Goal: Task Accomplishment & Management: Use online tool/utility

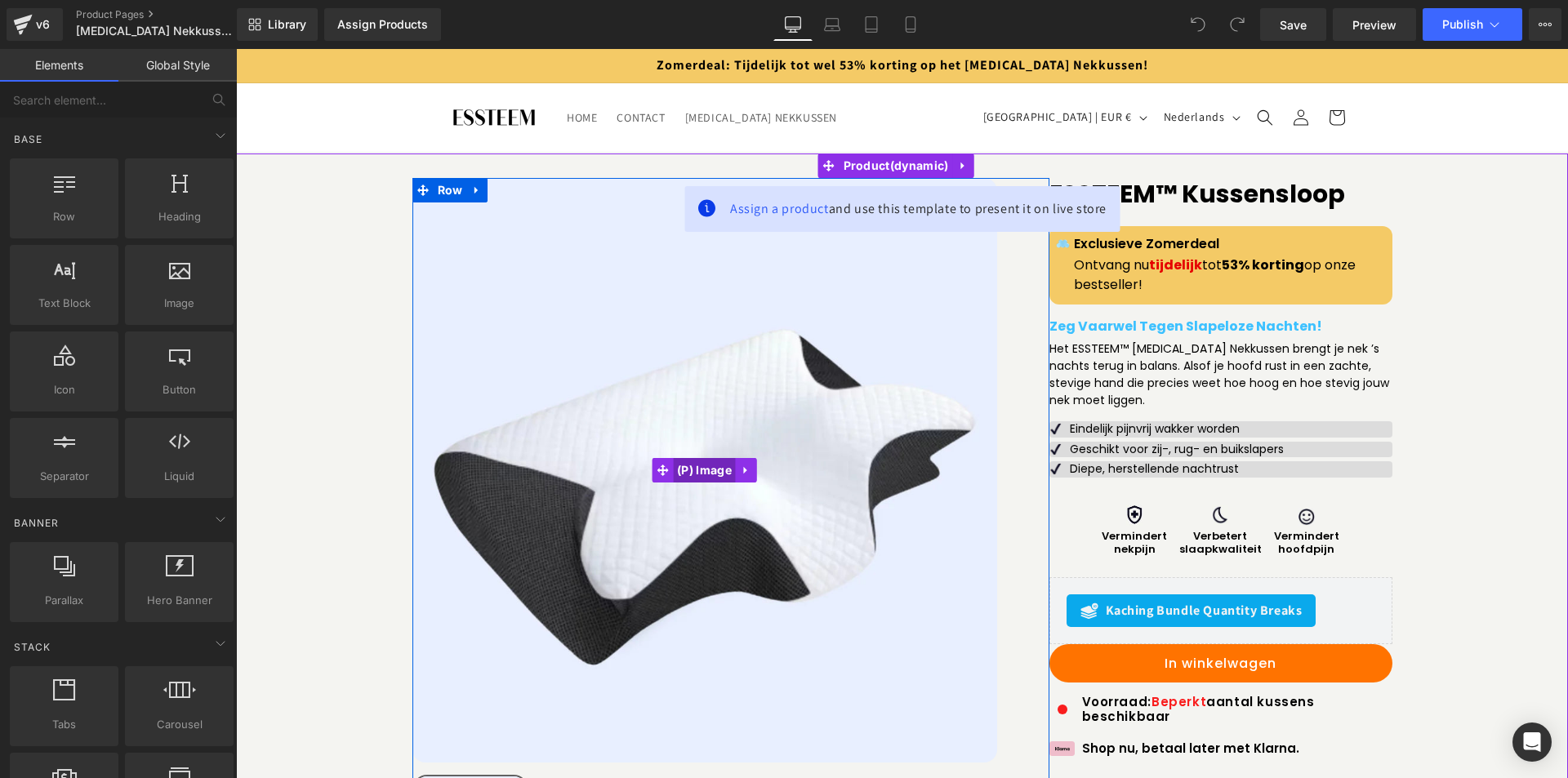
click at [701, 474] on span "(P) Image" at bounding box center [705, 470] width 63 height 25
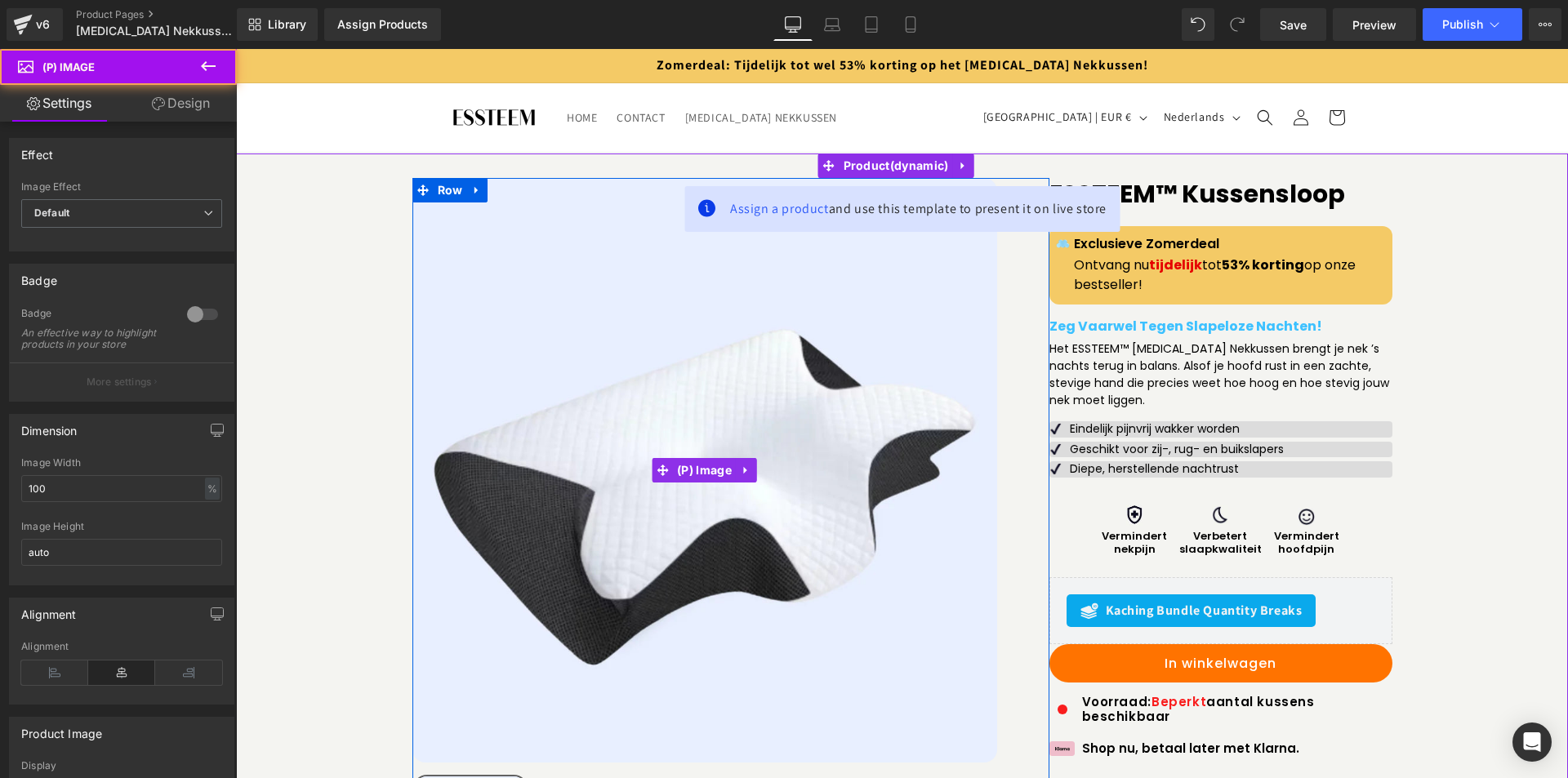
click at [583, 368] on img at bounding box center [705, 470] width 585 height 585
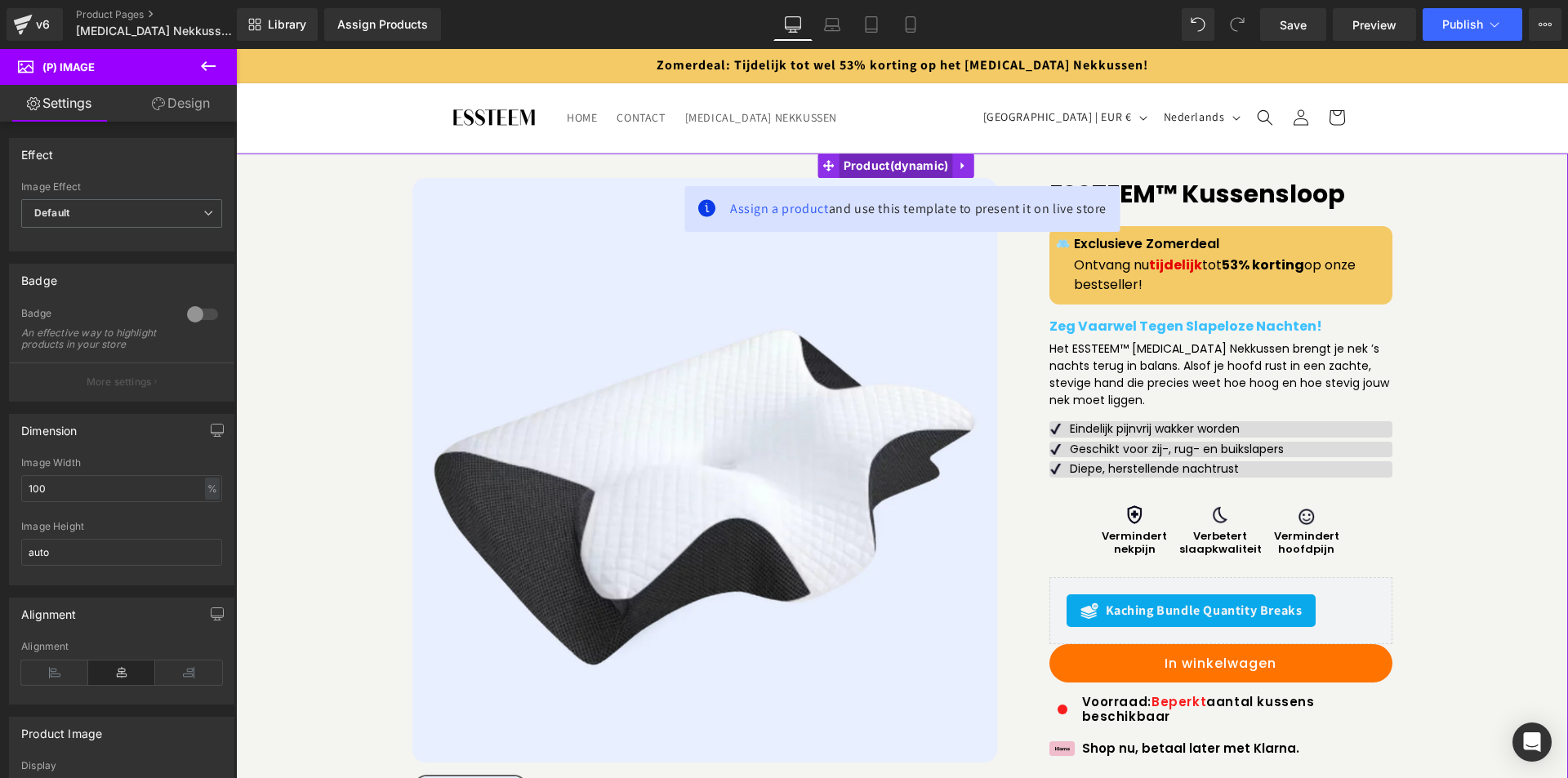
click at [852, 170] on span "Product" at bounding box center [896, 166] width 114 height 25
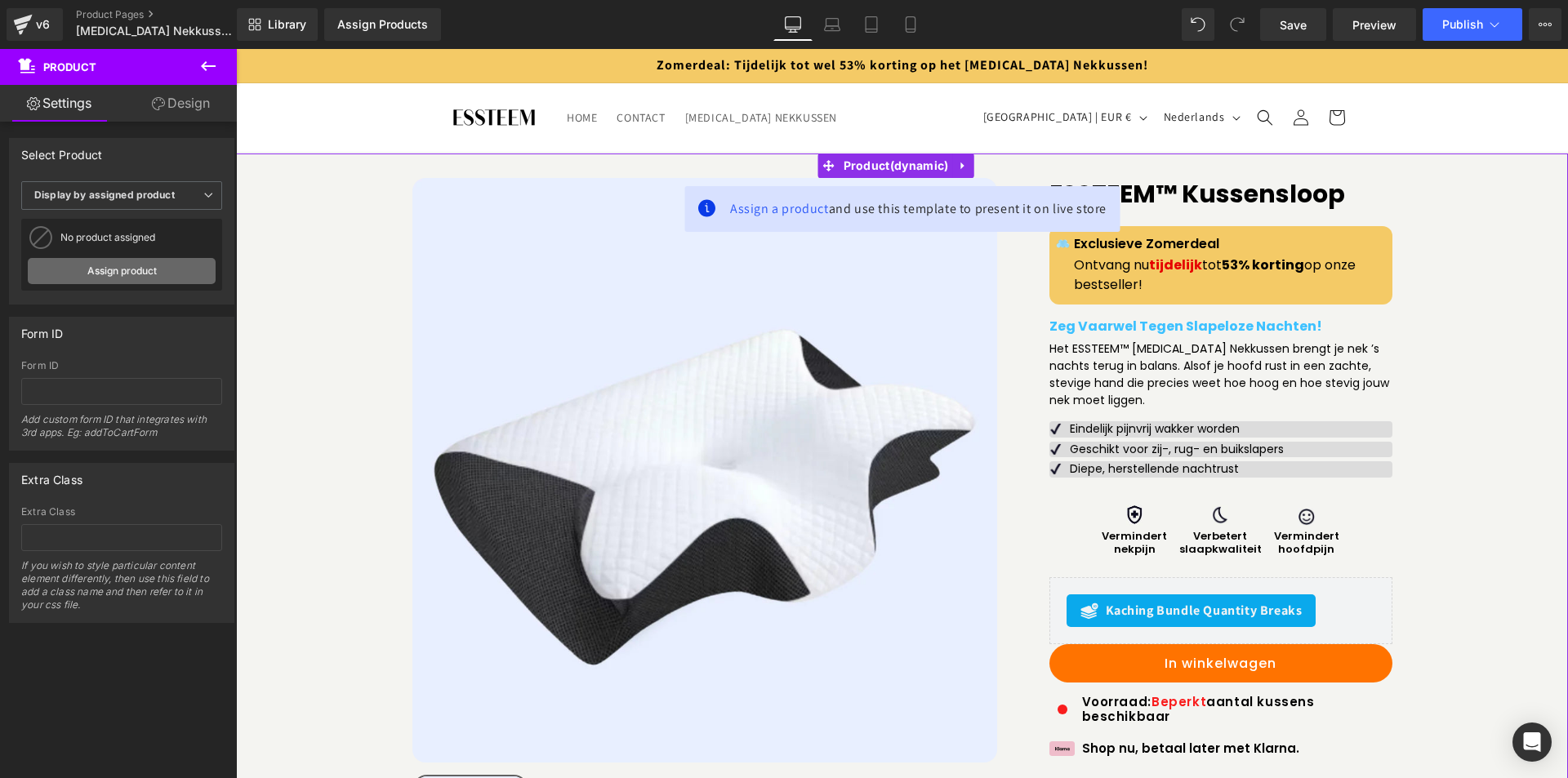
click at [133, 273] on link "Assign product" at bounding box center [121, 271] width 188 height 27
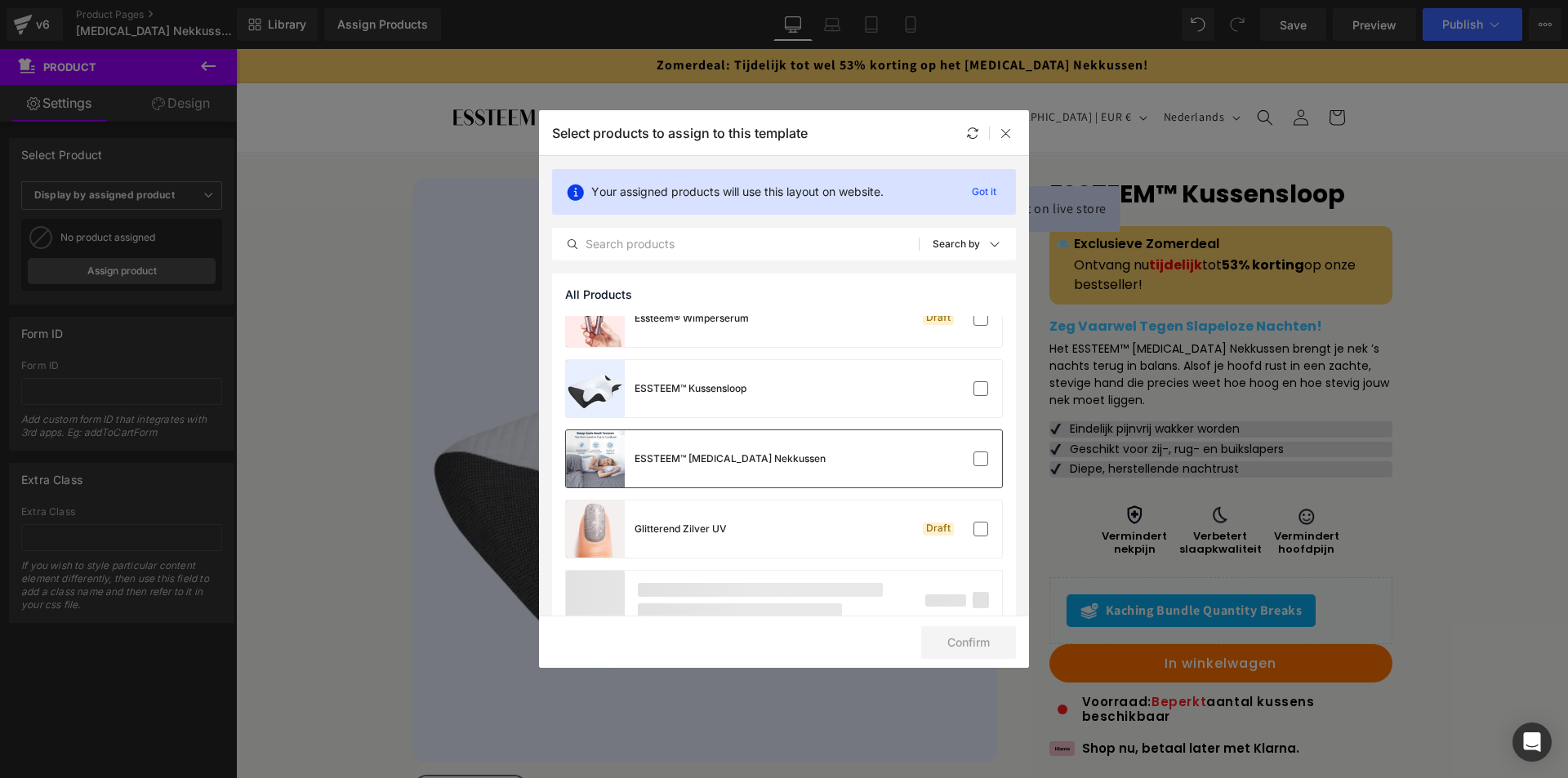
scroll to position [1143, 0]
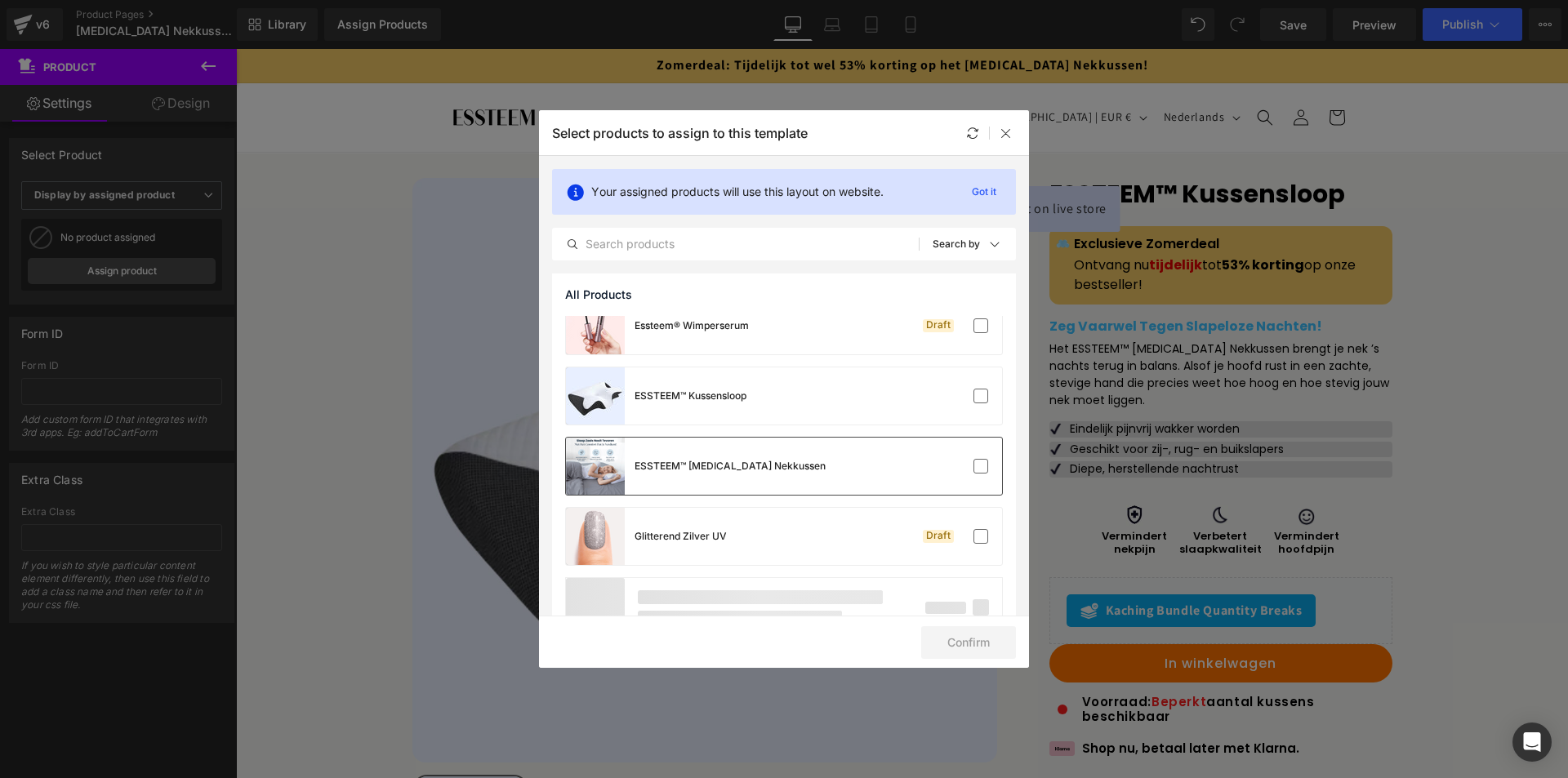
click at [849, 452] on div "ESSTEEM™ [MEDICAL_DATA] Nekkussen" at bounding box center [784, 466] width 436 height 57
click at [973, 646] on button "Confirm" at bounding box center [968, 642] width 95 height 32
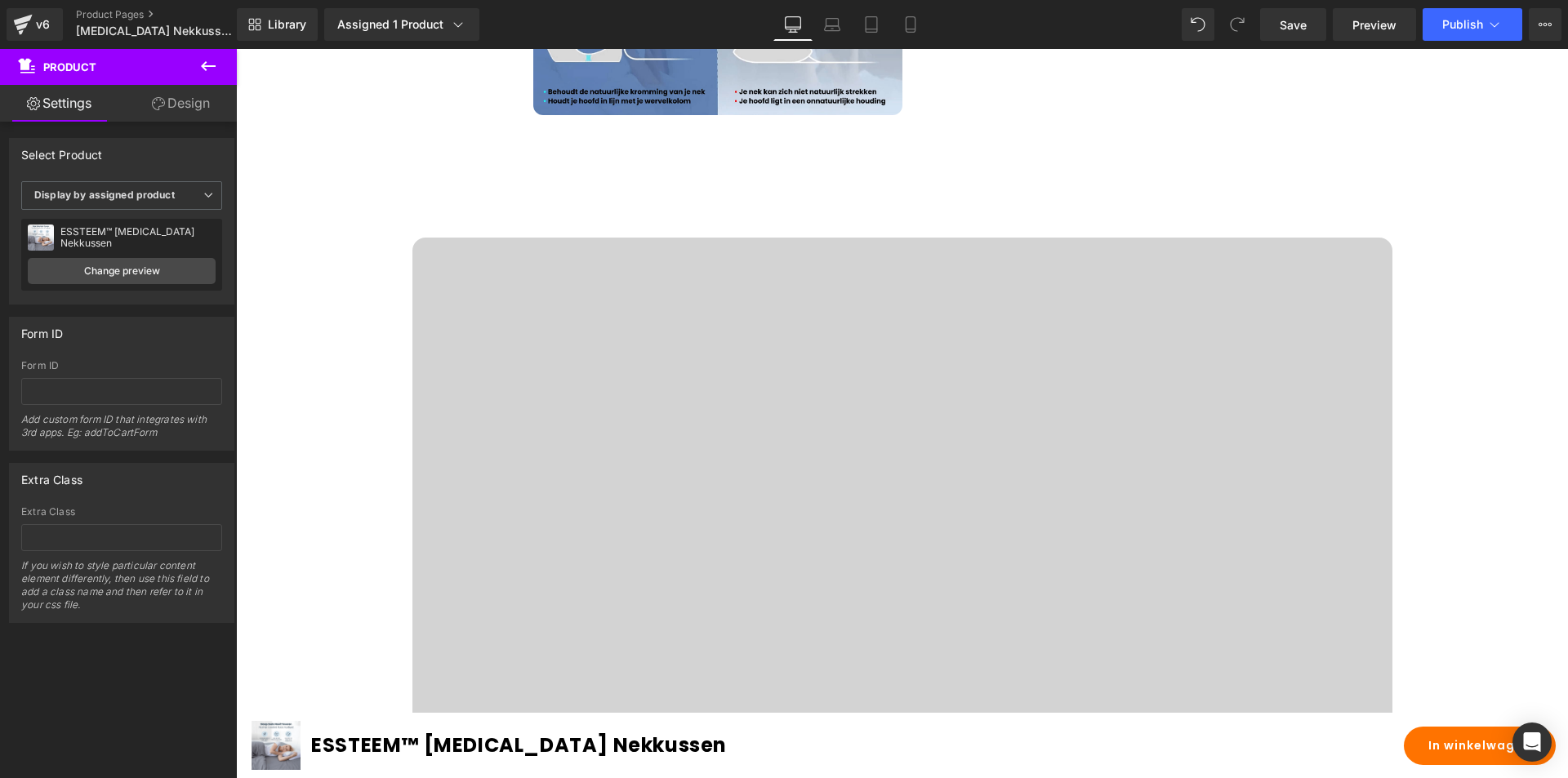
scroll to position [2204, 0]
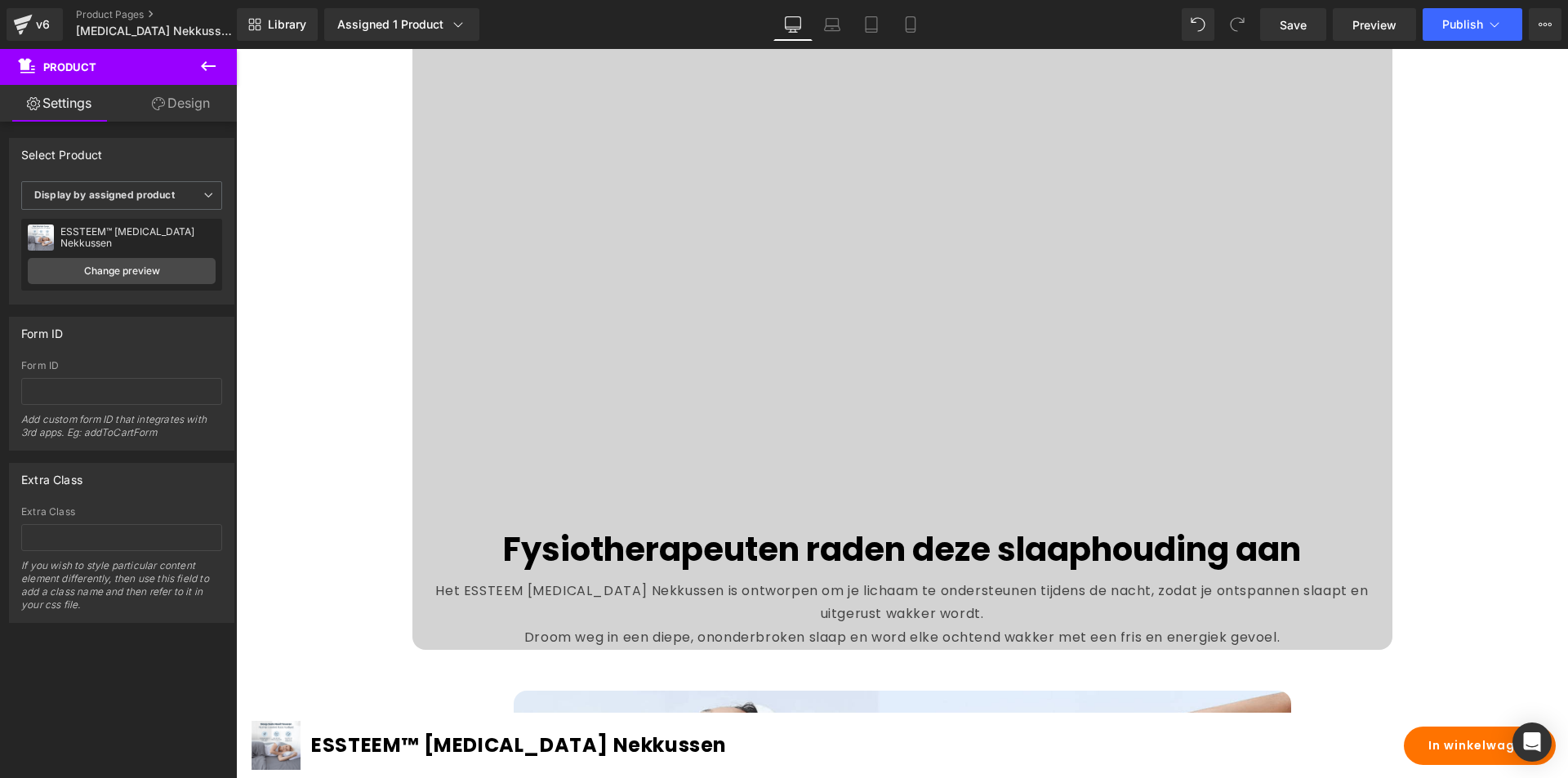
click at [852, 365] on video at bounding box center [902, 278] width 980 height 490
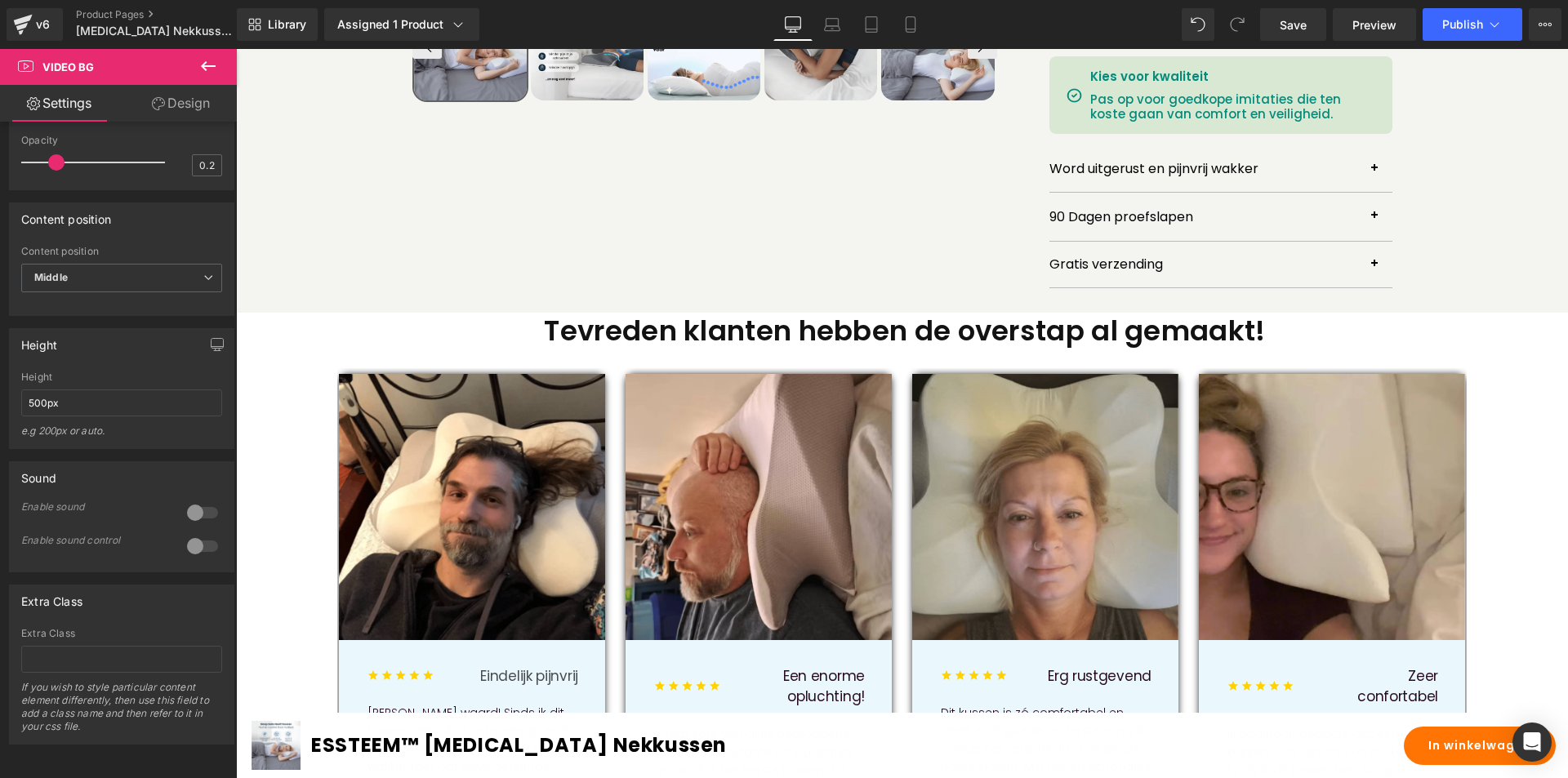
scroll to position [734, 0]
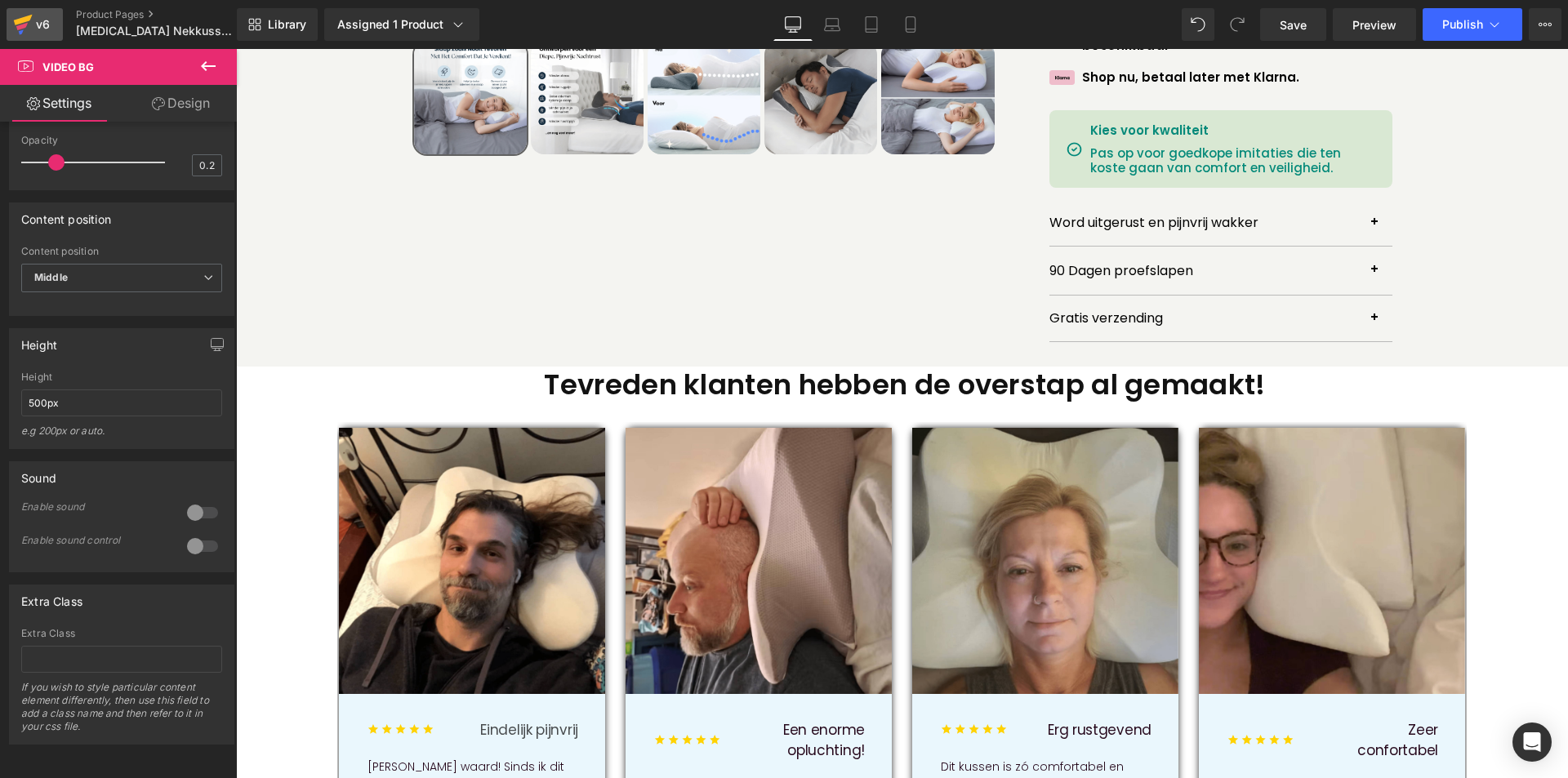
click at [31, 21] on icon at bounding box center [22, 25] width 20 height 41
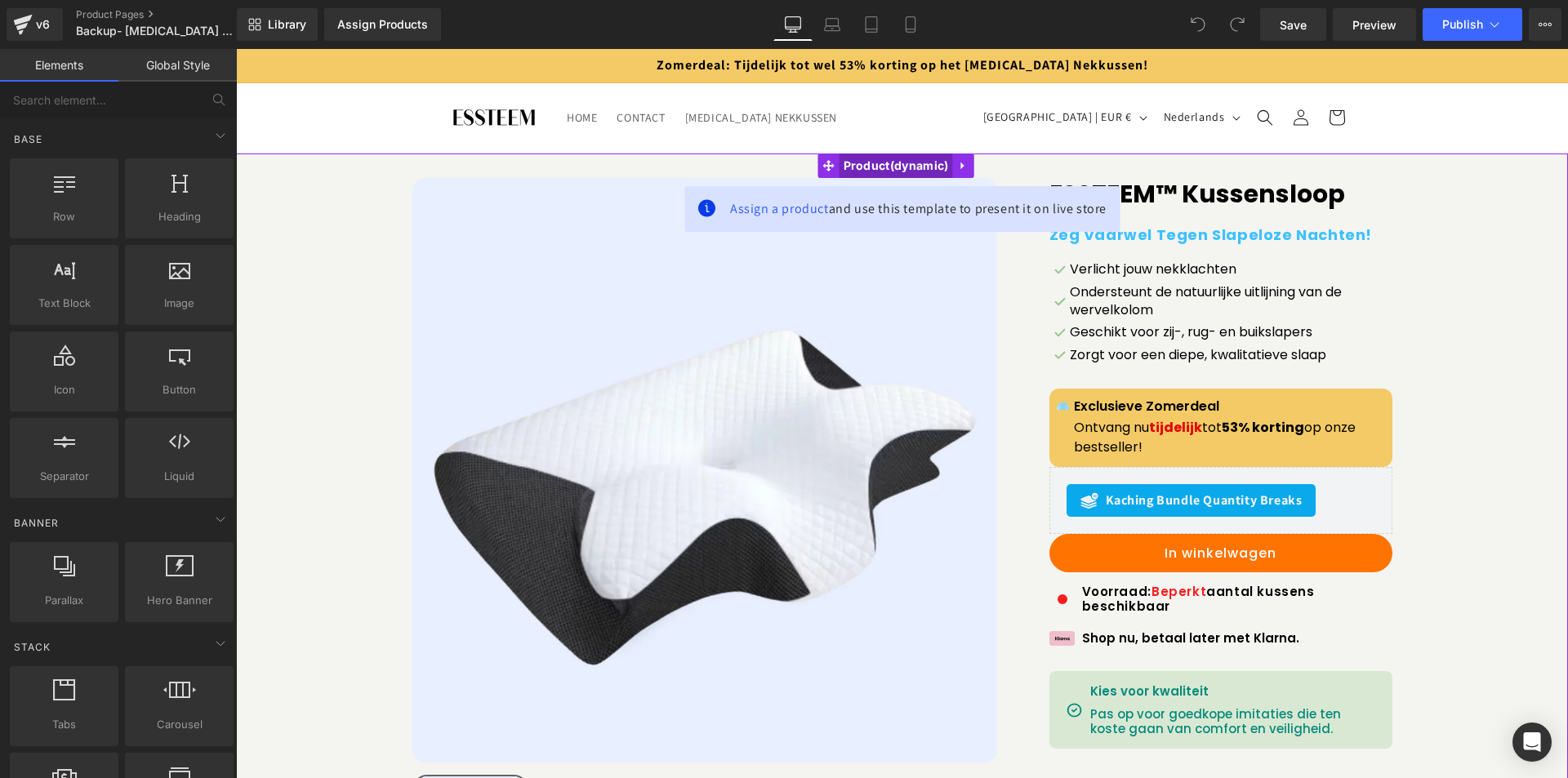
click at [873, 162] on span "Product" at bounding box center [896, 166] width 114 height 25
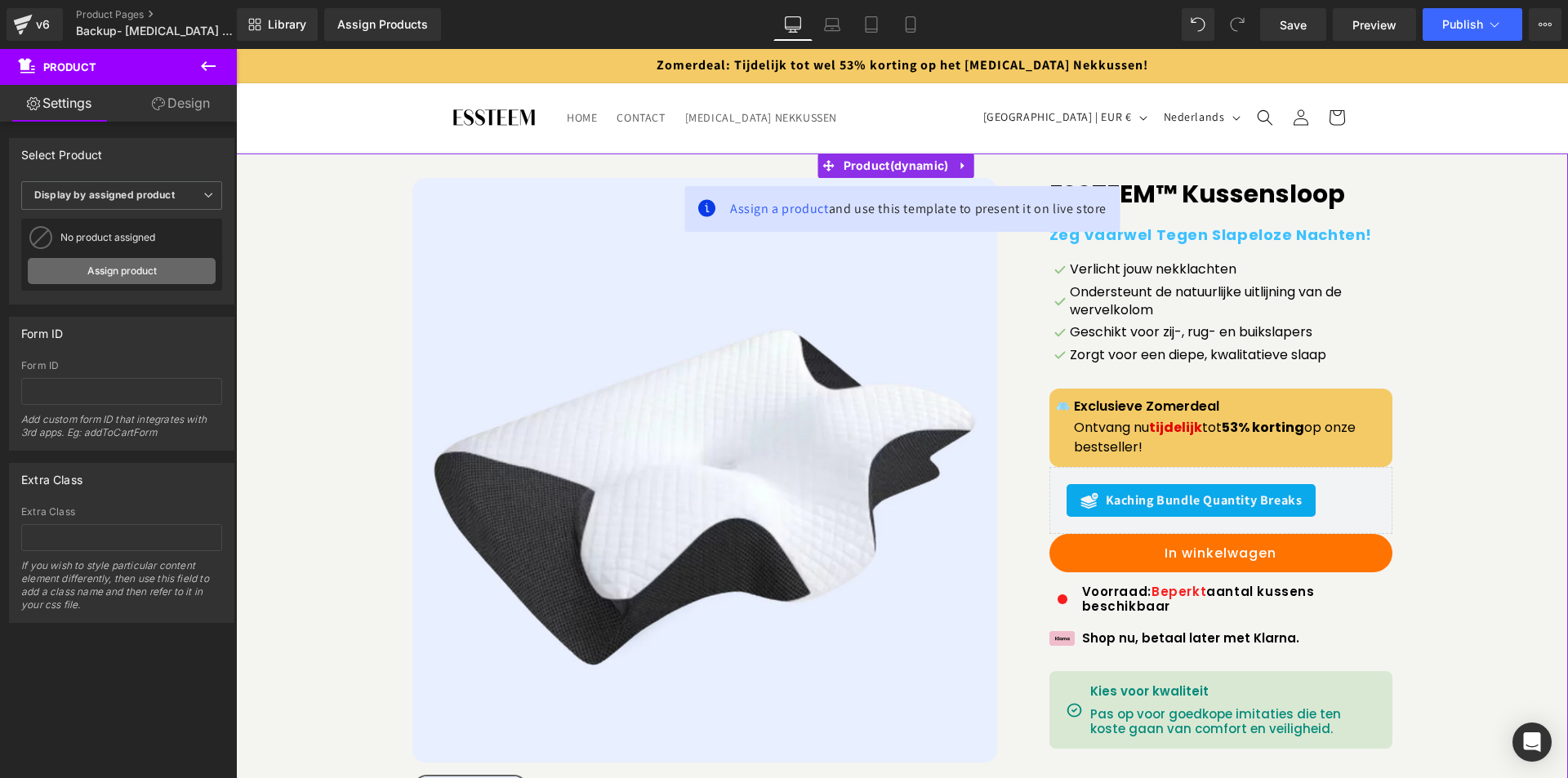
click at [127, 270] on link "Assign product" at bounding box center [121, 271] width 188 height 27
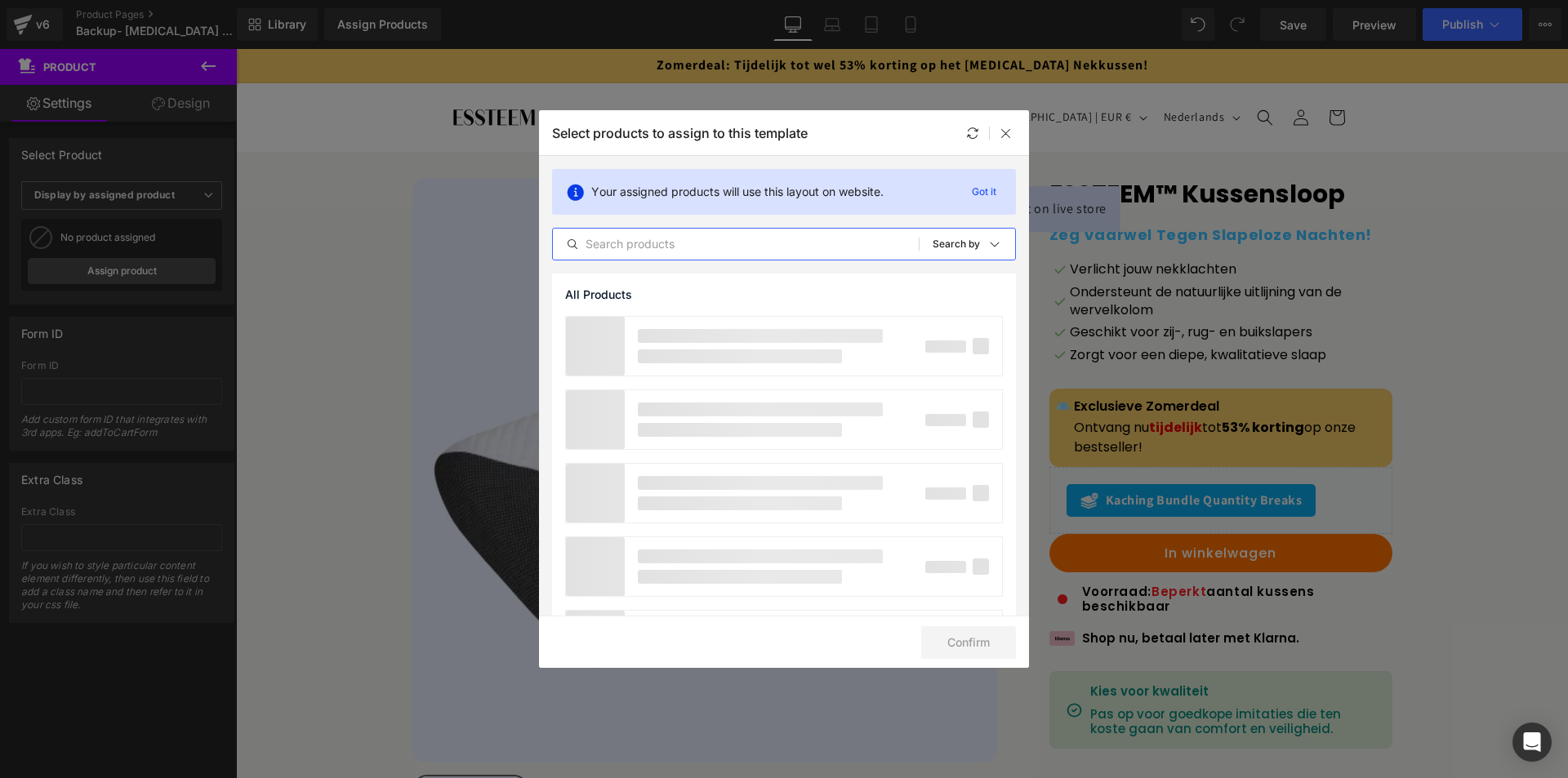
click at [682, 245] on input "text" at bounding box center [736, 244] width 366 height 20
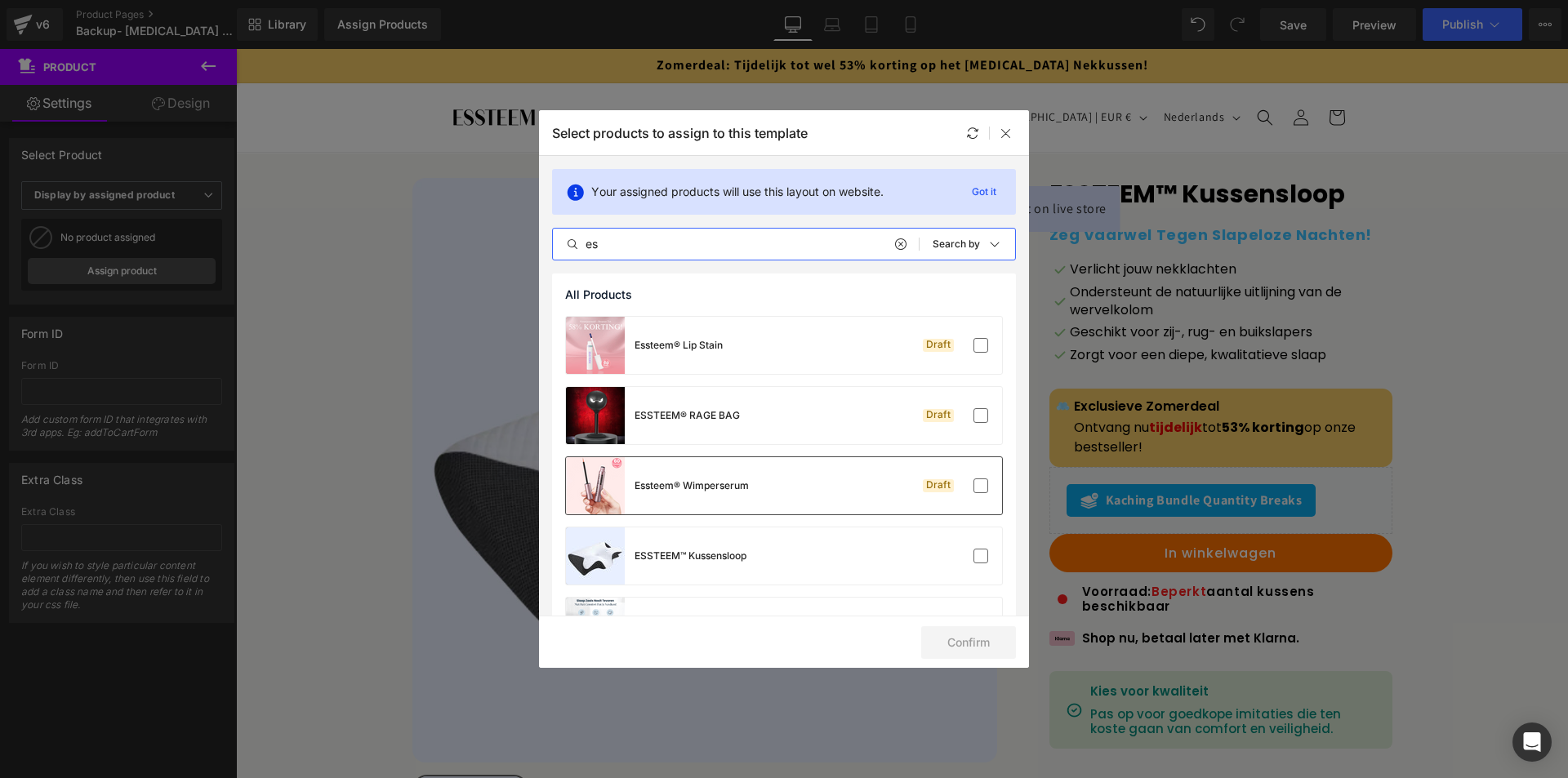
scroll to position [63, 0]
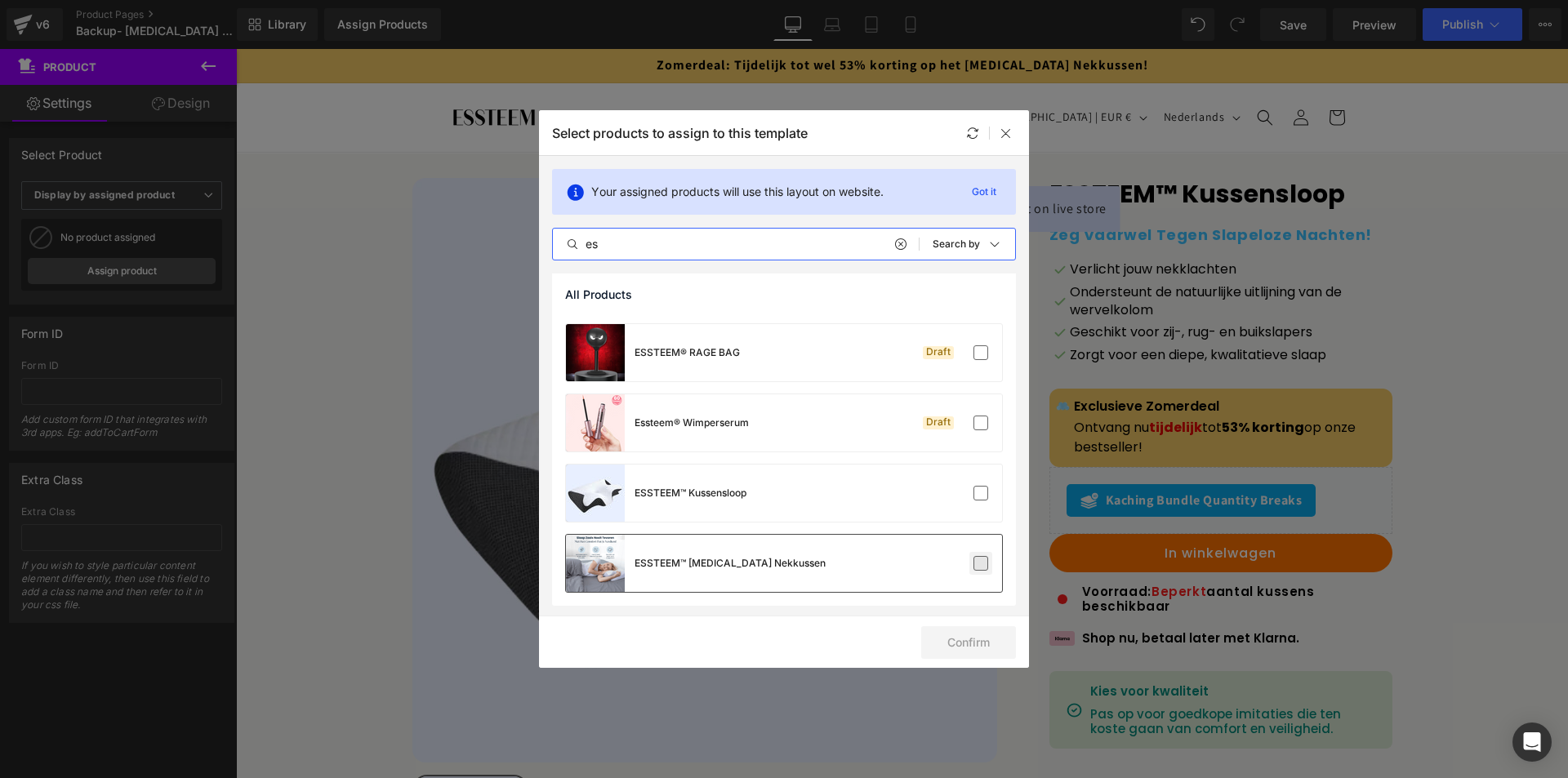
type input "es"
click at [973, 562] on label at bounding box center [980, 563] width 15 height 15
click at [981, 563] on input "checkbox" at bounding box center [981, 563] width 0 height 0
click at [975, 642] on button "Confirm" at bounding box center [968, 642] width 95 height 32
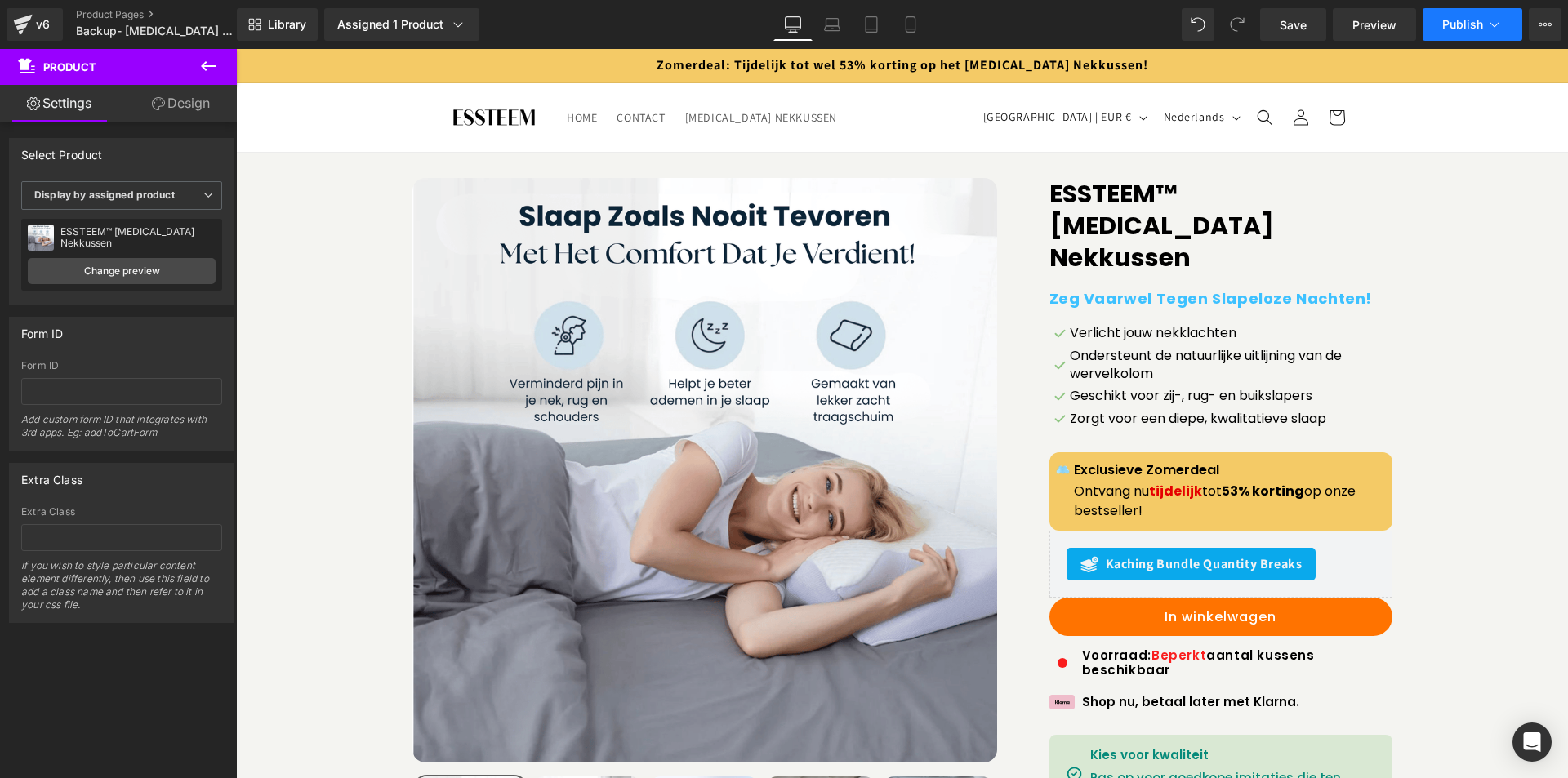
click at [1464, 15] on button "Publish" at bounding box center [1472, 25] width 99 height 32
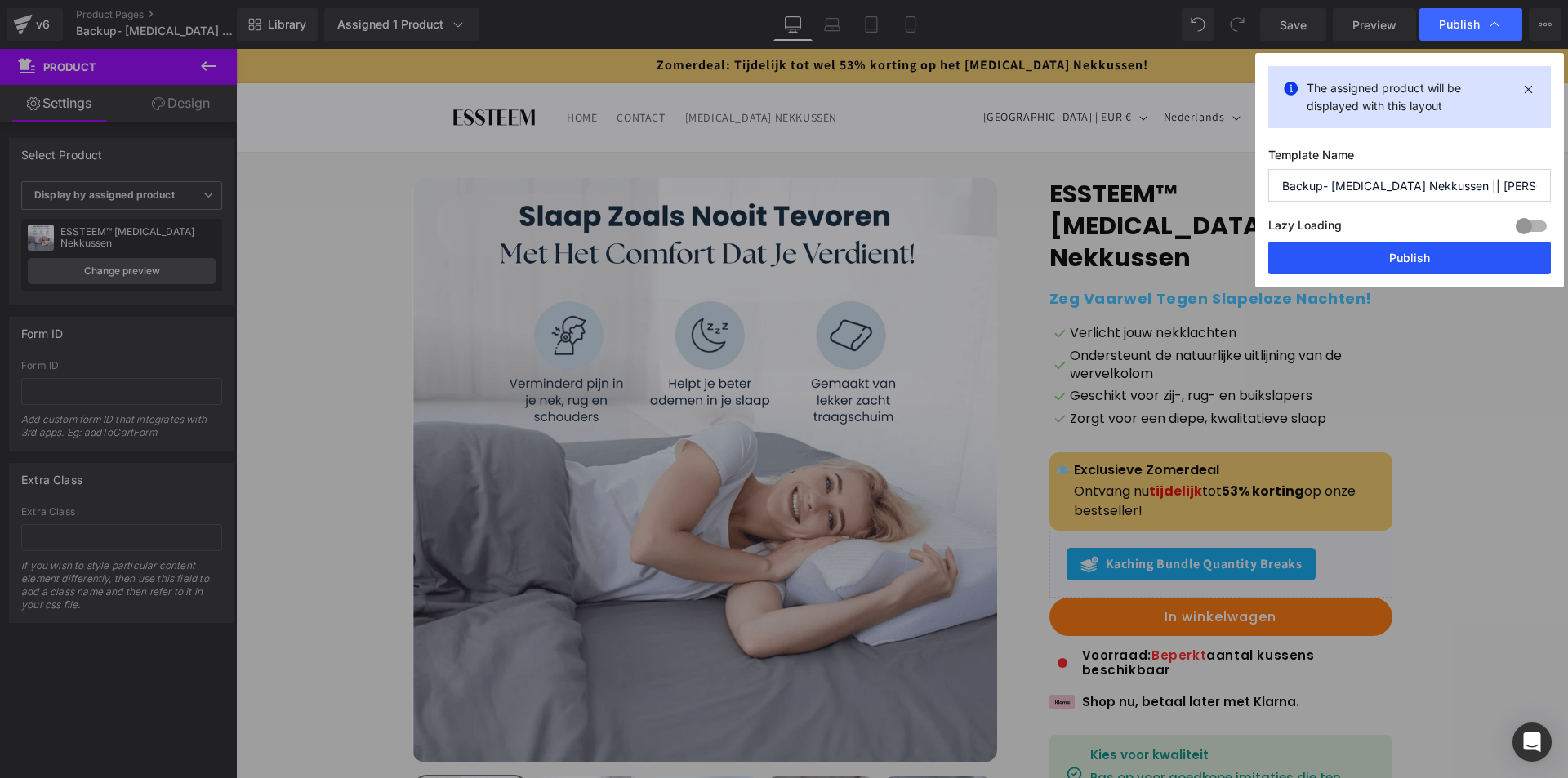
click at [1311, 261] on button "Publish" at bounding box center [1410, 258] width 282 height 32
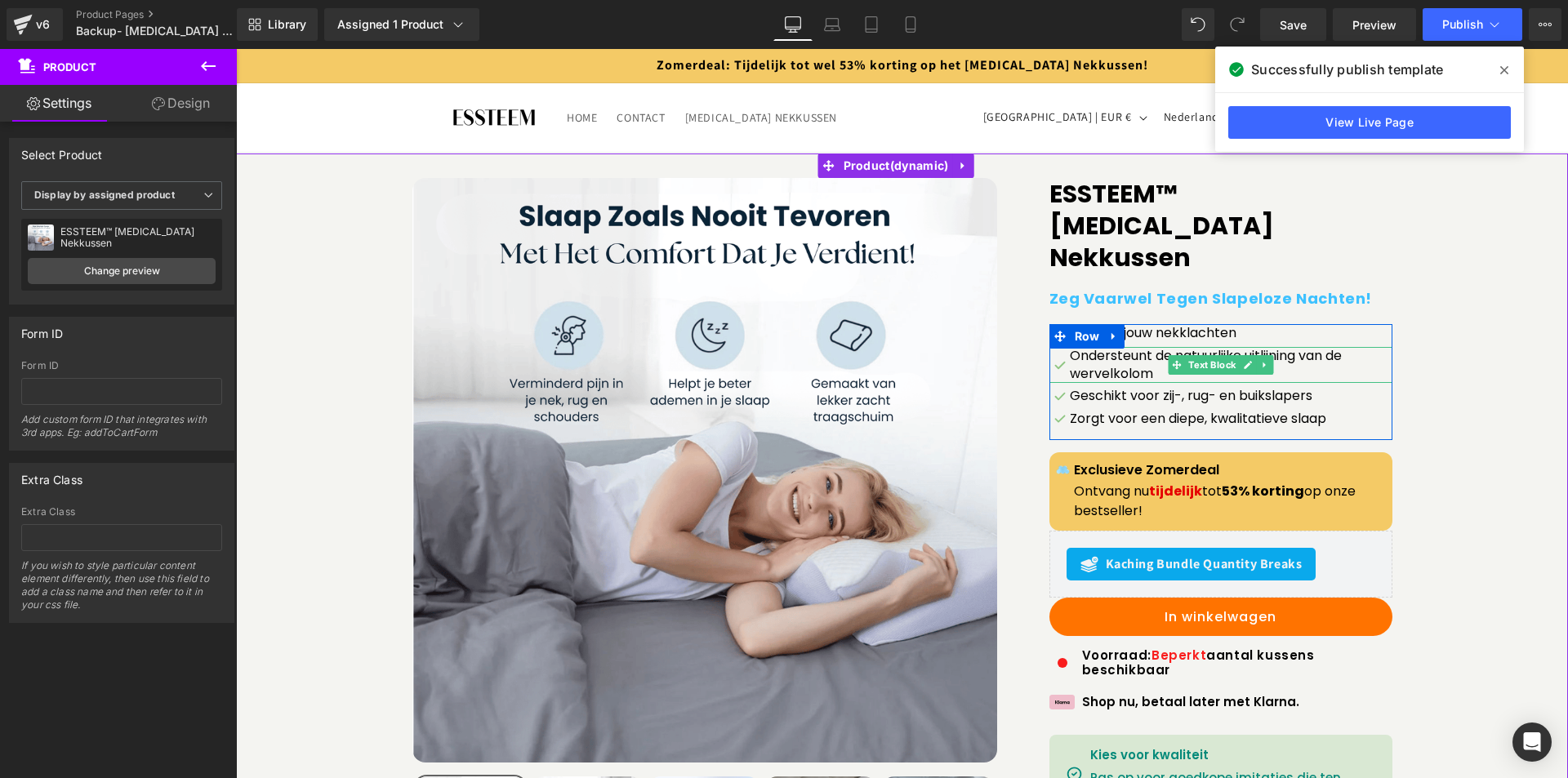
click at [1099, 347] on p "Ondersteunt de natuurlijke uitlijning van de wervelkolom" at bounding box center [1231, 365] width 322 height 37
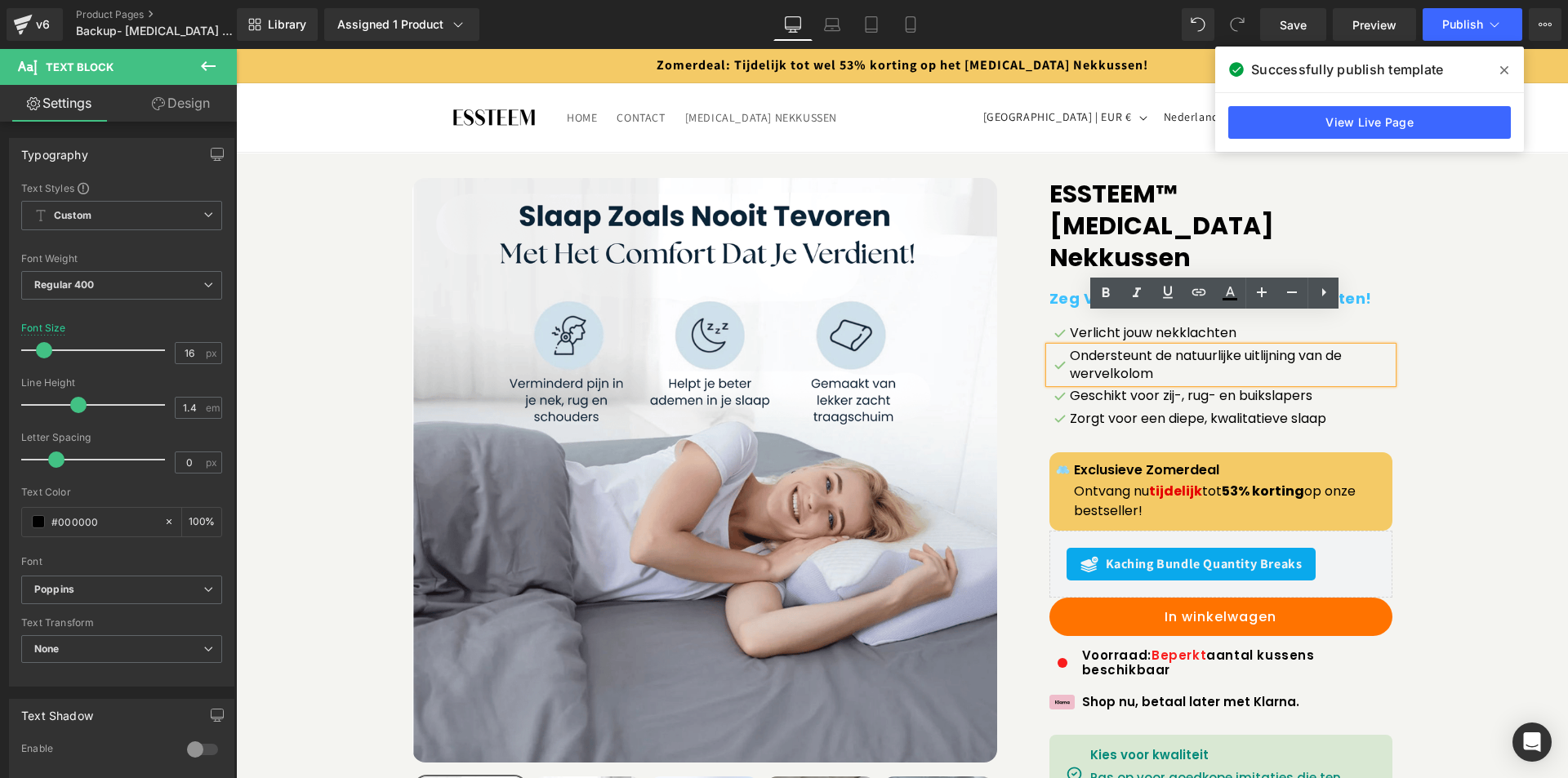
click at [1461, 343] on div "Sale Off (P) Image" at bounding box center [902, 572] width 1316 height 789
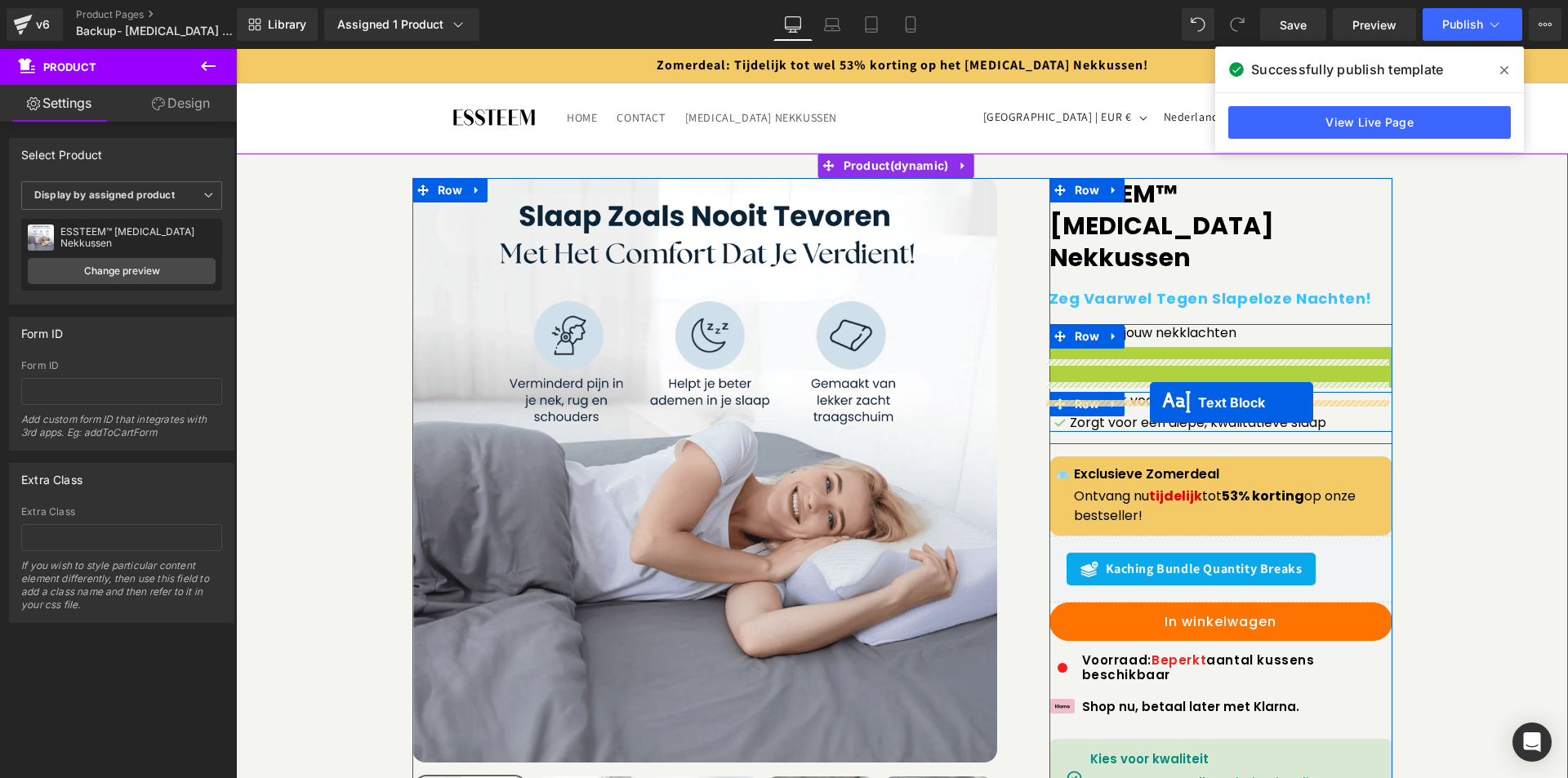
drag, startPoint x: 1169, startPoint y: 333, endPoint x: 1150, endPoint y: 403, distance: 72.5
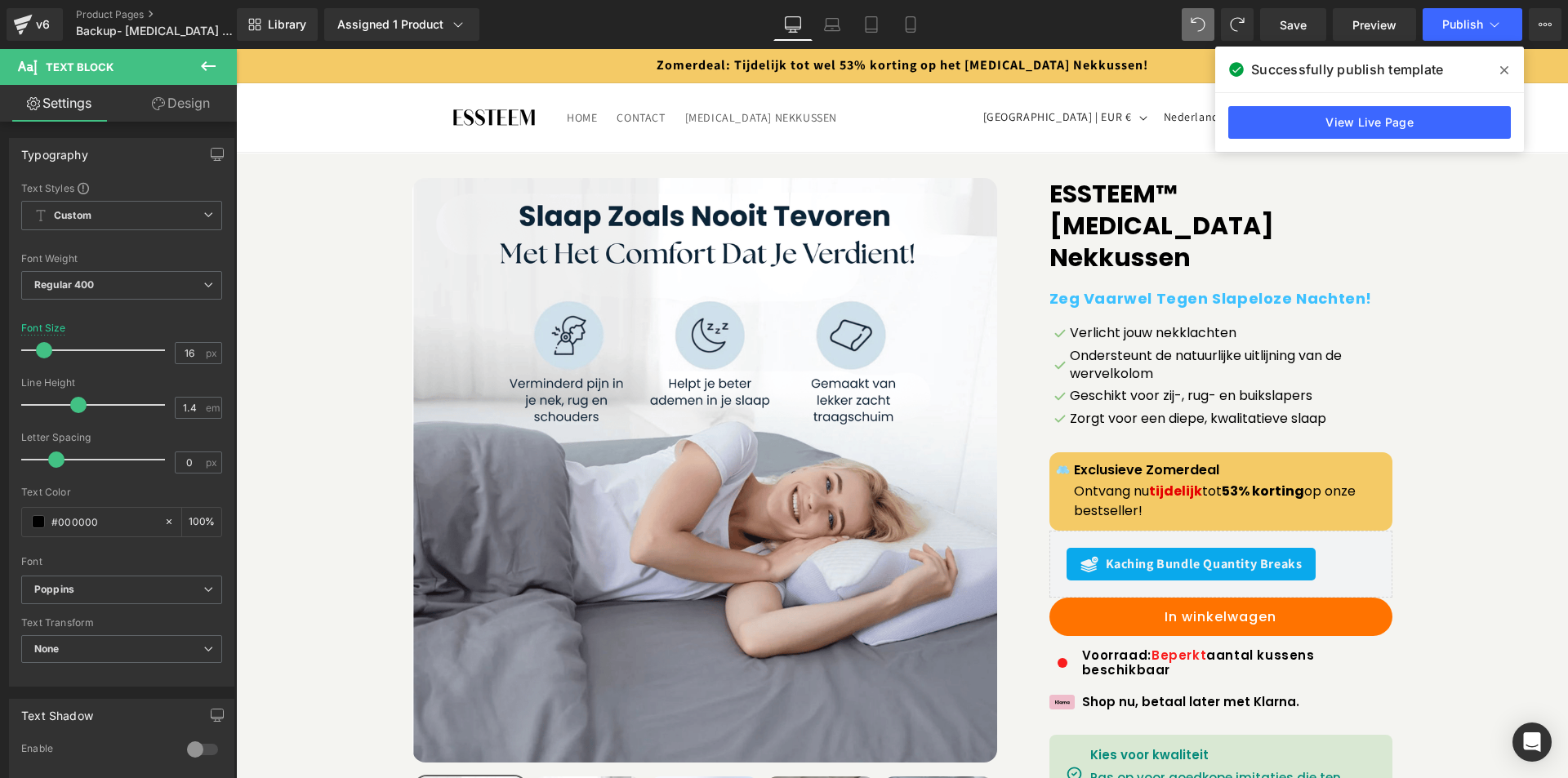
click at [1503, 68] on icon at bounding box center [1505, 70] width 9 height 9
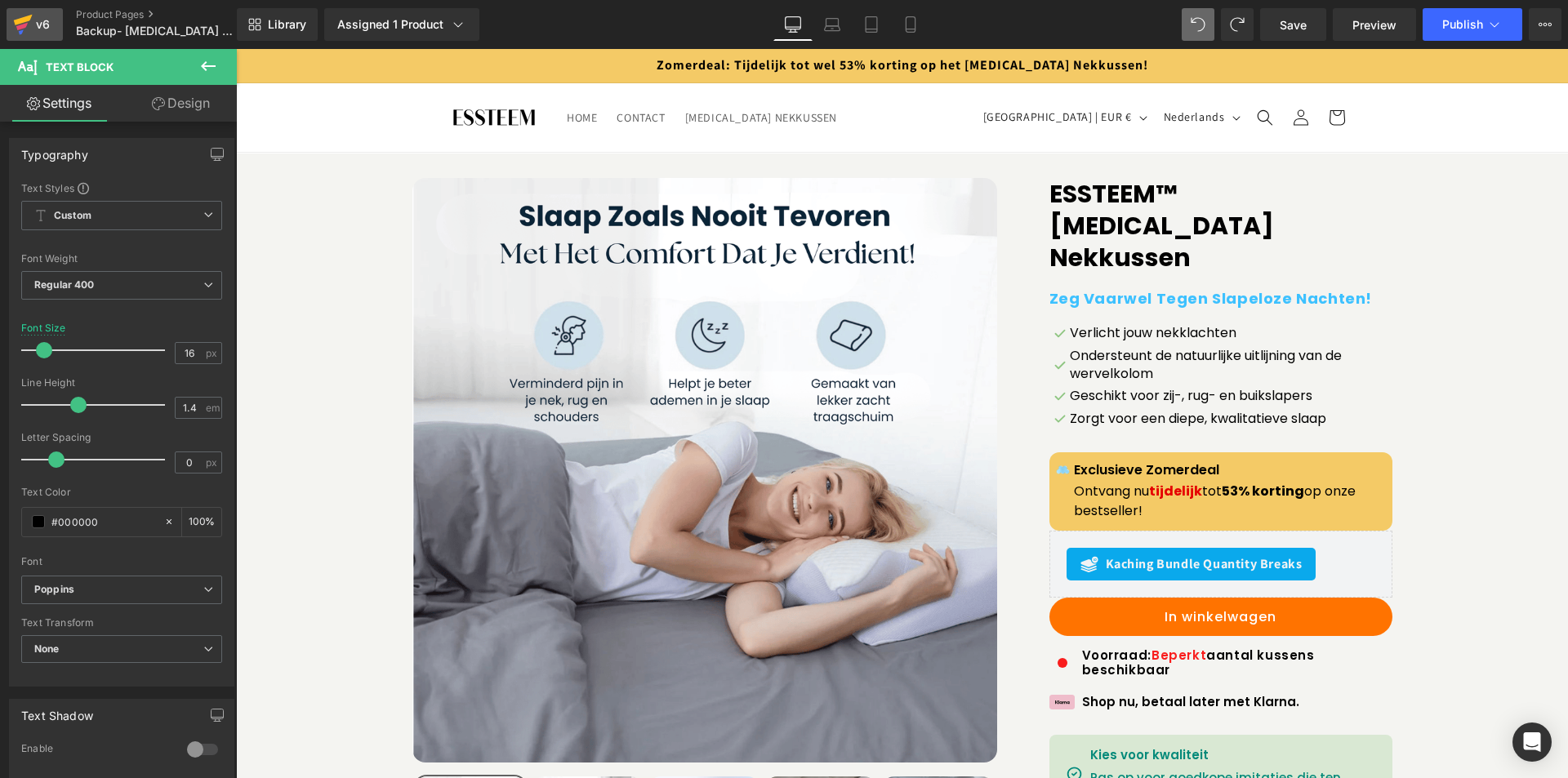
click at [27, 9] on icon at bounding box center [22, 25] width 20 height 41
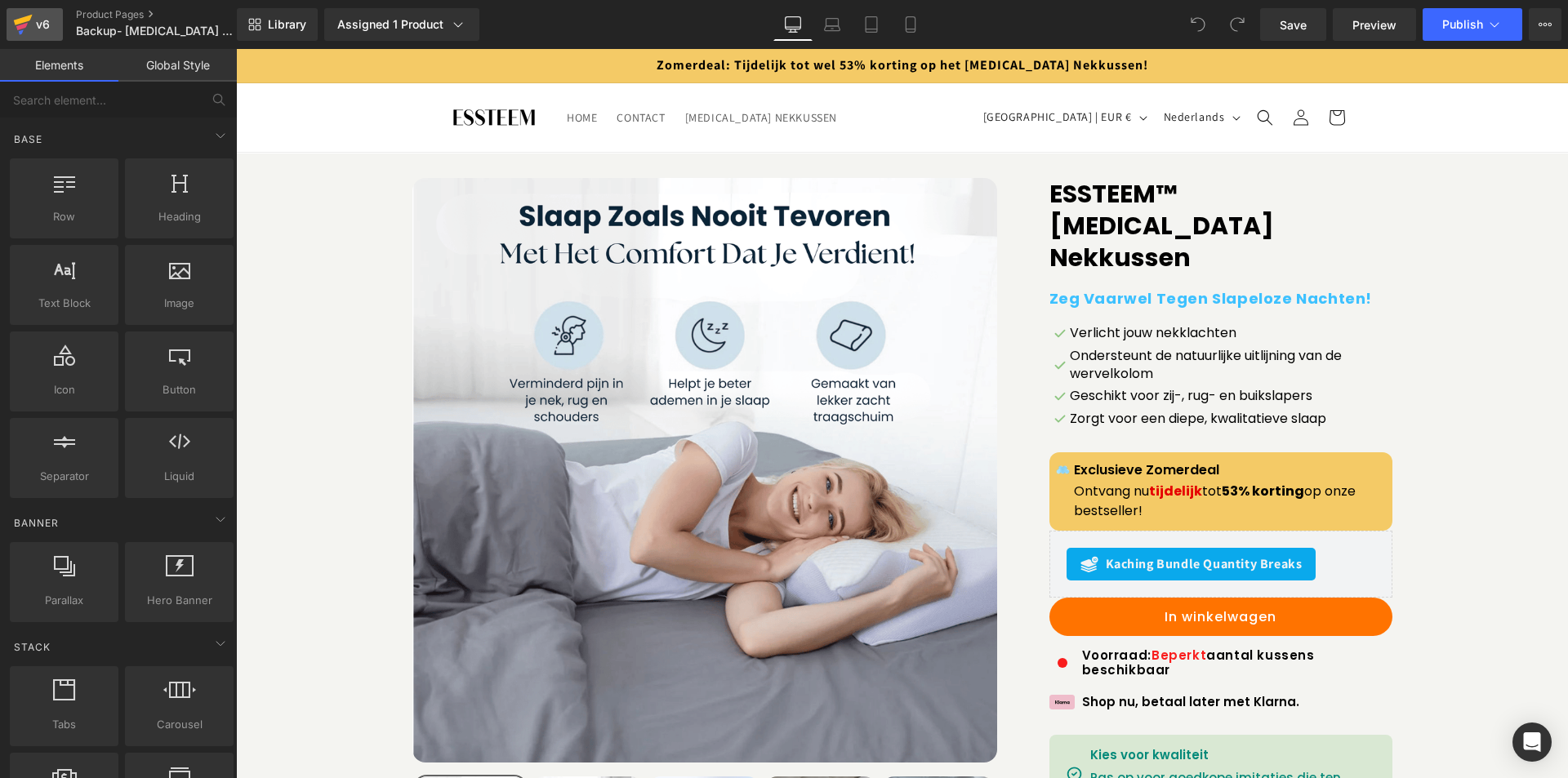
click at [27, 23] on icon at bounding box center [22, 25] width 20 height 41
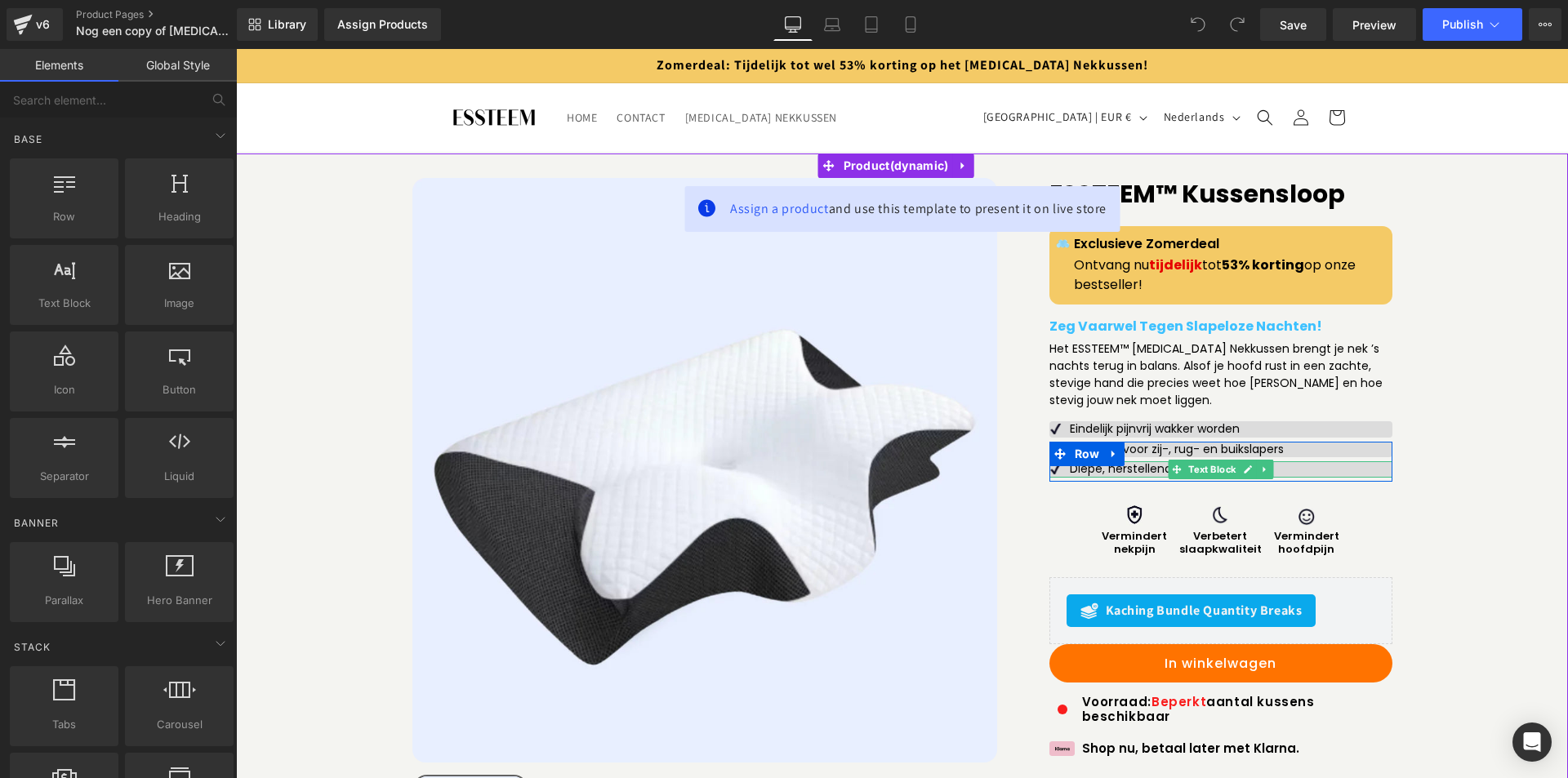
click at [1320, 471] on p "Diepe, herstellende nachtrust" at bounding box center [1231, 469] width 322 height 16
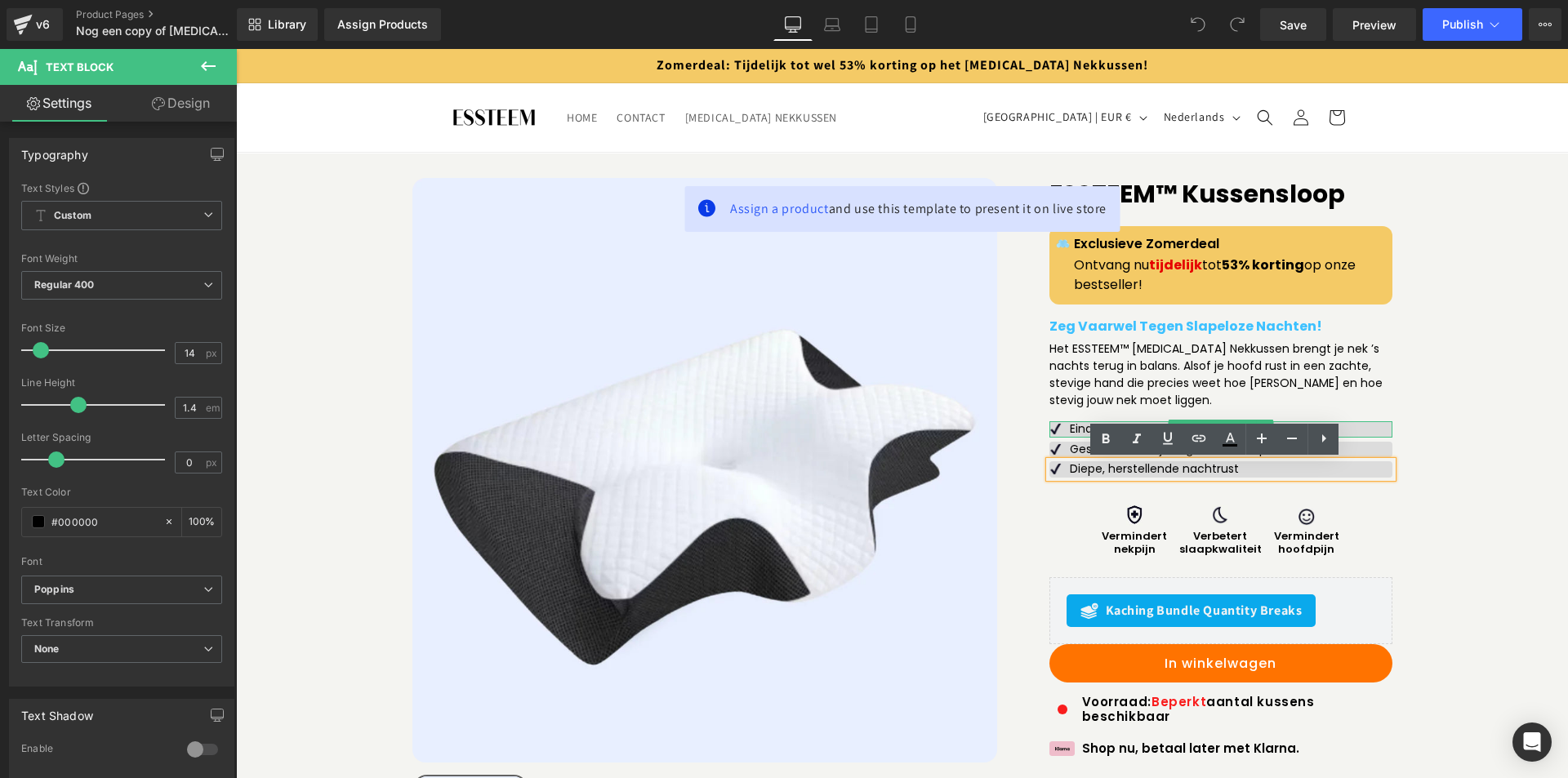
click at [1070, 430] on p "Eindelijk pijnvrij wakker worden" at bounding box center [1231, 429] width 322 height 16
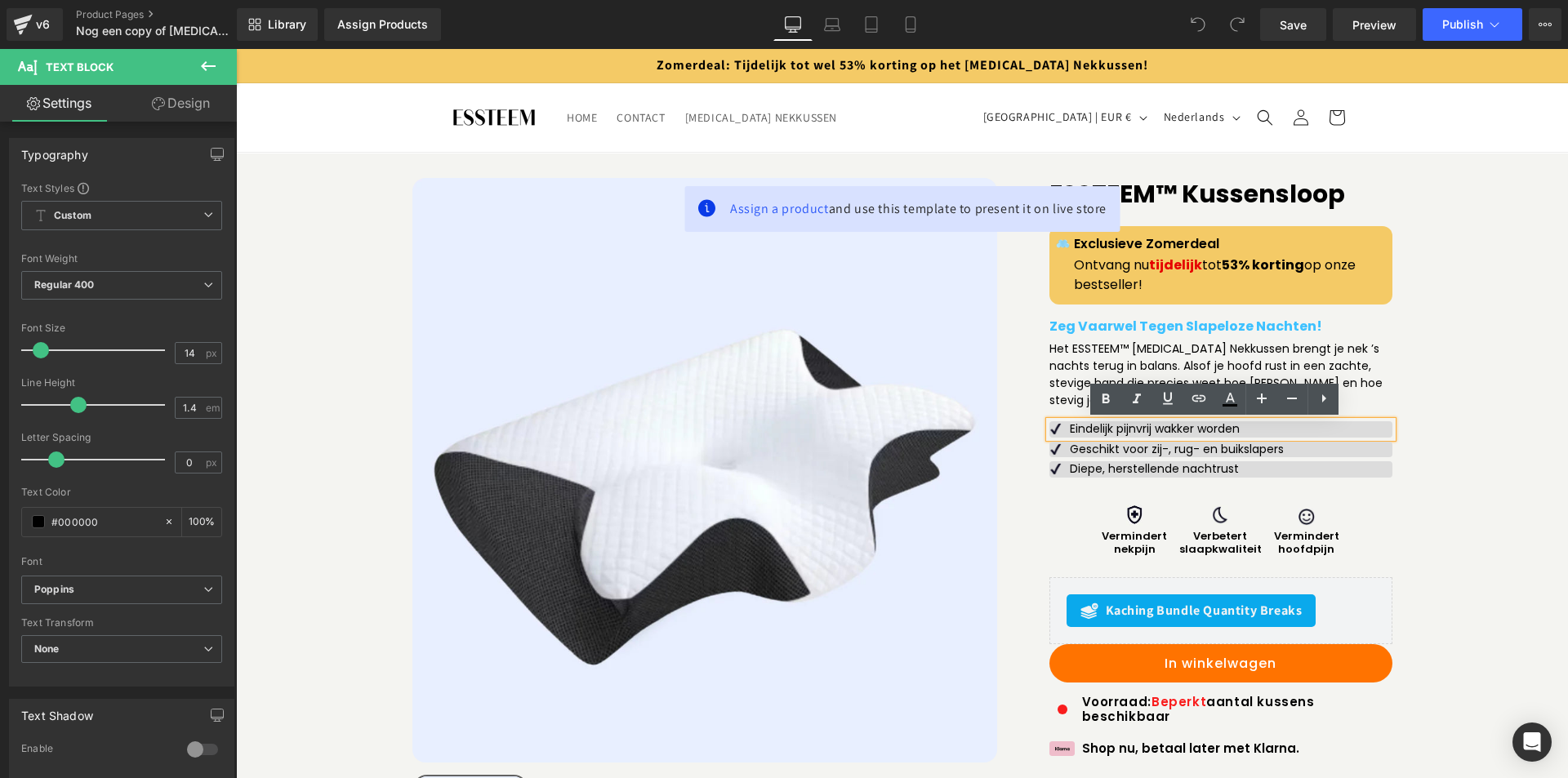
click at [1086, 430] on p "Eindelijk pijnvrij wakker worden" at bounding box center [1231, 429] width 322 height 16
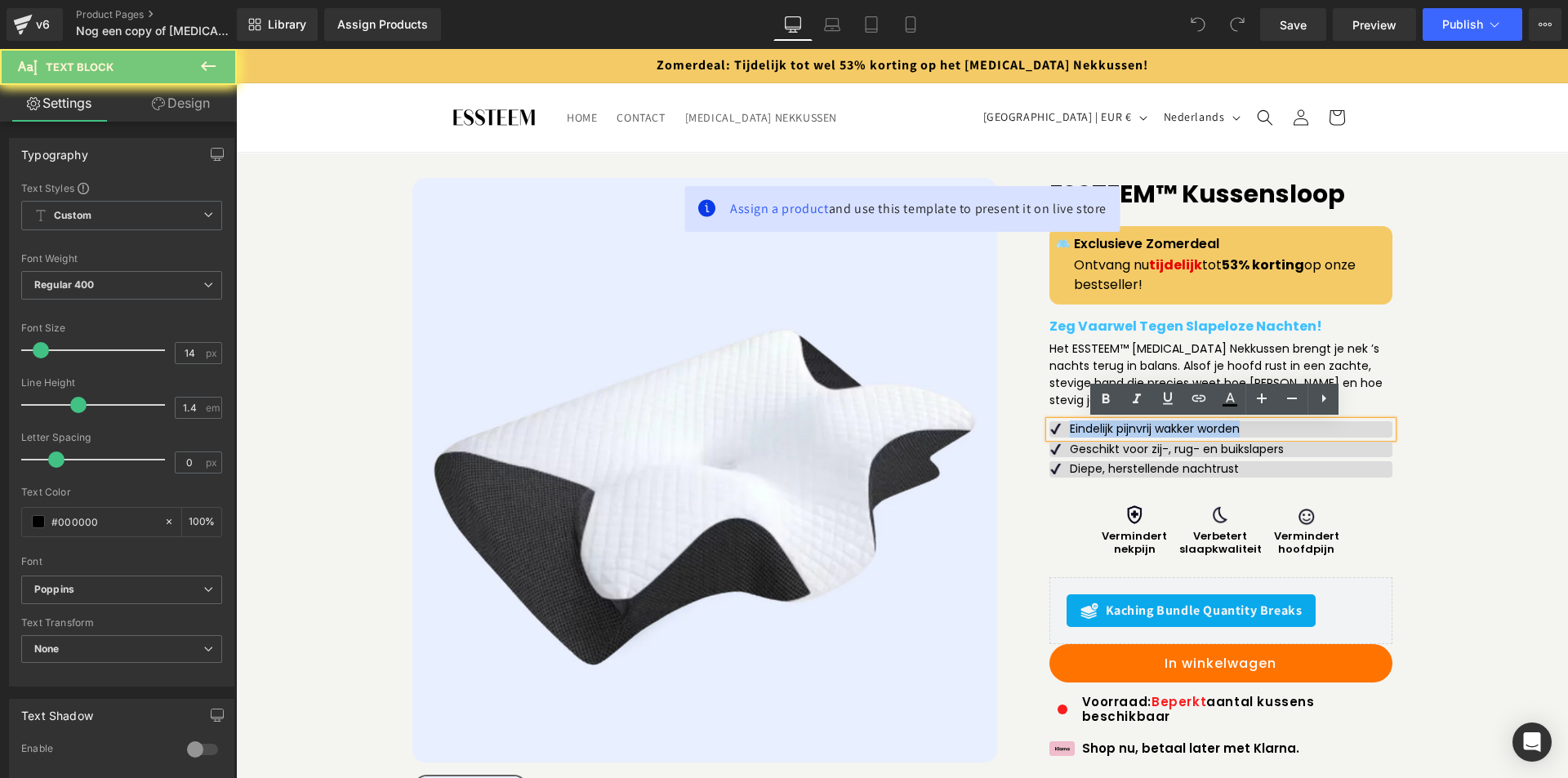
click at [1086, 430] on p "Eindelijk pijnvrij wakker worden" at bounding box center [1231, 429] width 322 height 16
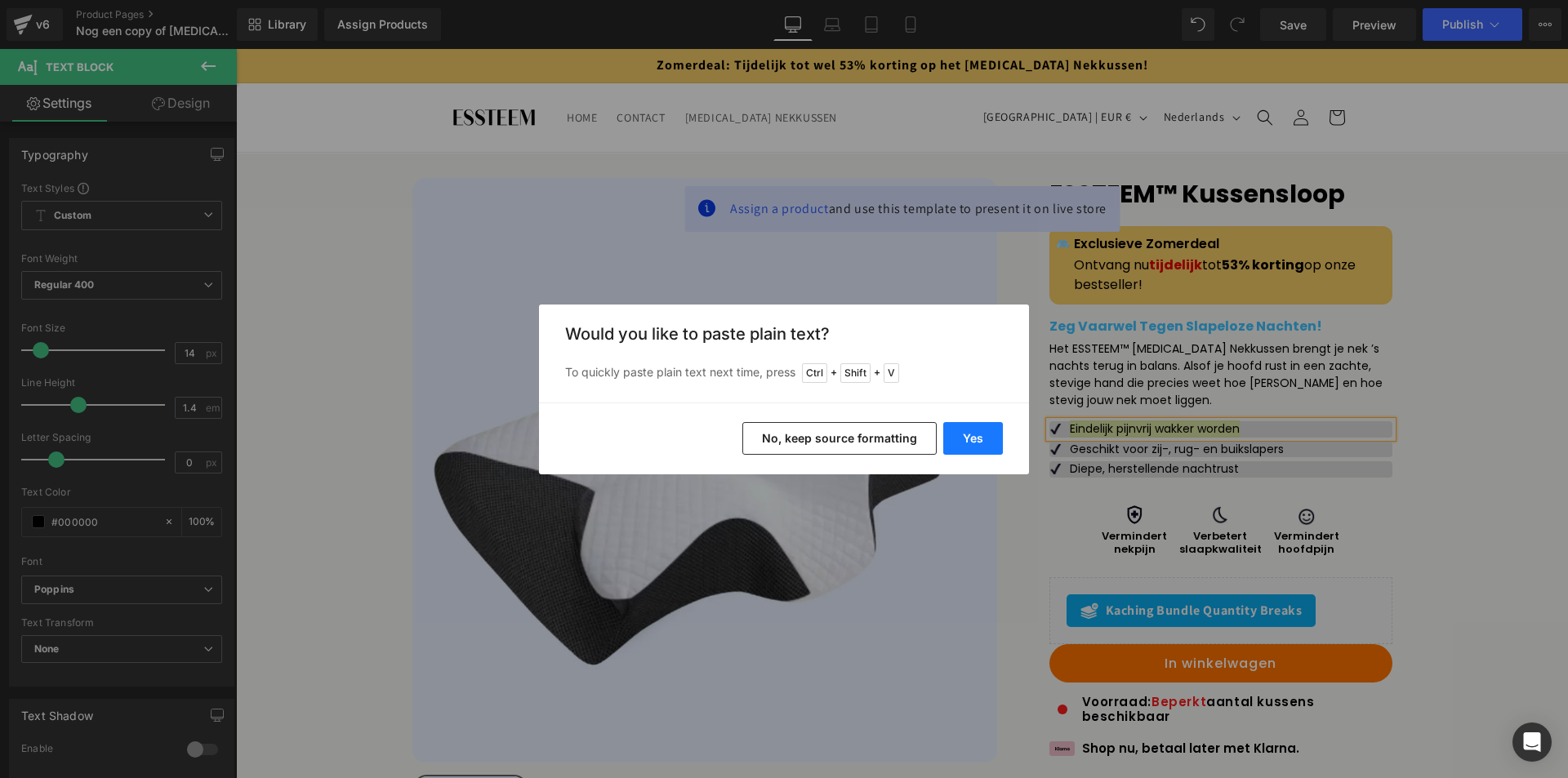
click at [976, 428] on button "Yes" at bounding box center [973, 439] width 60 height 32
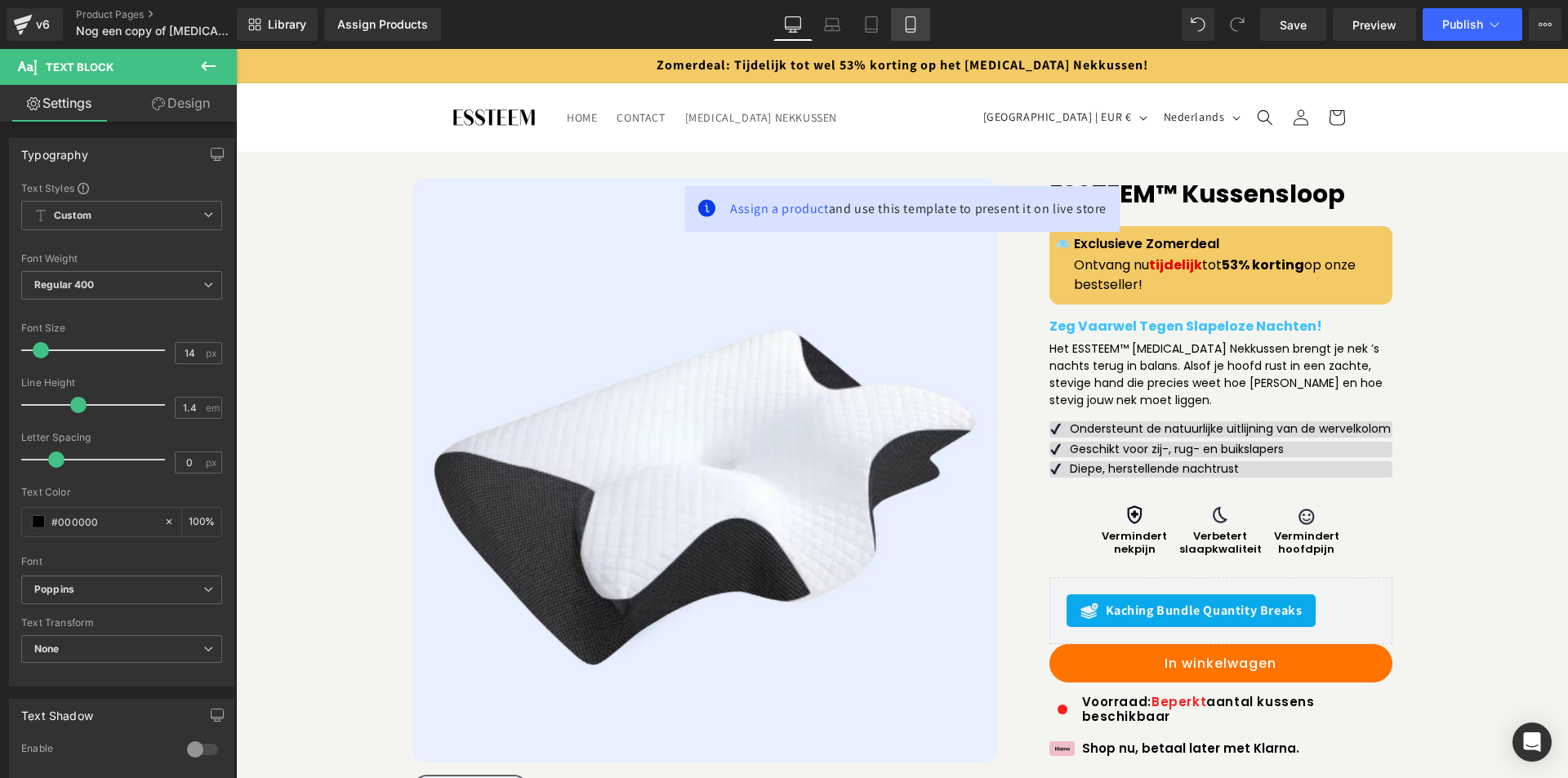
click at [896, 27] on link "Mobile" at bounding box center [911, 25] width 39 height 32
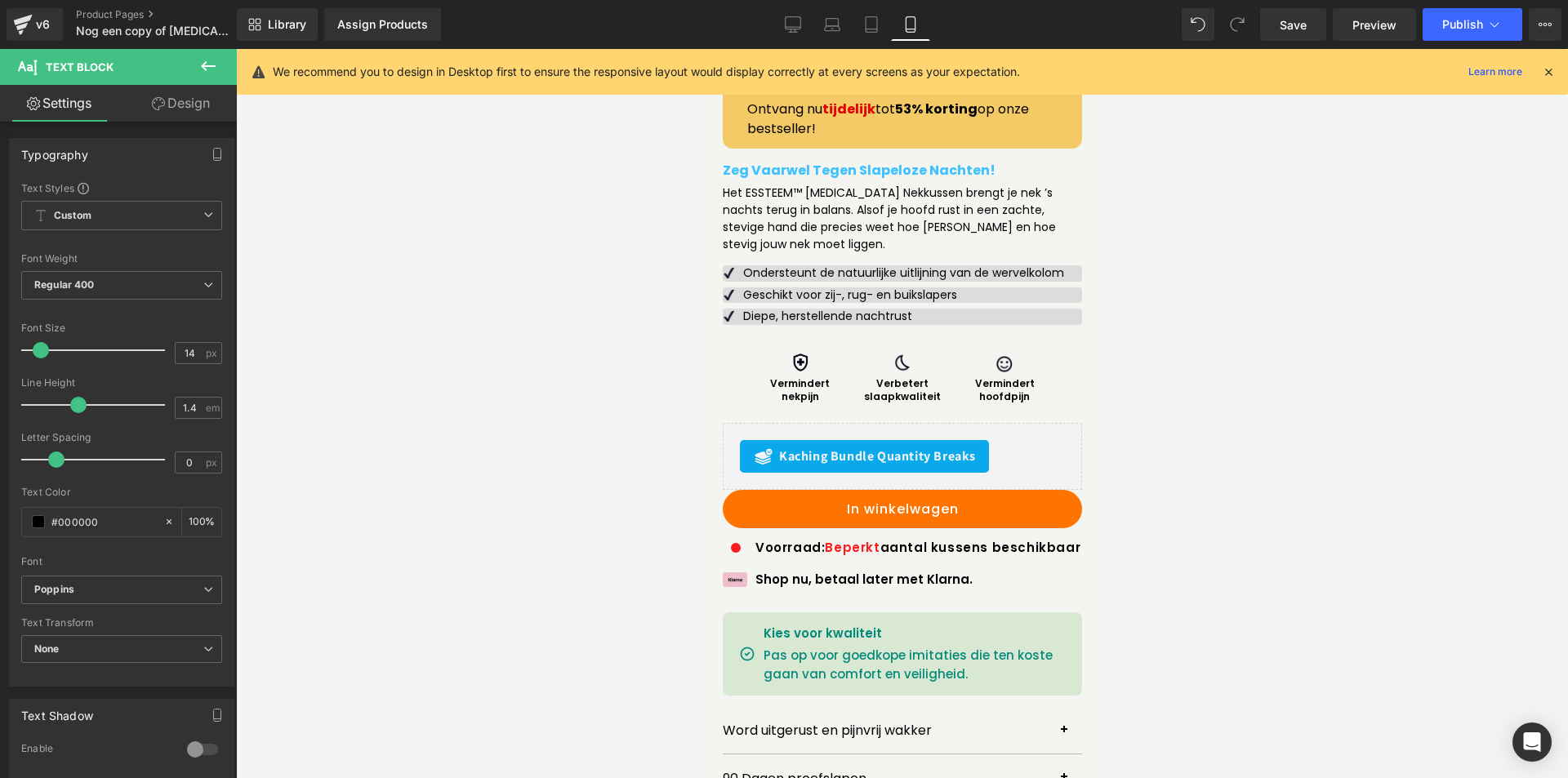
scroll to position [616, 0]
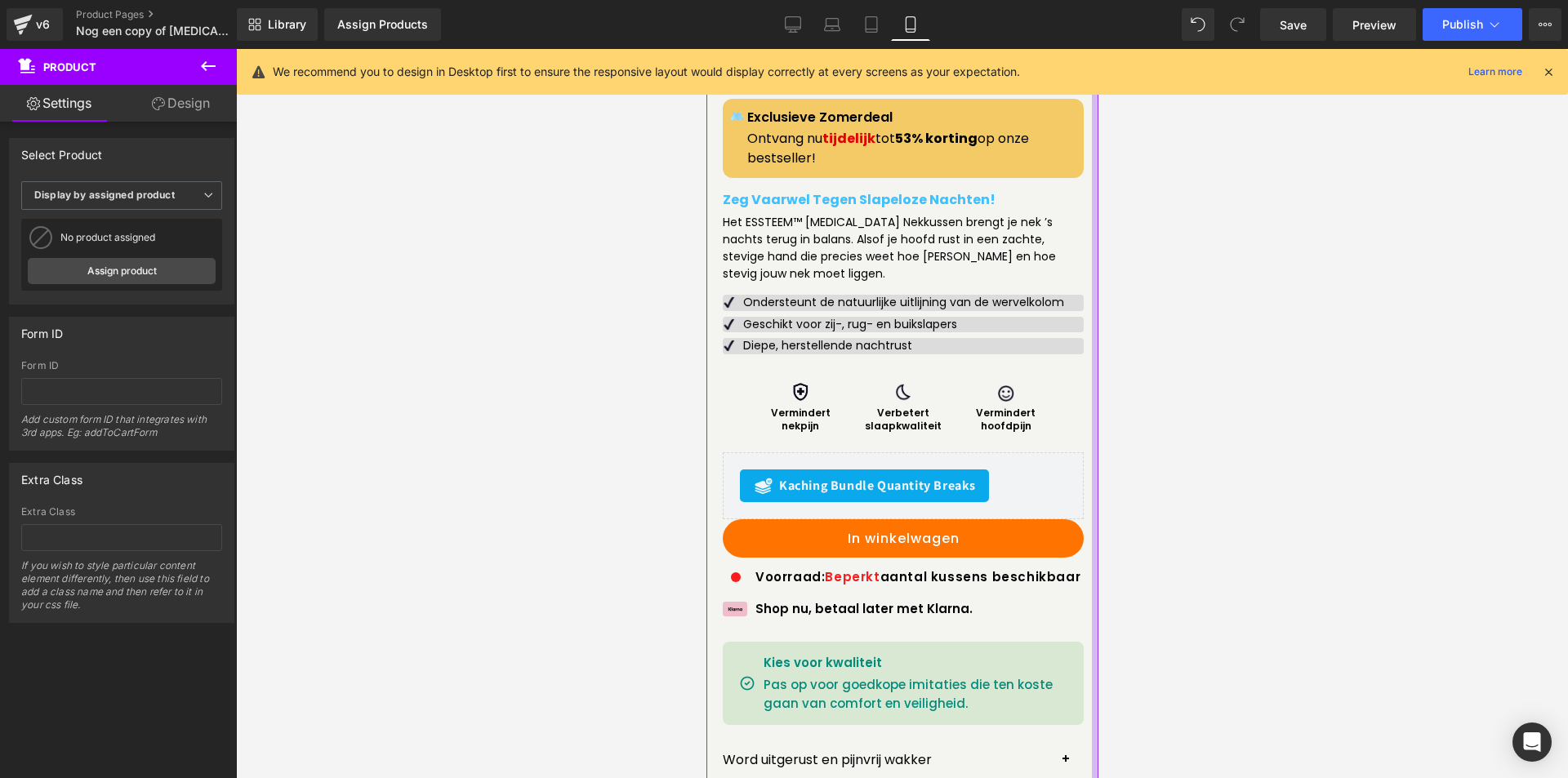
click at [1150, 367] on div at bounding box center [902, 413] width 1332 height 729
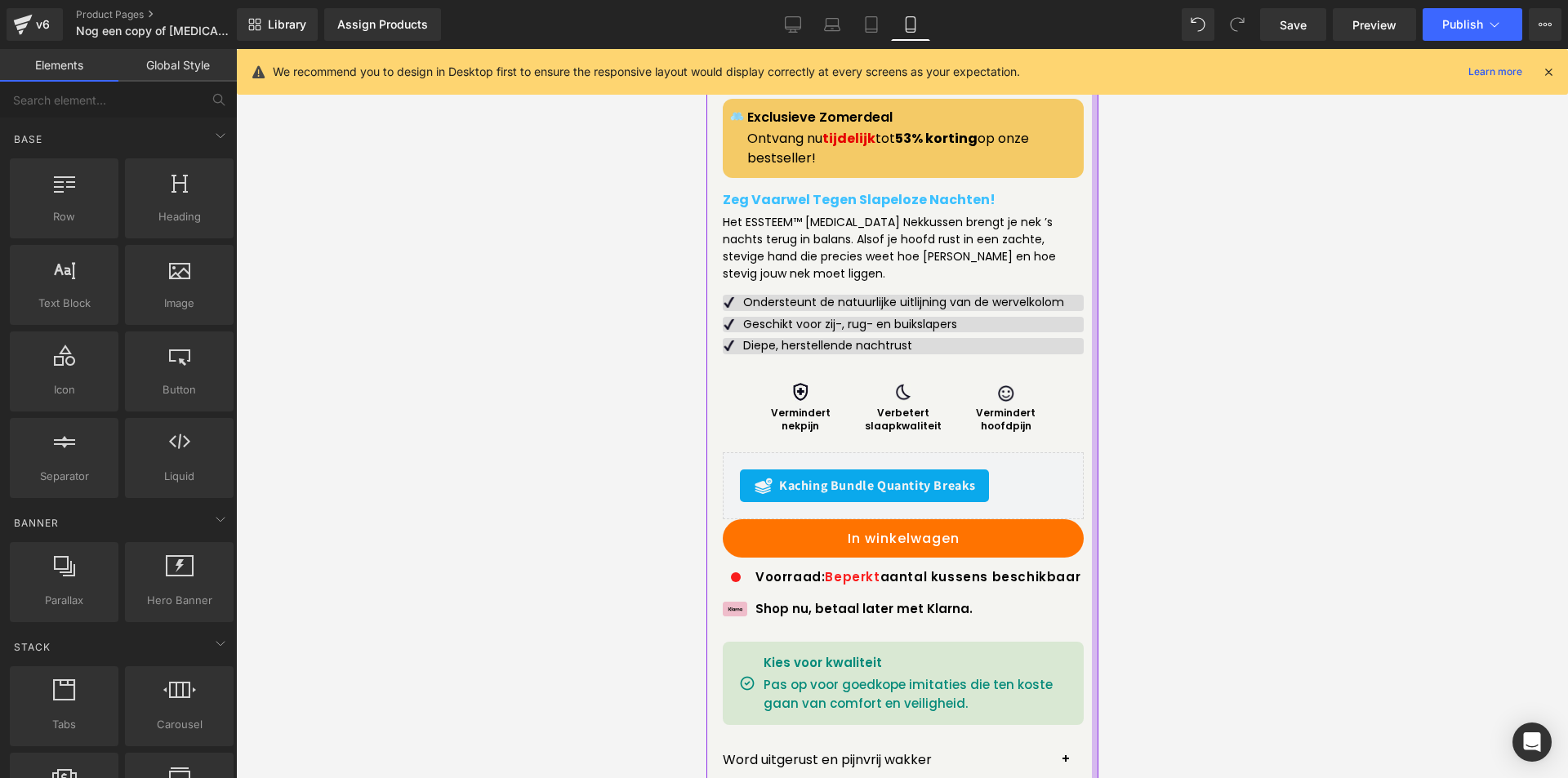
click at [1447, 649] on div at bounding box center [902, 413] width 1332 height 729
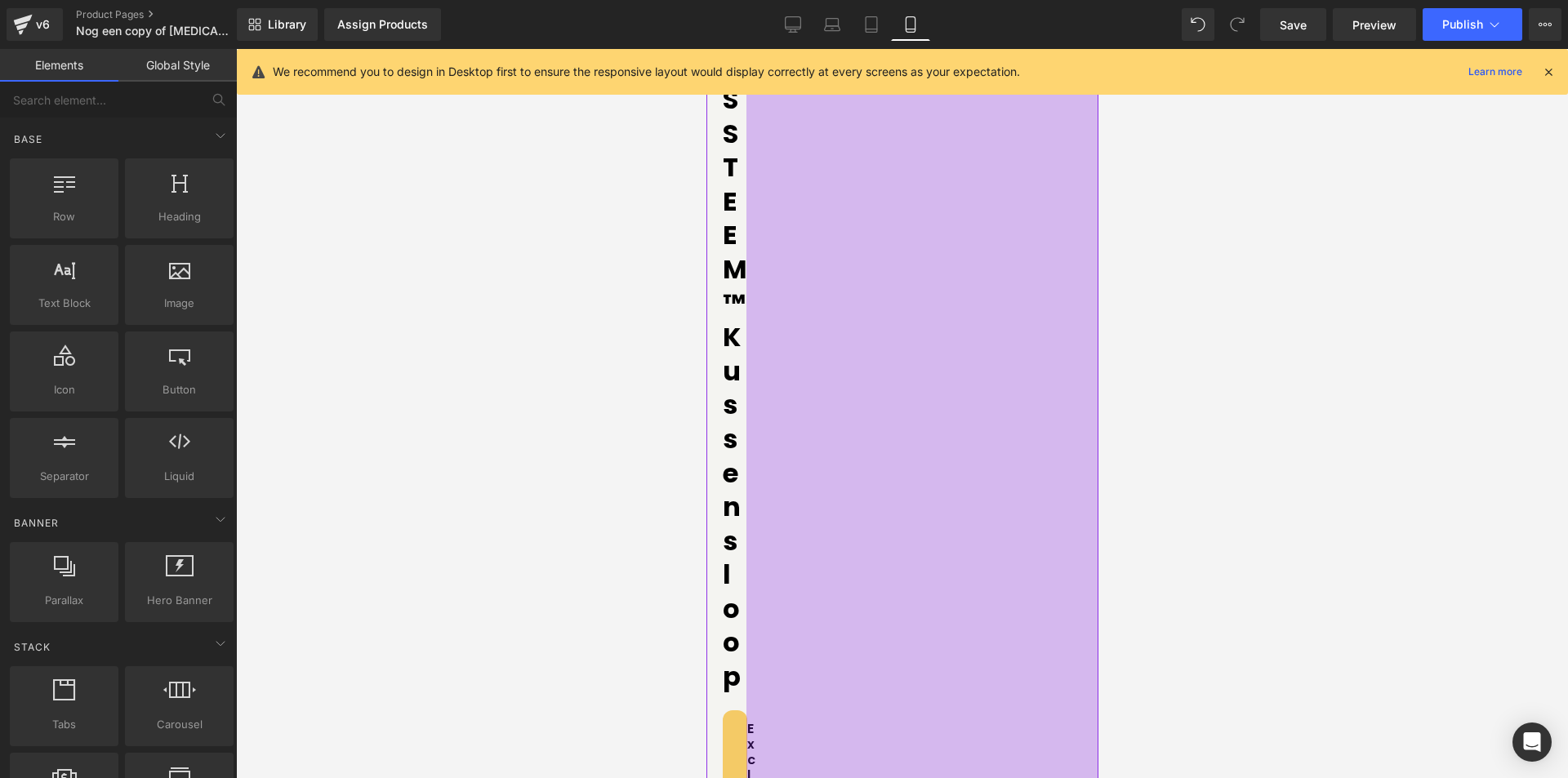
click at [391, 379] on div at bounding box center [902, 413] width 1332 height 729
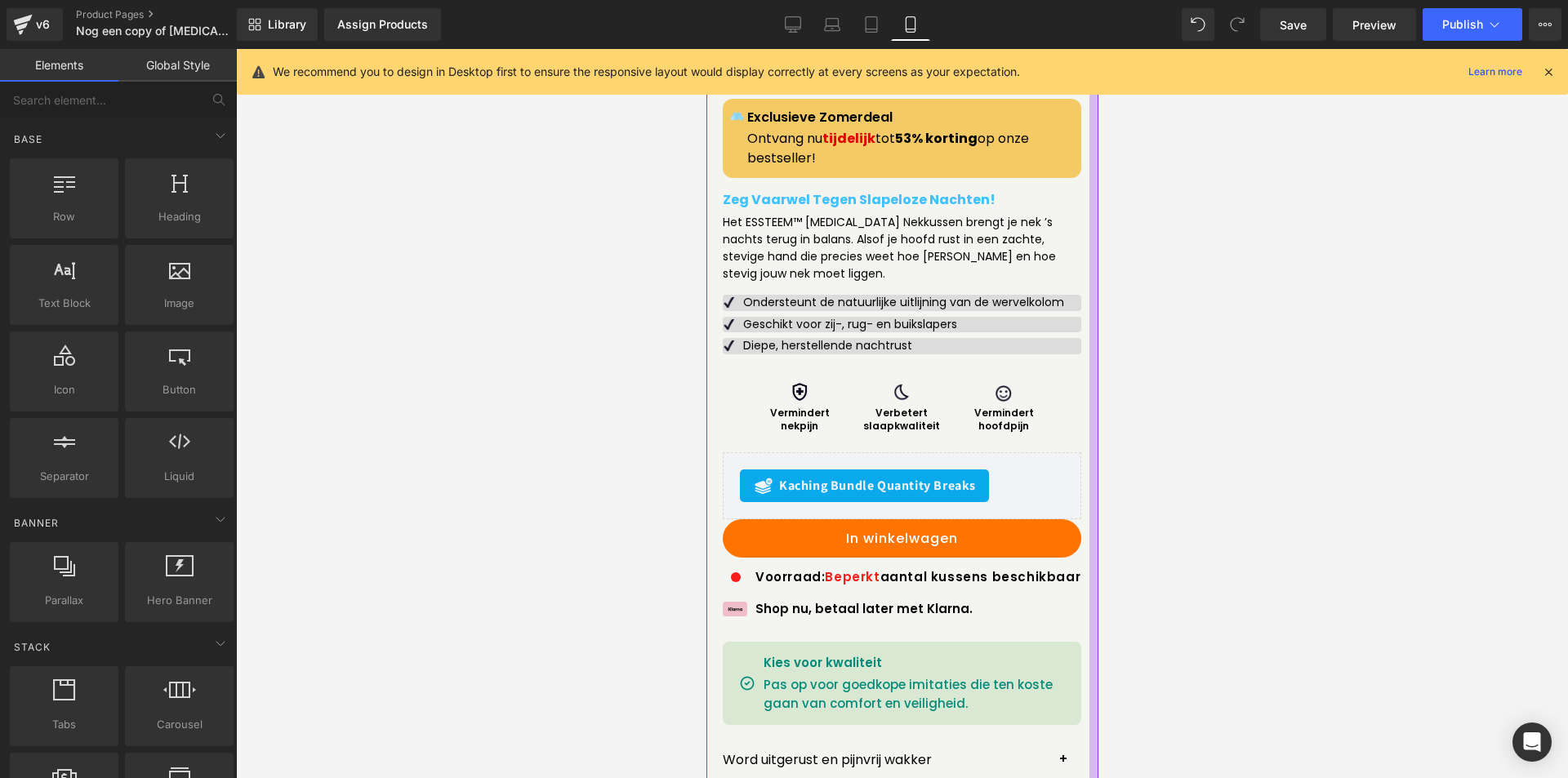
click at [1104, 371] on div at bounding box center [902, 413] width 1332 height 729
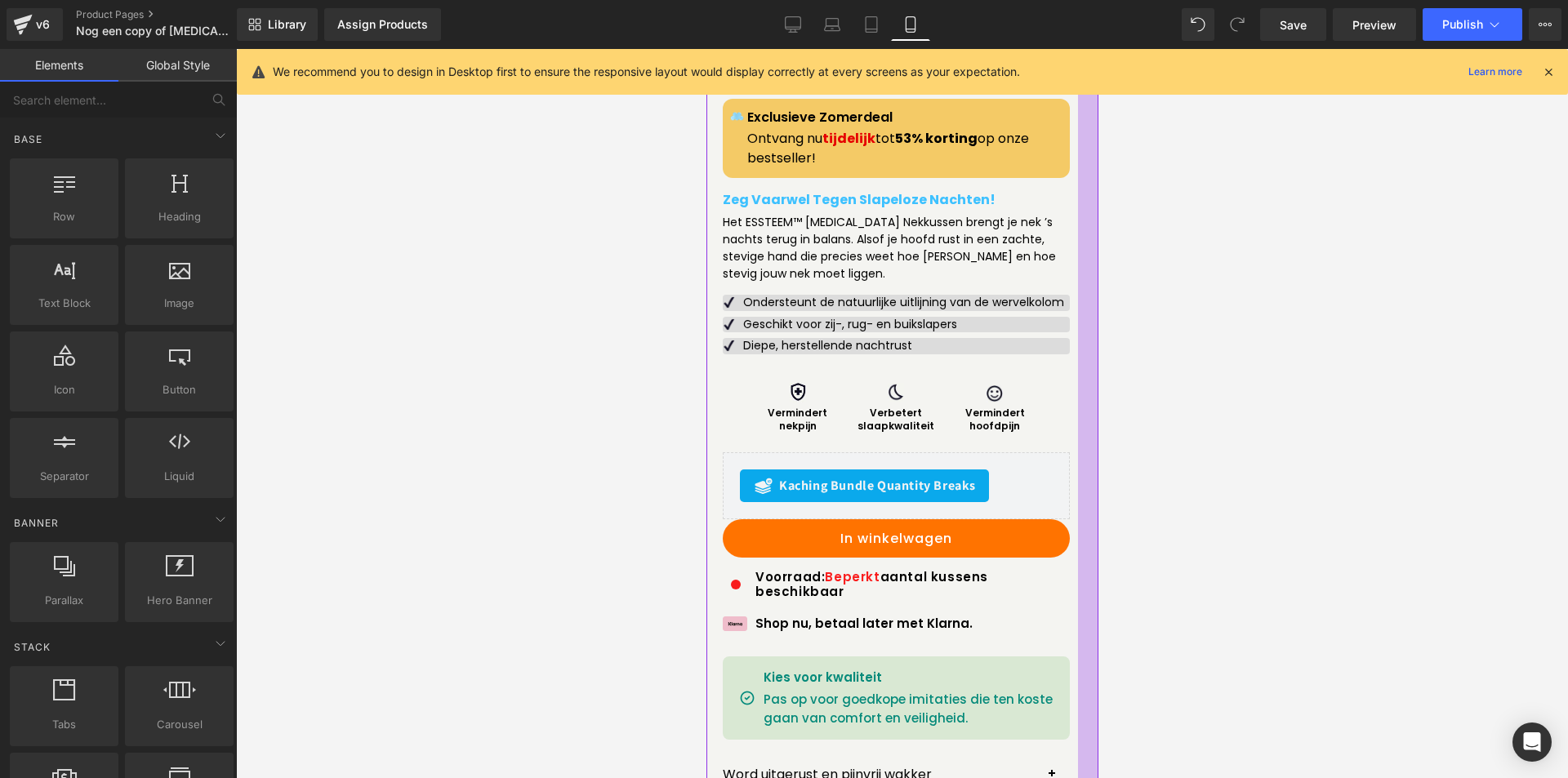
click at [1234, 492] on div at bounding box center [902, 413] width 1332 height 729
click at [1235, 492] on div at bounding box center [902, 413] width 1332 height 729
drag, startPoint x: 1509, startPoint y: 357, endPoint x: 1196, endPoint y: 177, distance: 361.1
click at [1169, 134] on div at bounding box center [902, 413] width 1332 height 729
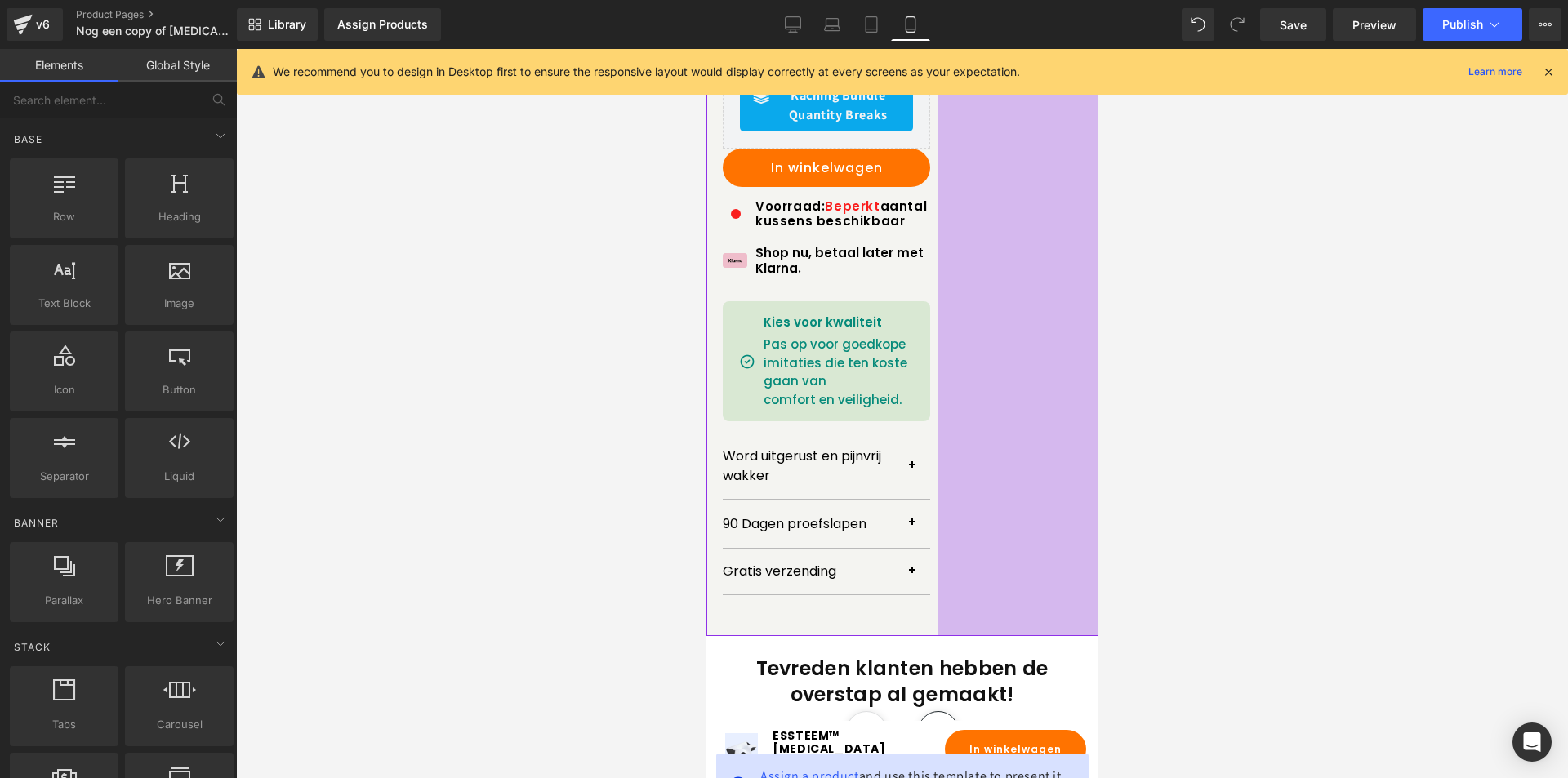
scroll to position [1008, 0]
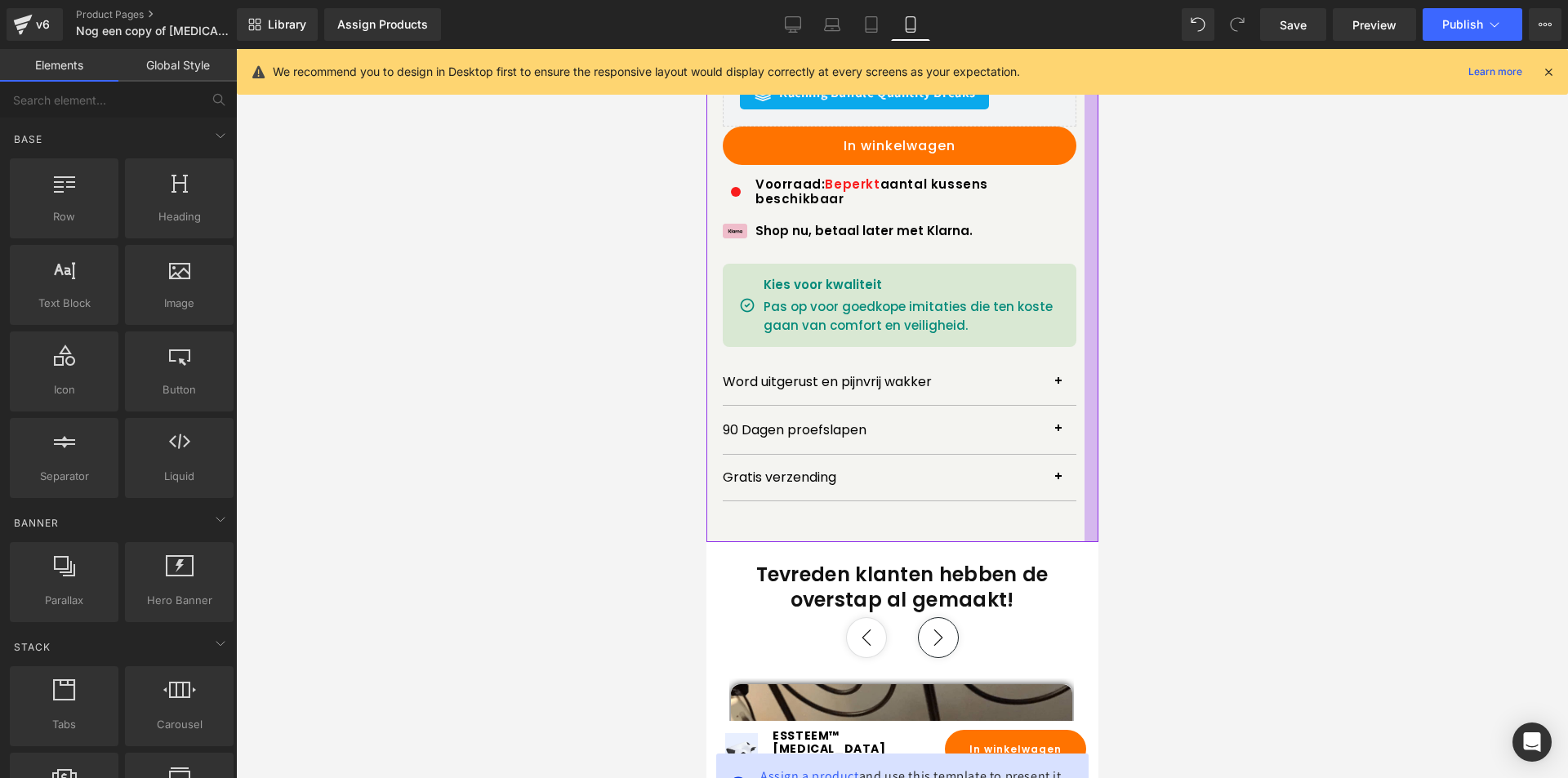
click at [1280, 339] on div at bounding box center [902, 413] width 1332 height 729
click at [1544, 68] on icon at bounding box center [1548, 71] width 15 height 15
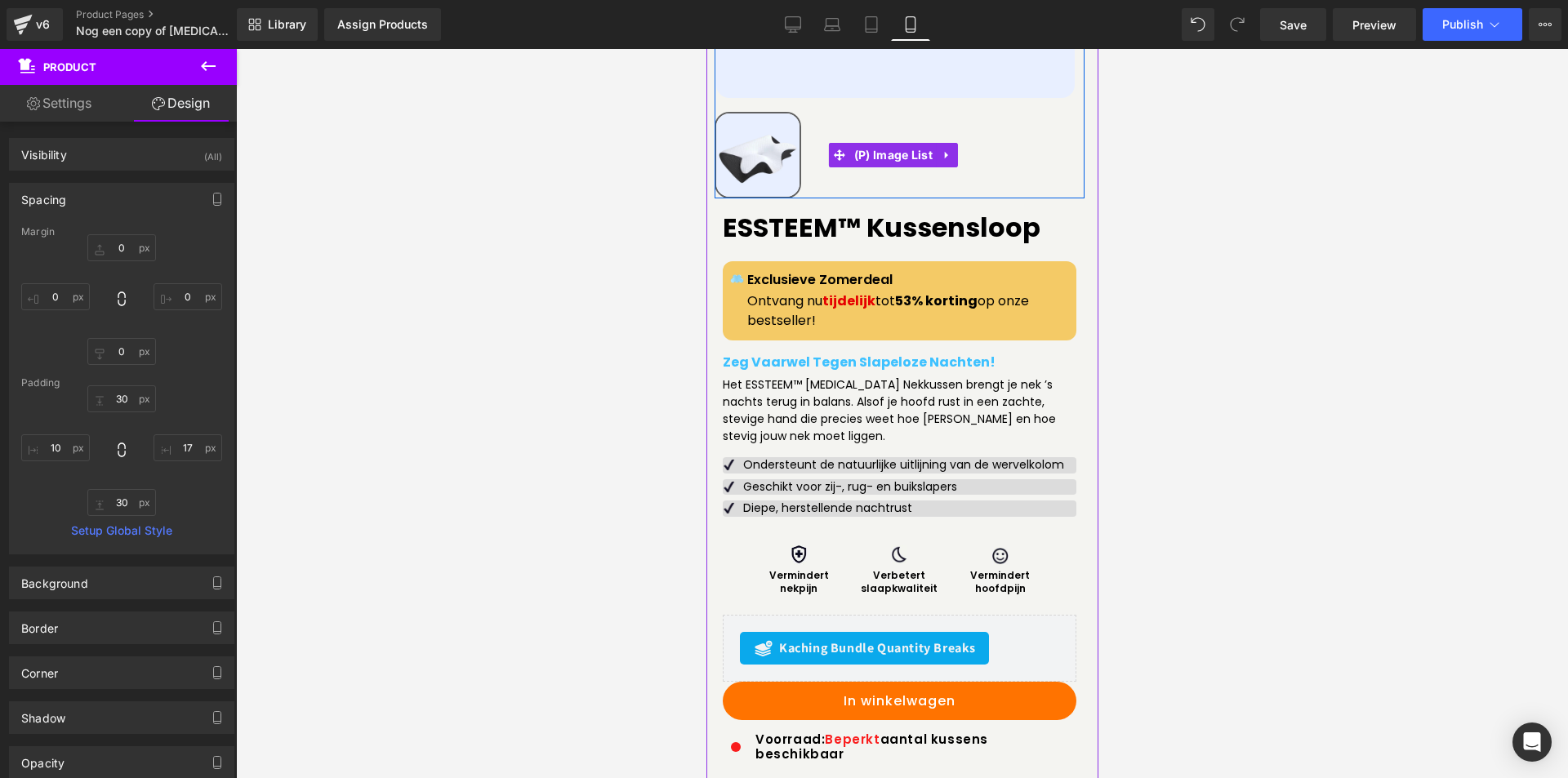
scroll to position [490, 0]
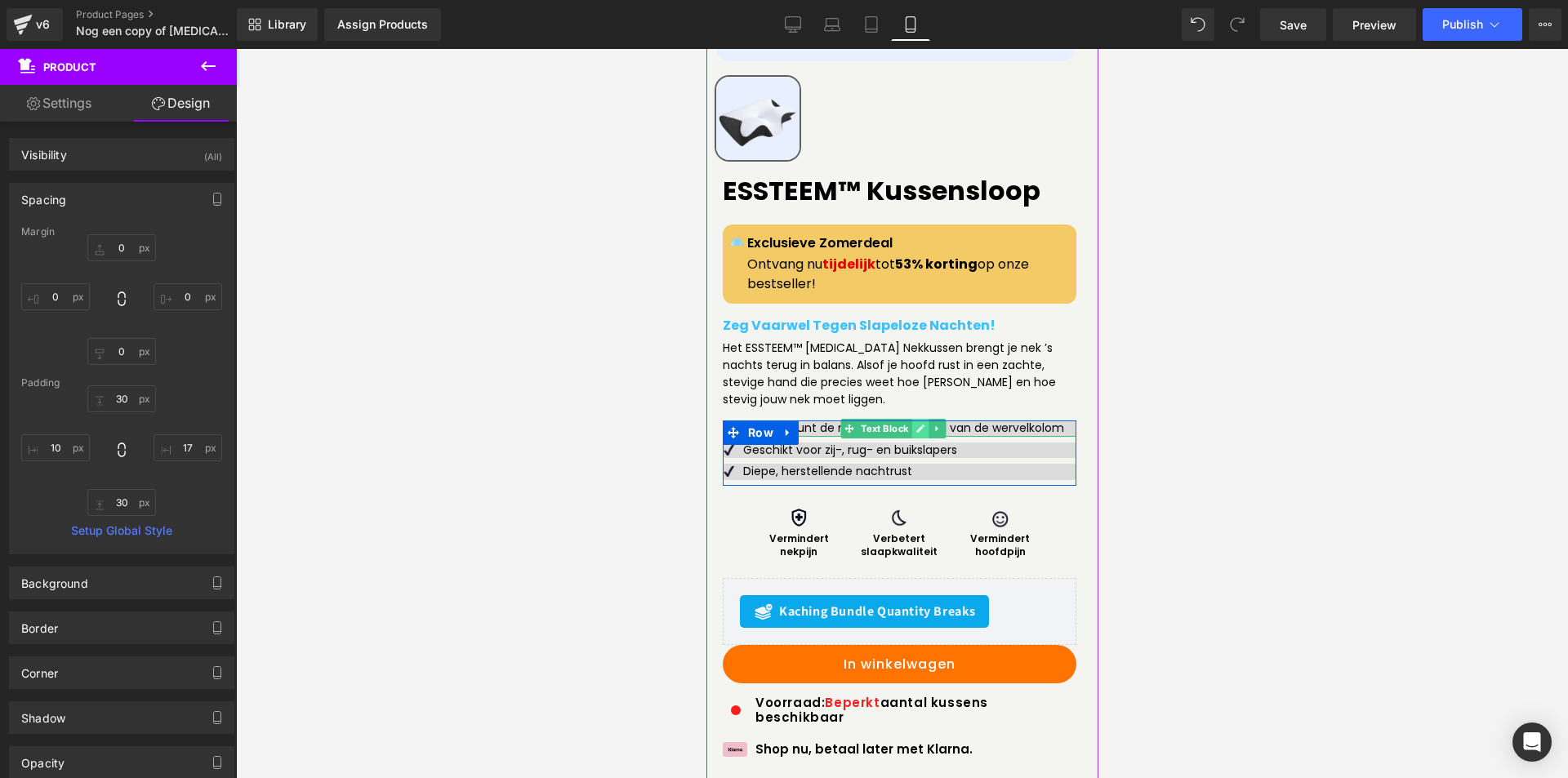
click at [915, 429] on icon at bounding box center [920, 428] width 9 height 9
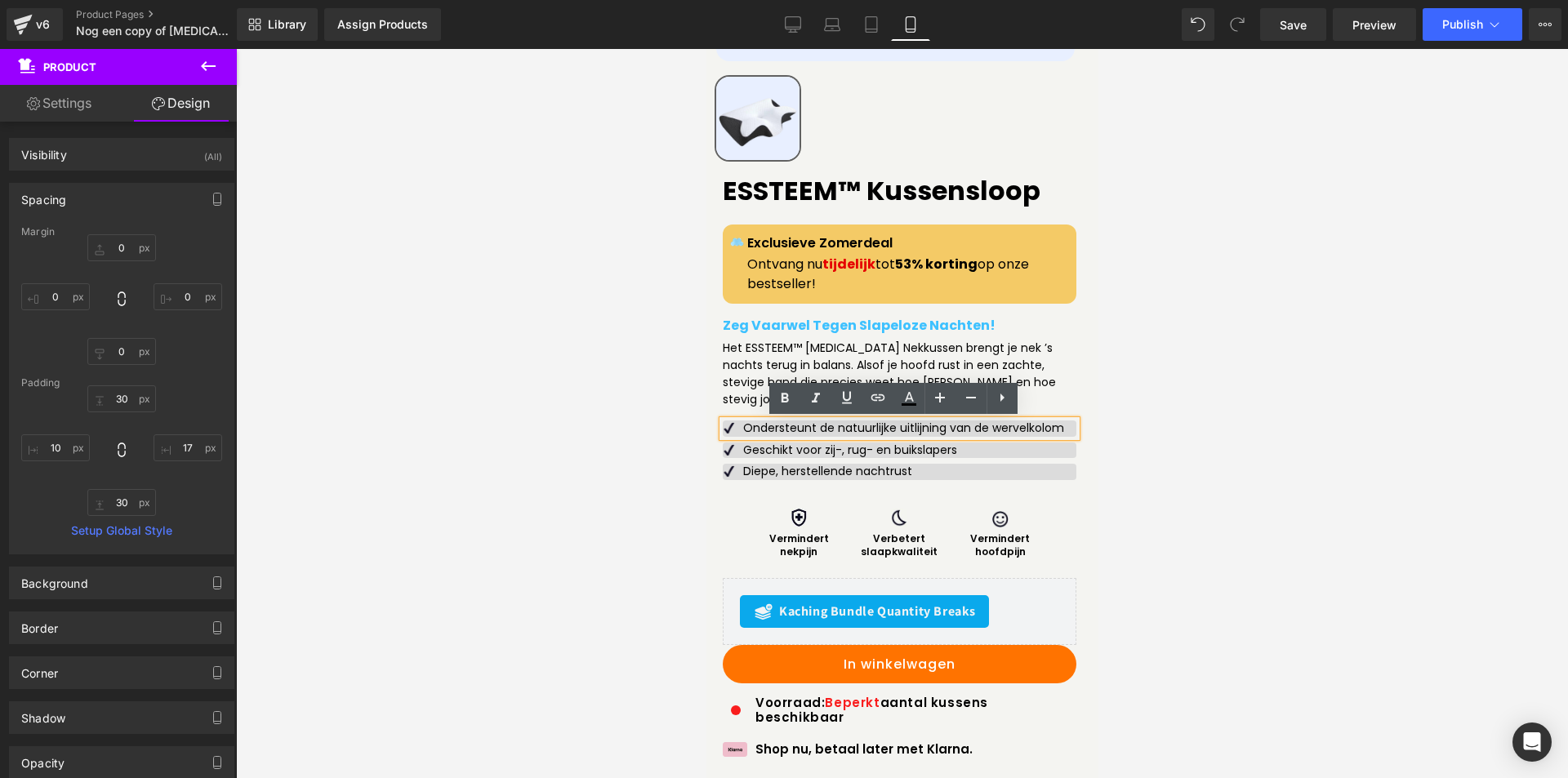
click at [728, 427] on div "Ondersteunt de natuurlijke uitlijning van de wervelkolom" at bounding box center [898, 428] width 353 height 16
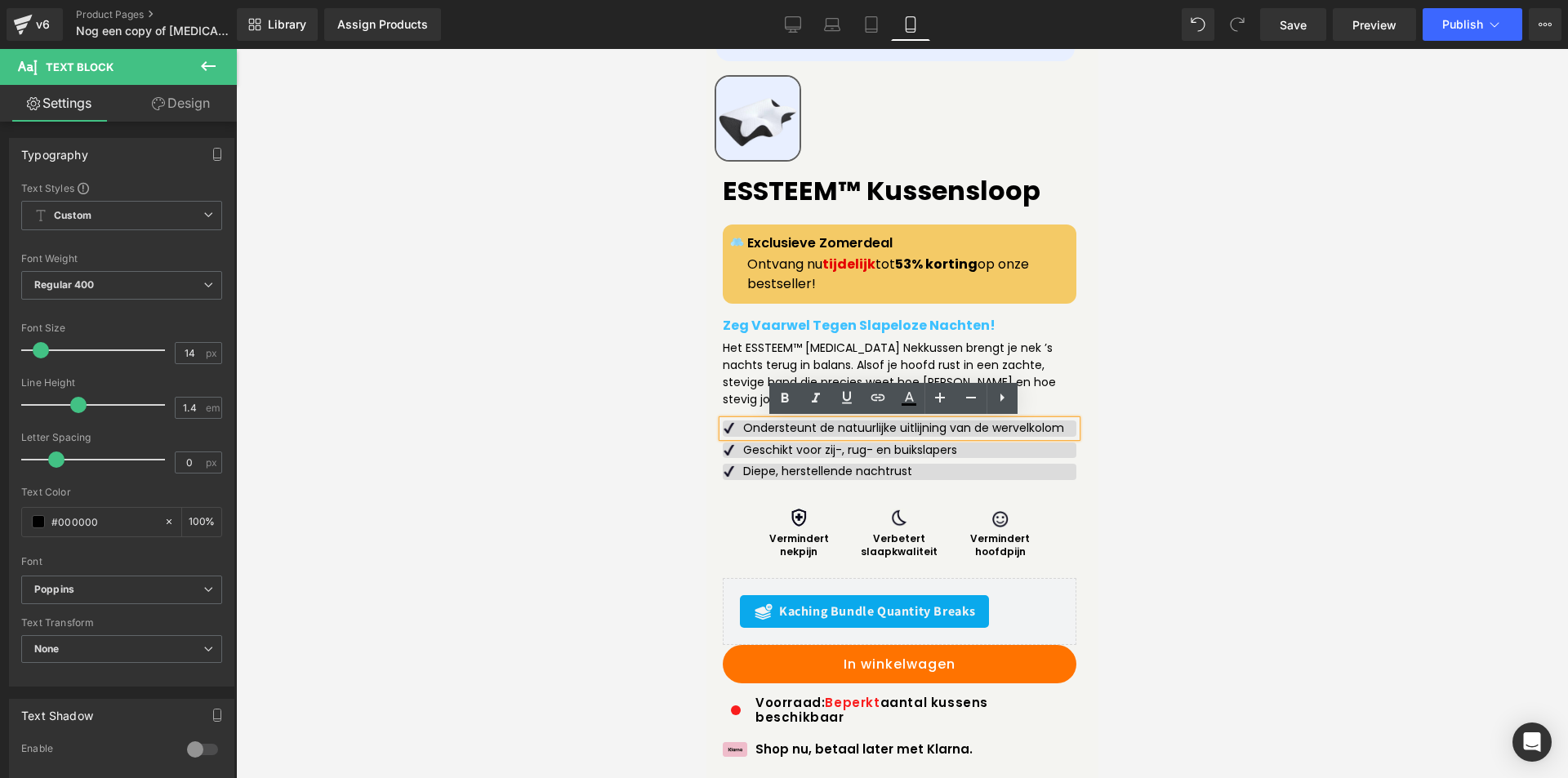
click at [730, 427] on div "Ondersteunt de natuurlijke uitlijning van de wervelkolom" at bounding box center [898, 428] width 353 height 16
click at [729, 427] on div "Ondersteunt de natuurlijke uitlijning van de wervelkolom" at bounding box center [898, 428] width 353 height 16
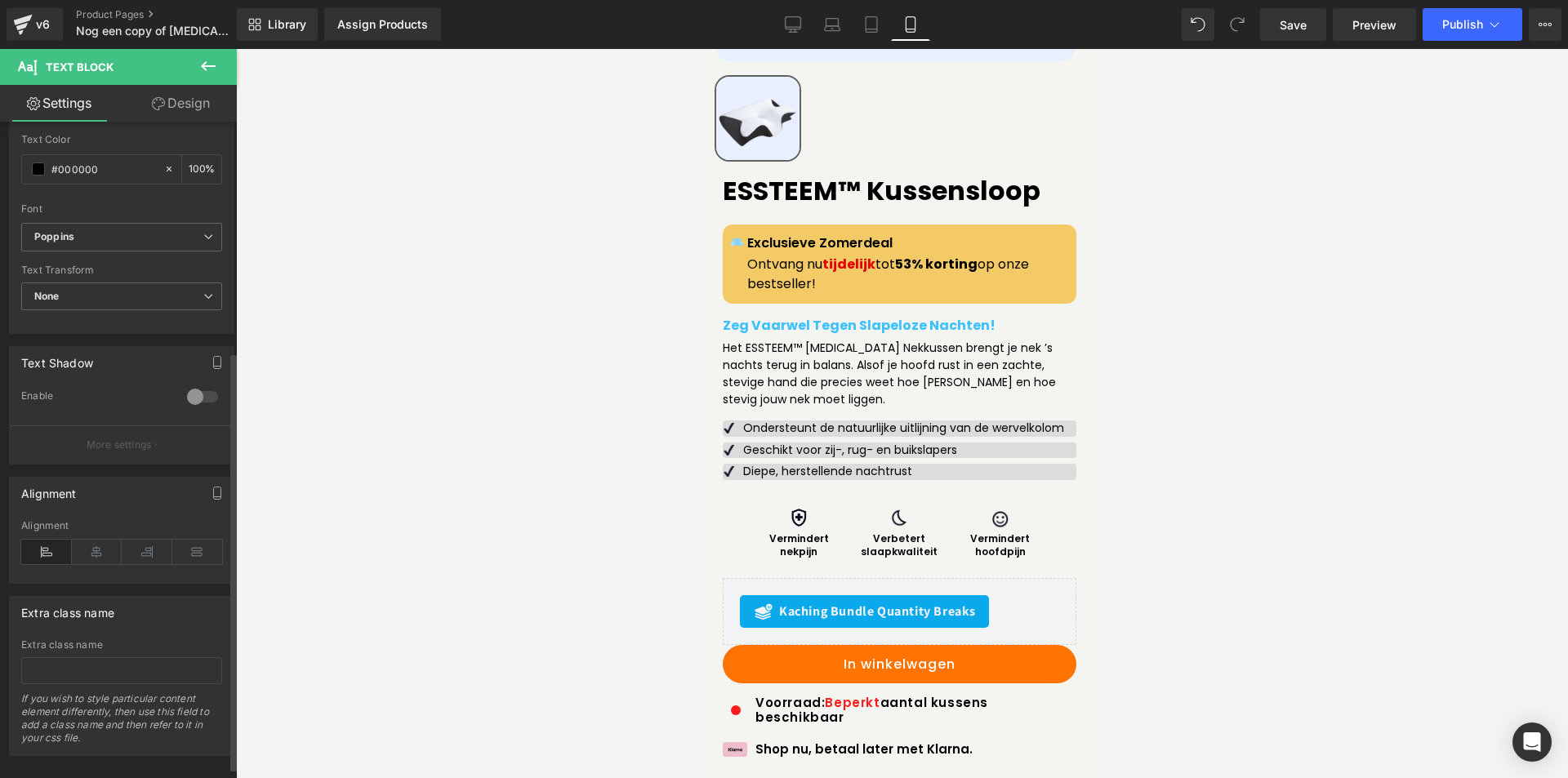
scroll to position [376, 0]
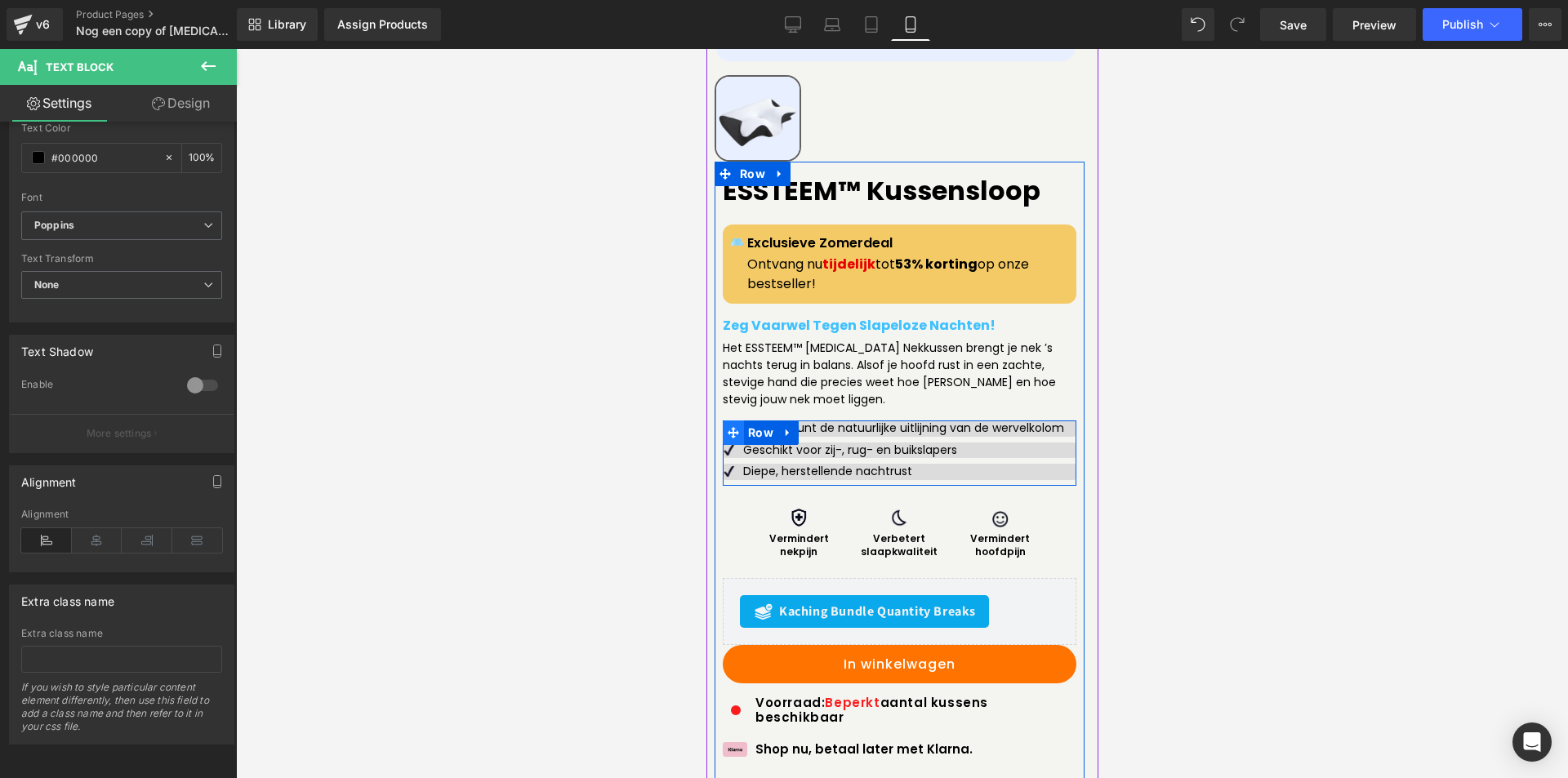
click at [727, 439] on icon at bounding box center [732, 433] width 11 height 12
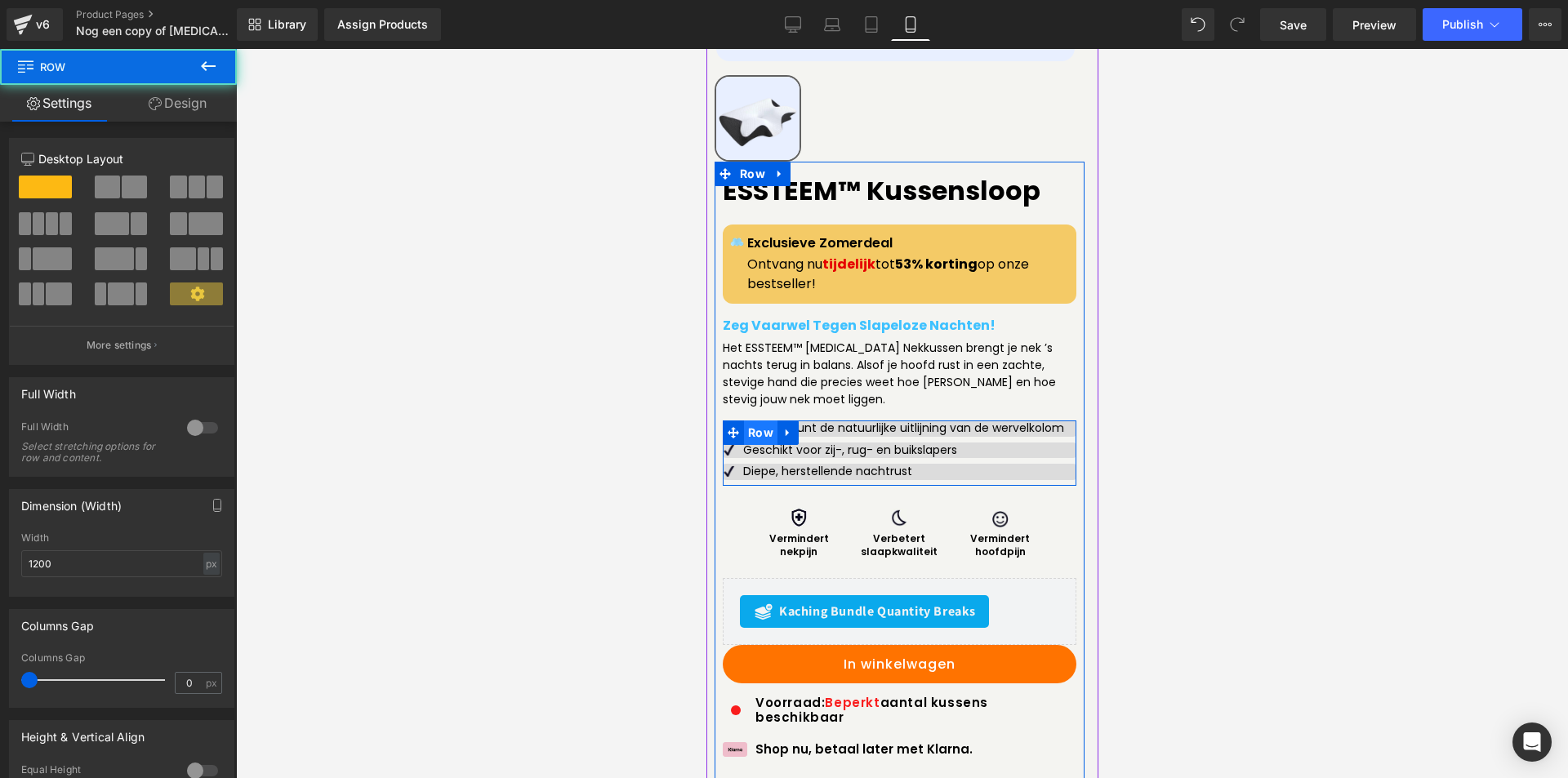
click at [754, 432] on span "Row" at bounding box center [760, 433] width 33 height 25
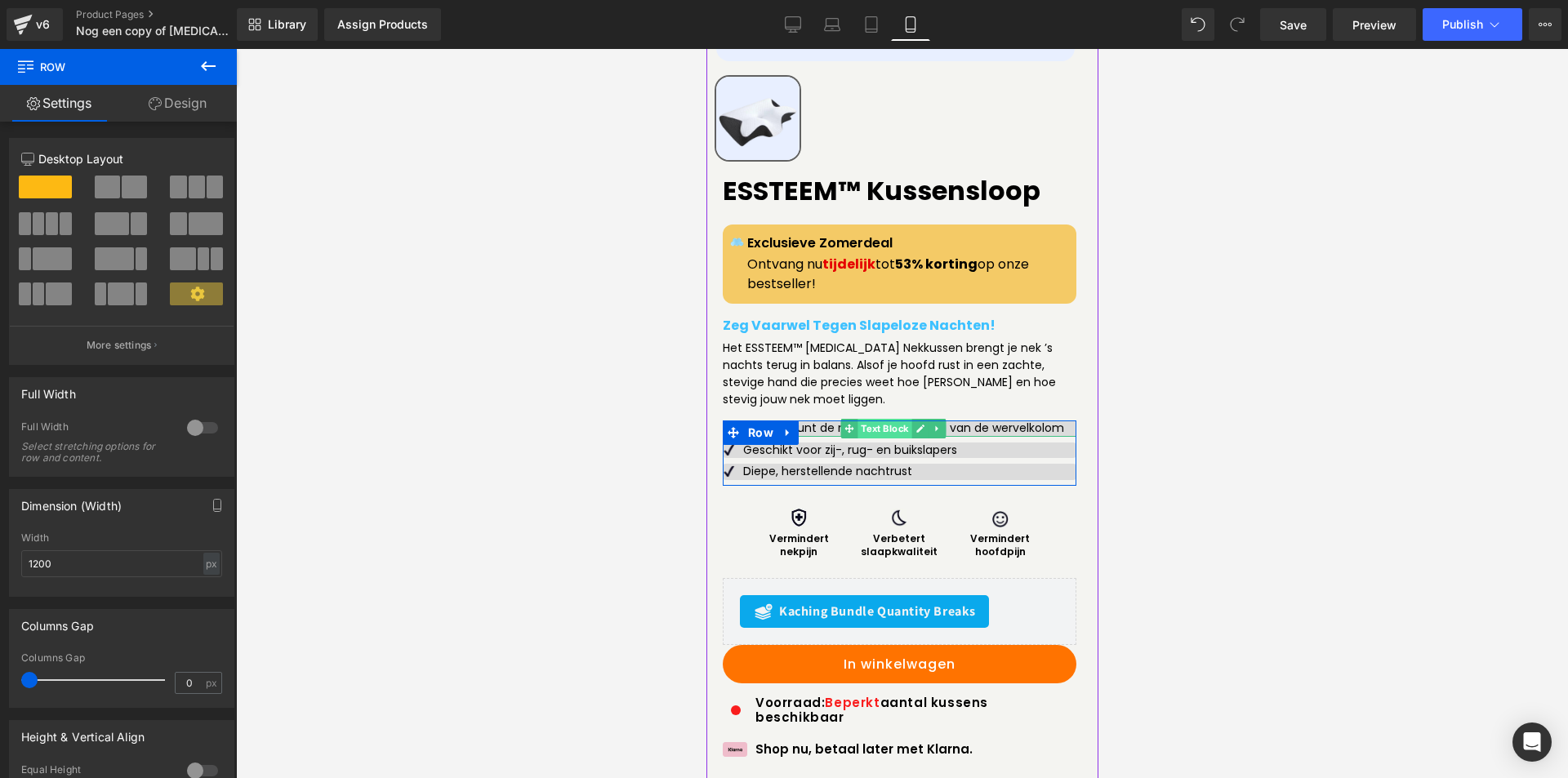
click at [882, 433] on span "Text Block" at bounding box center [884, 428] width 54 height 20
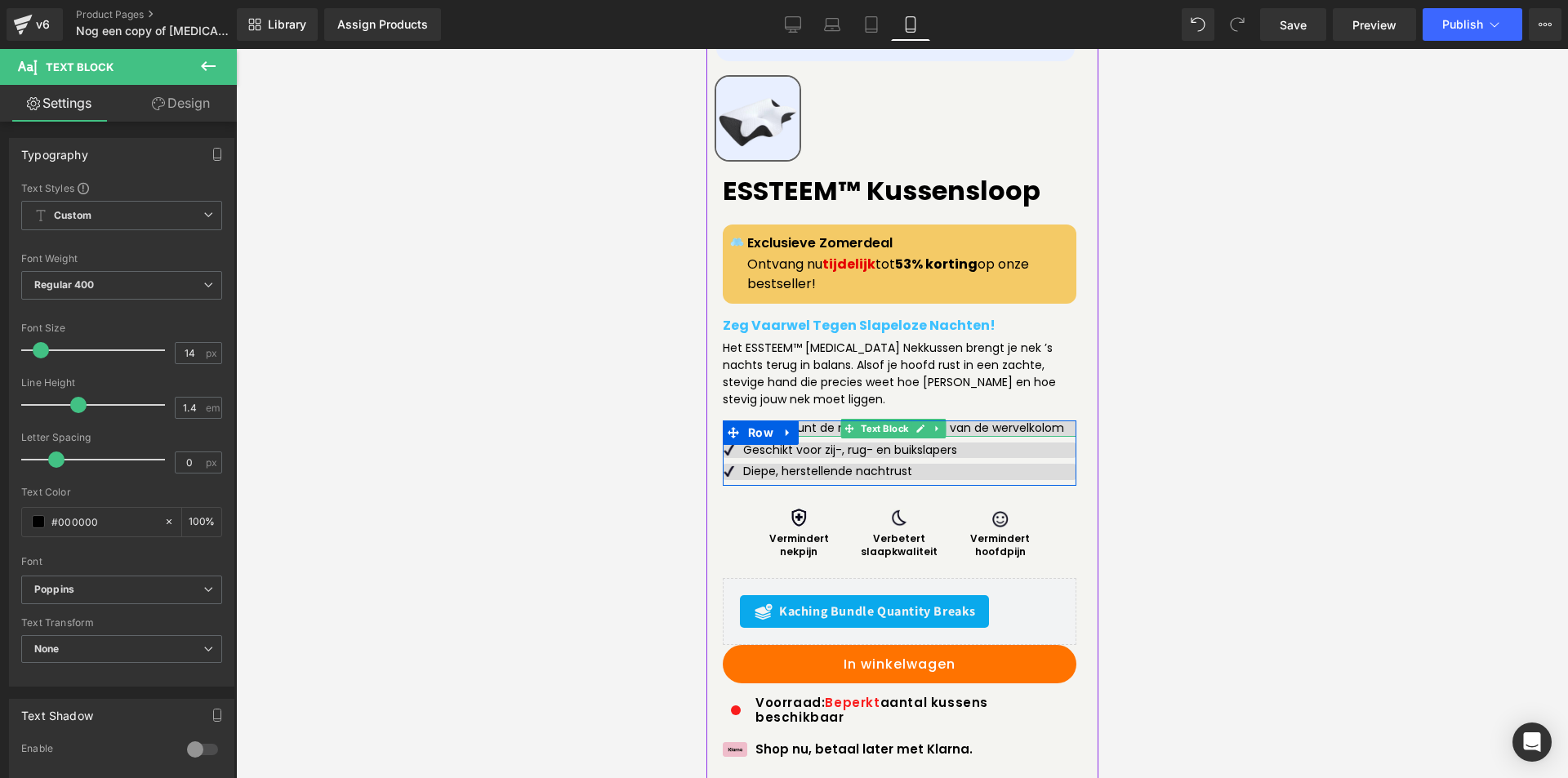
click at [836, 430] on p "Ondersteunt de natuurlijke uitlijning van de wervelkolom" at bounding box center [909, 428] width 334 height 16
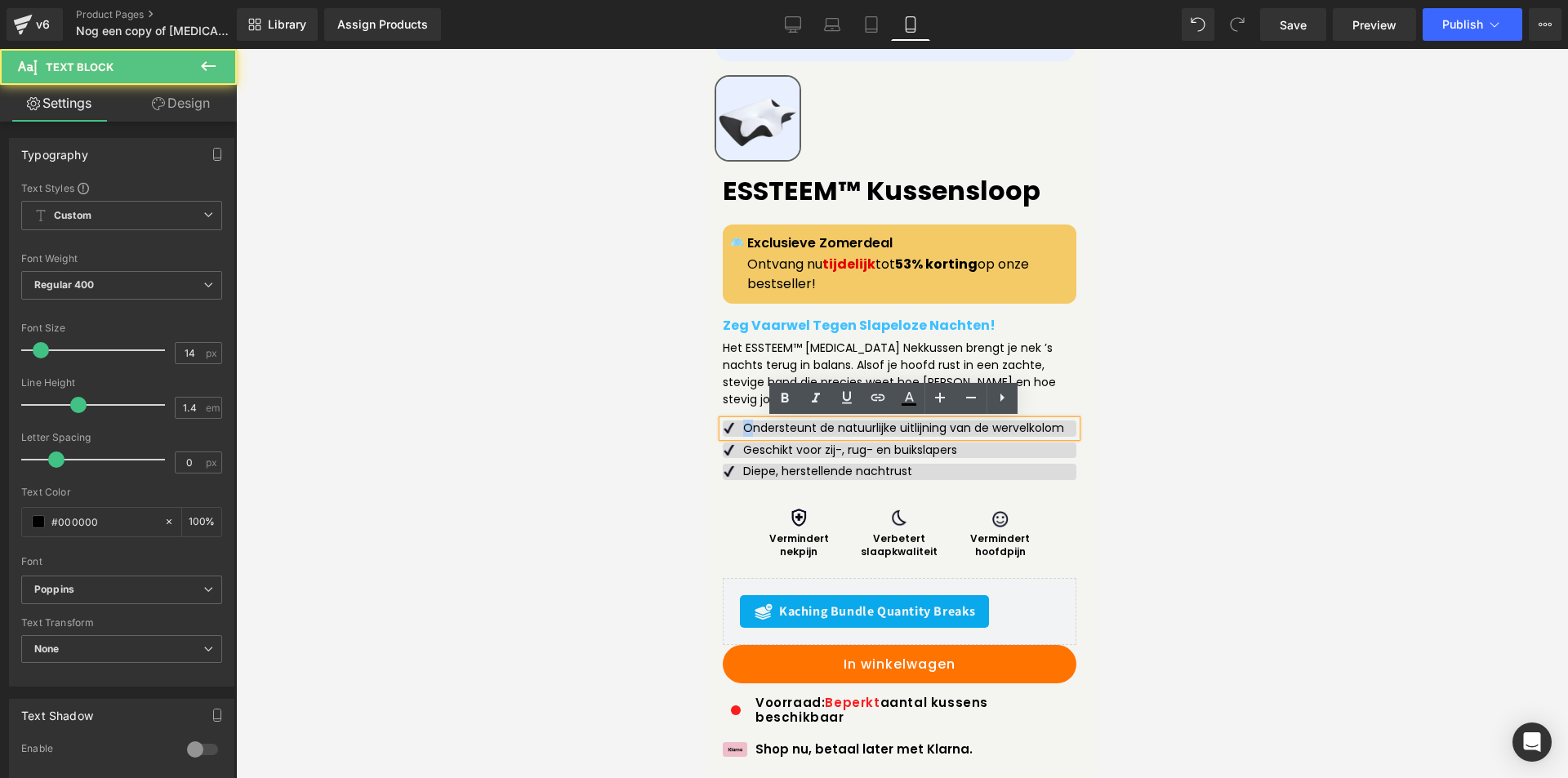
drag, startPoint x: 754, startPoint y: 426, endPoint x: 722, endPoint y: 427, distance: 32.0
click at [722, 427] on div "Ondersteunt de natuurlijke uitlijning van de wervelkolom" at bounding box center [898, 428] width 353 height 16
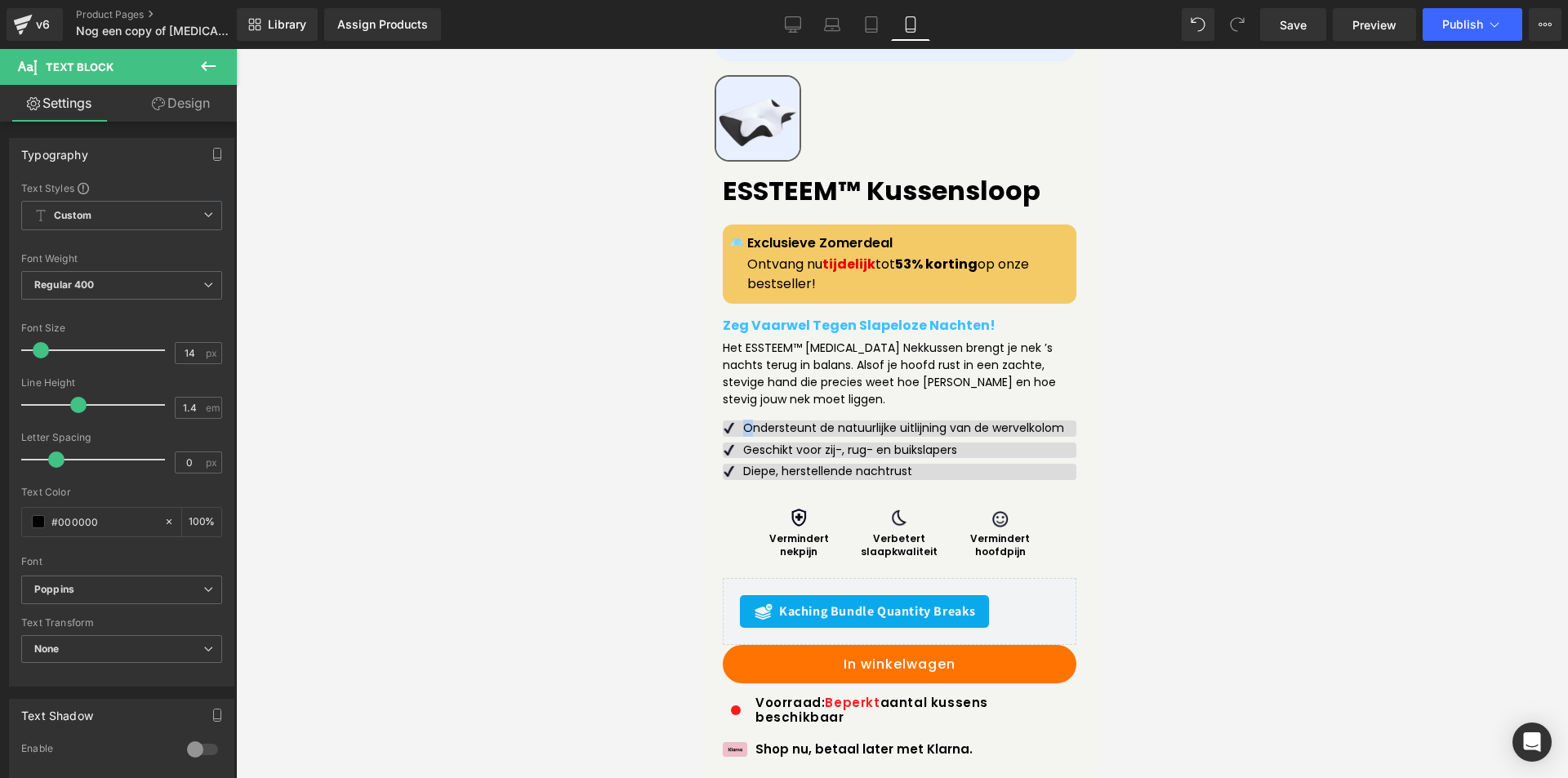
click at [787, 435] on icon at bounding box center [782, 432] width 9 height 9
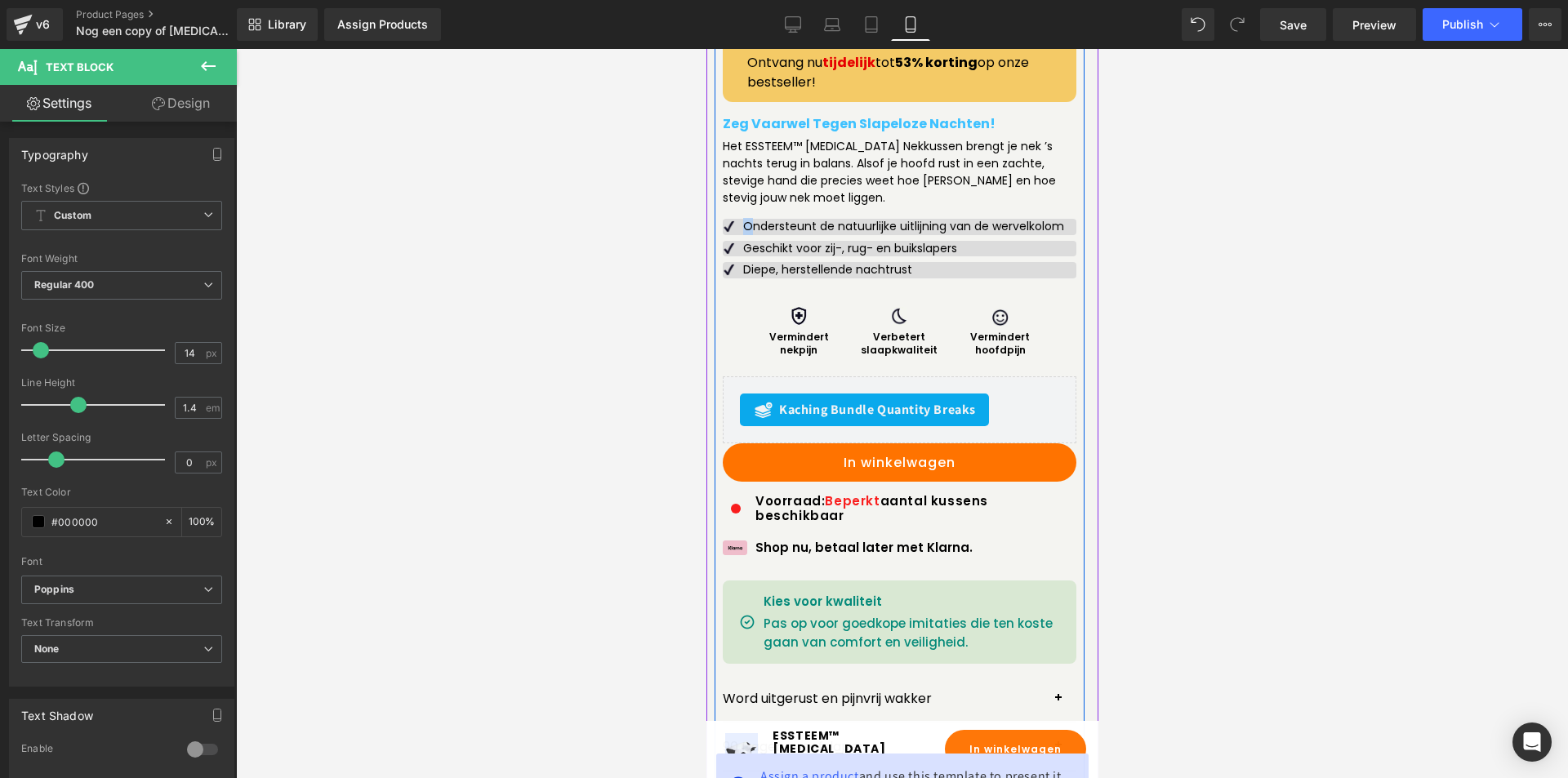
scroll to position [653, 0]
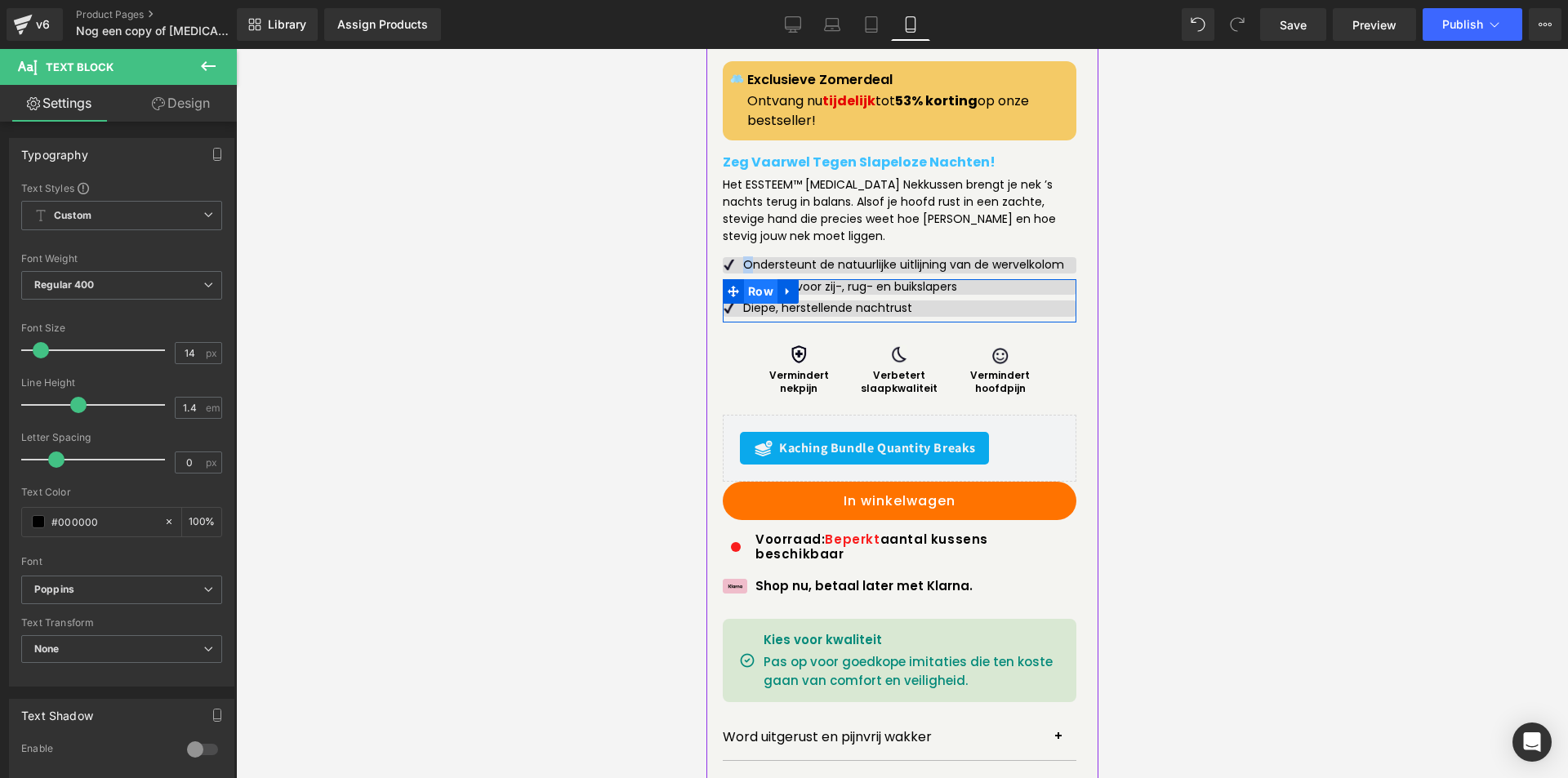
click at [743, 299] on span "Row" at bounding box center [760, 292] width 33 height 25
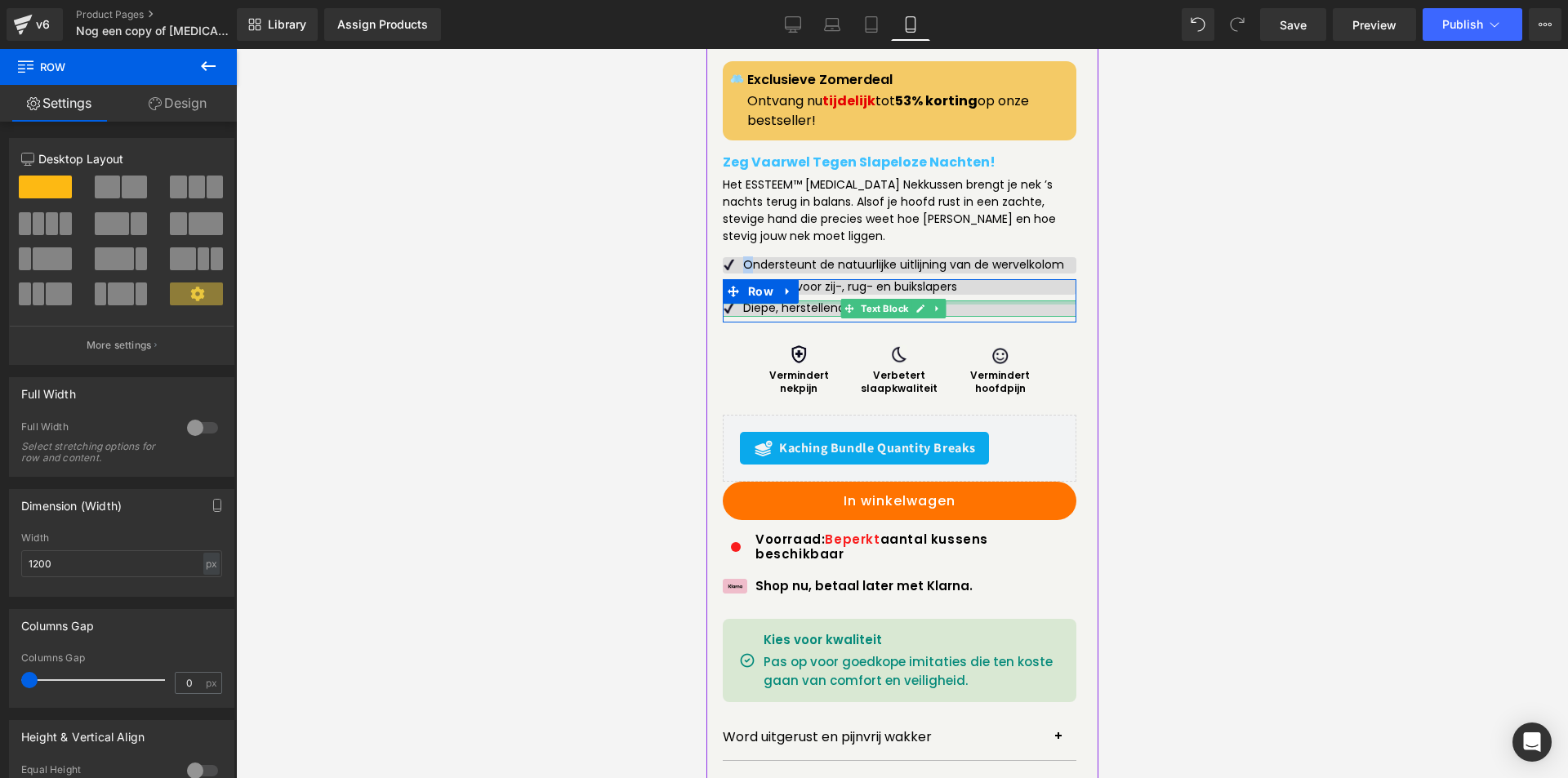
click at [811, 302] on div at bounding box center [898, 302] width 353 height 4
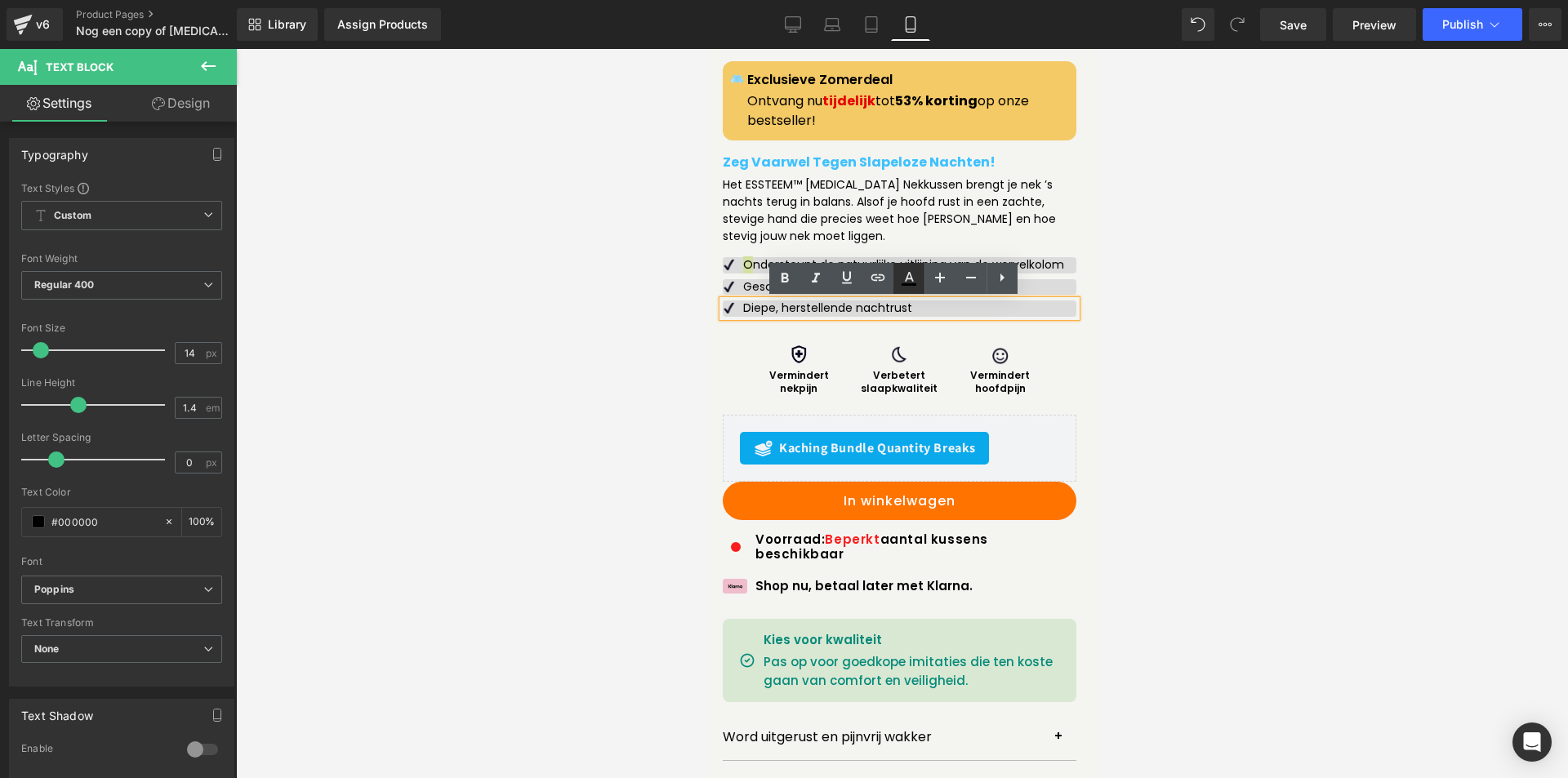
click at [901, 276] on icon at bounding box center [908, 278] width 20 height 20
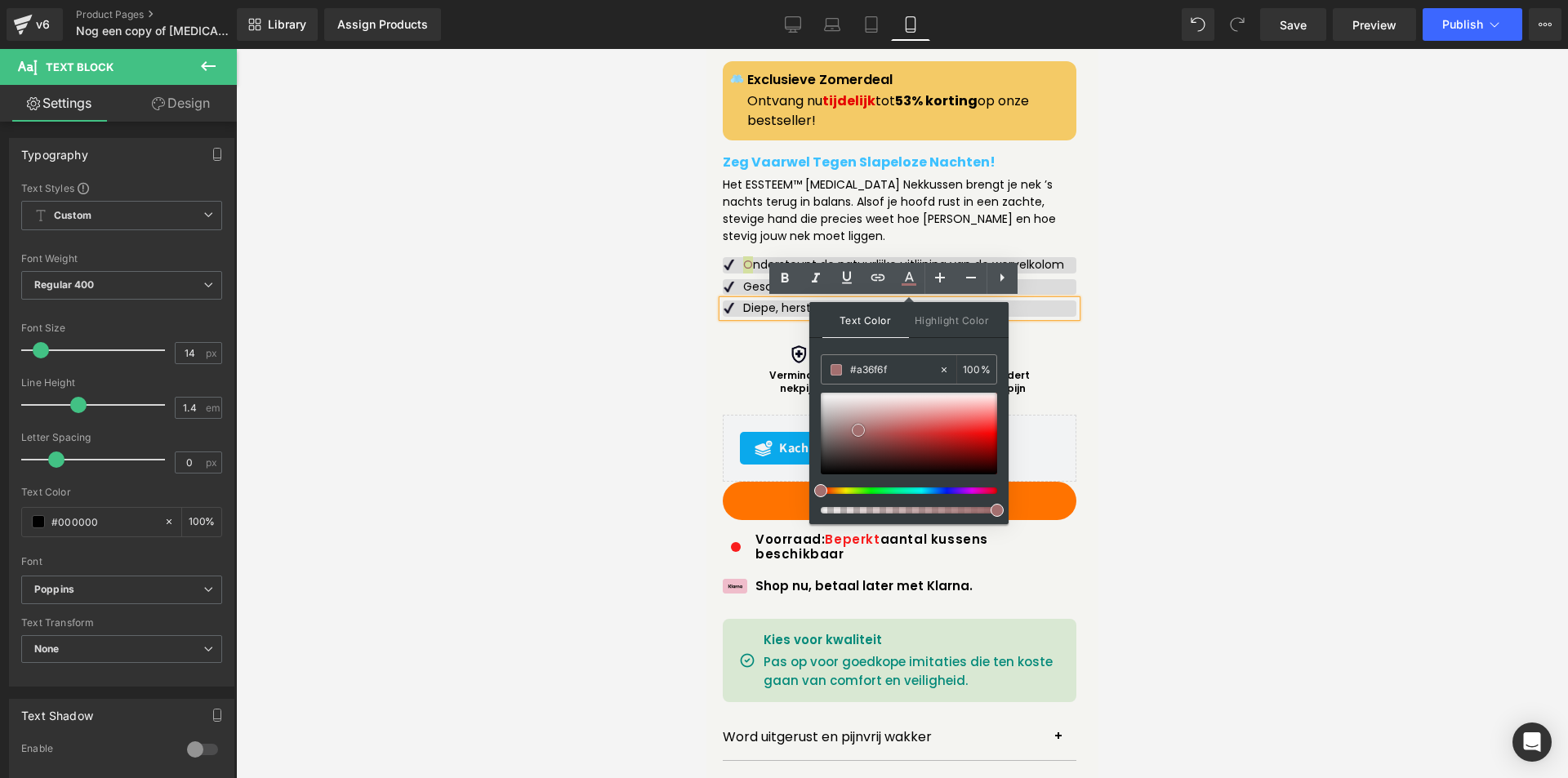
click at [859, 430] on div at bounding box center [909, 433] width 176 height 81
click at [896, 430] on div at bounding box center [909, 433] width 176 height 81
drag, startPoint x: 918, startPoint y: 429, endPoint x: 957, endPoint y: 403, distance: 46.9
click at [957, 403] on div at bounding box center [909, 433] width 176 height 81
drag, startPoint x: 1560, startPoint y: 513, endPoint x: 786, endPoint y: 497, distance: 774.2
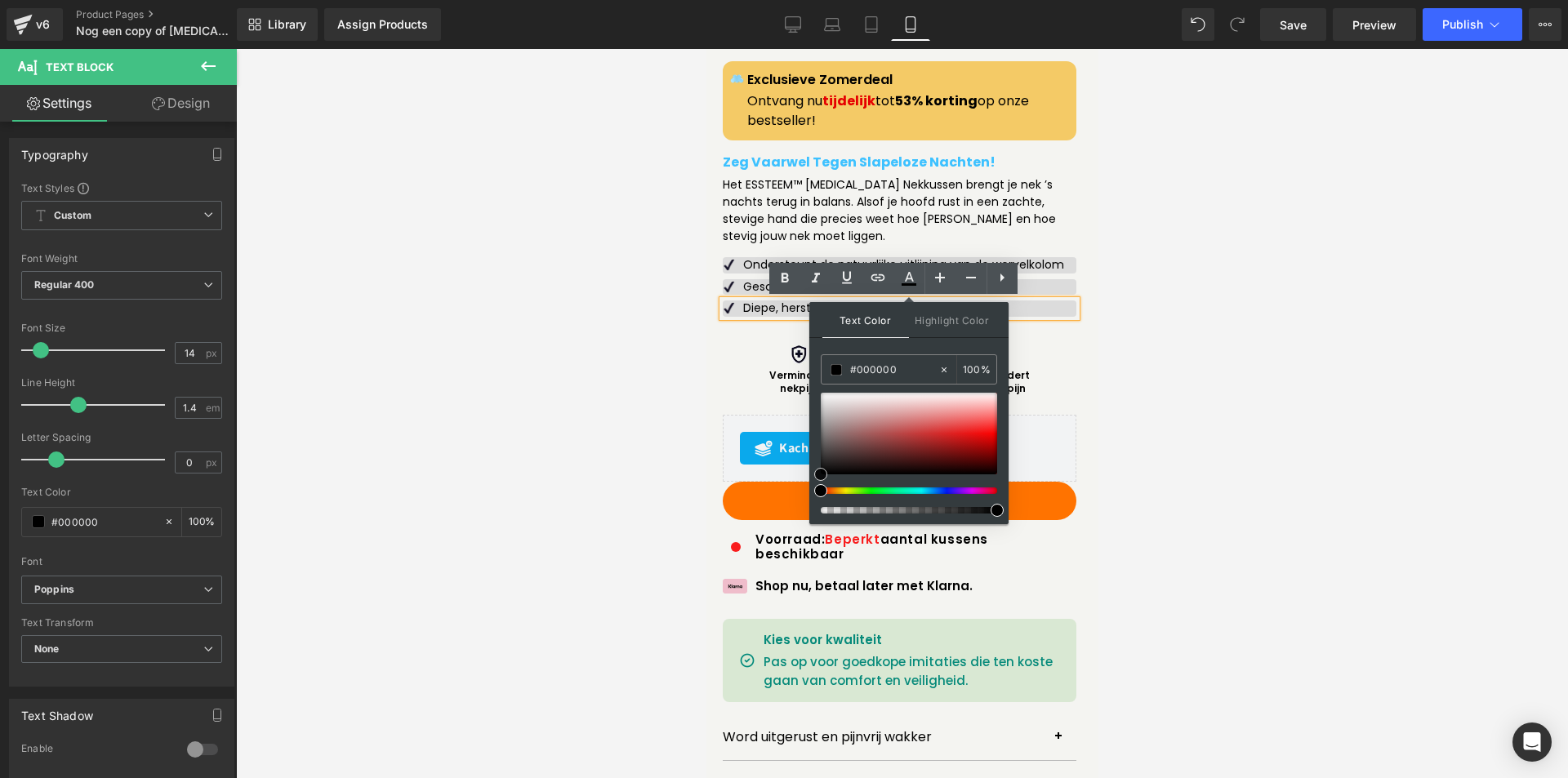
click at [732, 386] on div "ESSTEEM™ Kussensloop (P) Title Exclusieve Zomerdeal Heading Ontvang nu tijdelij…" at bounding box center [898, 433] width 353 height 846
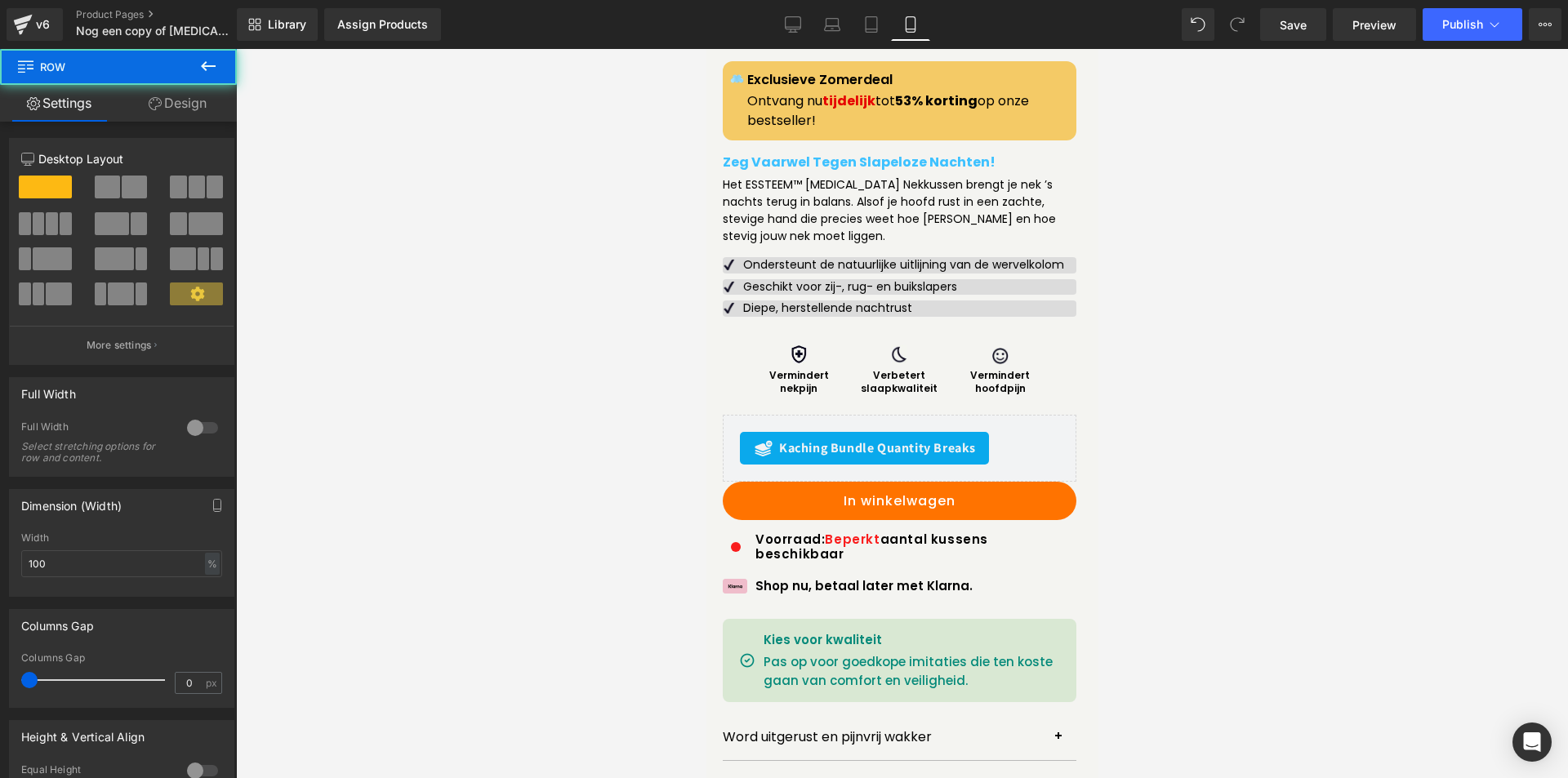
click at [734, 305] on div "Diepe, herstellende nachtrust" at bounding box center [898, 308] width 353 height 16
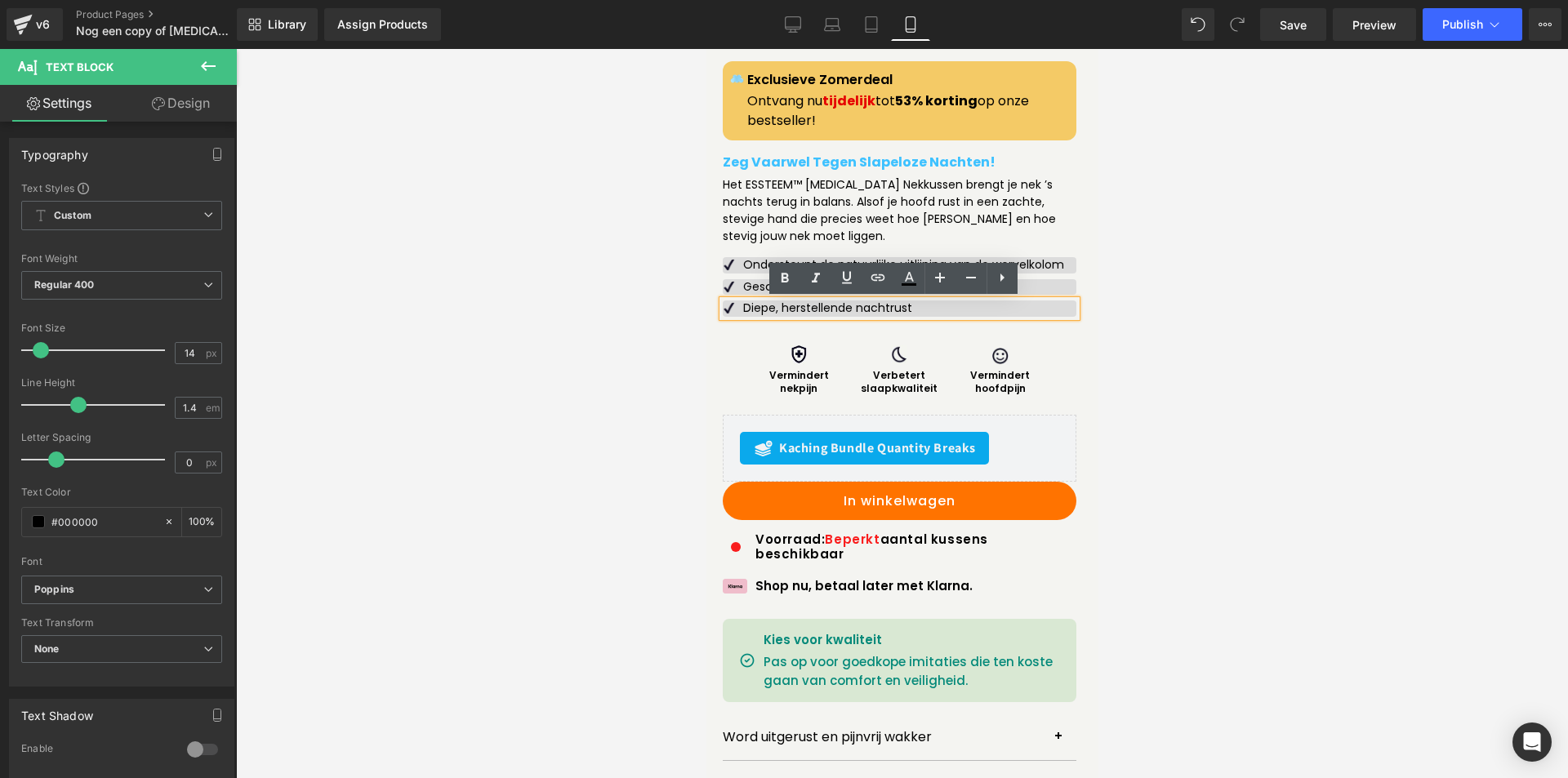
click at [725, 308] on div "Diepe, herstellende nachtrust" at bounding box center [898, 308] width 353 height 16
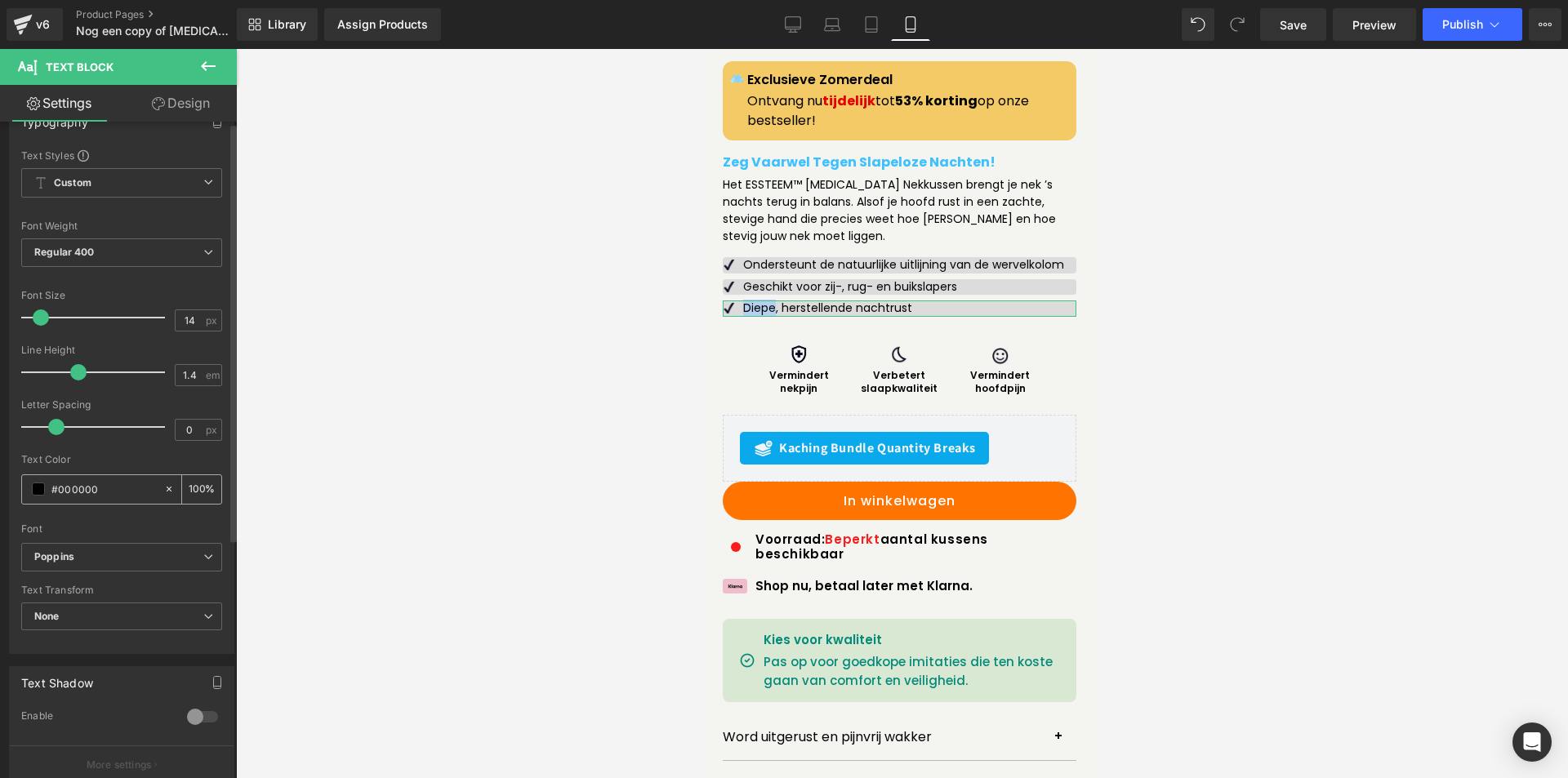
scroll to position [81, 0]
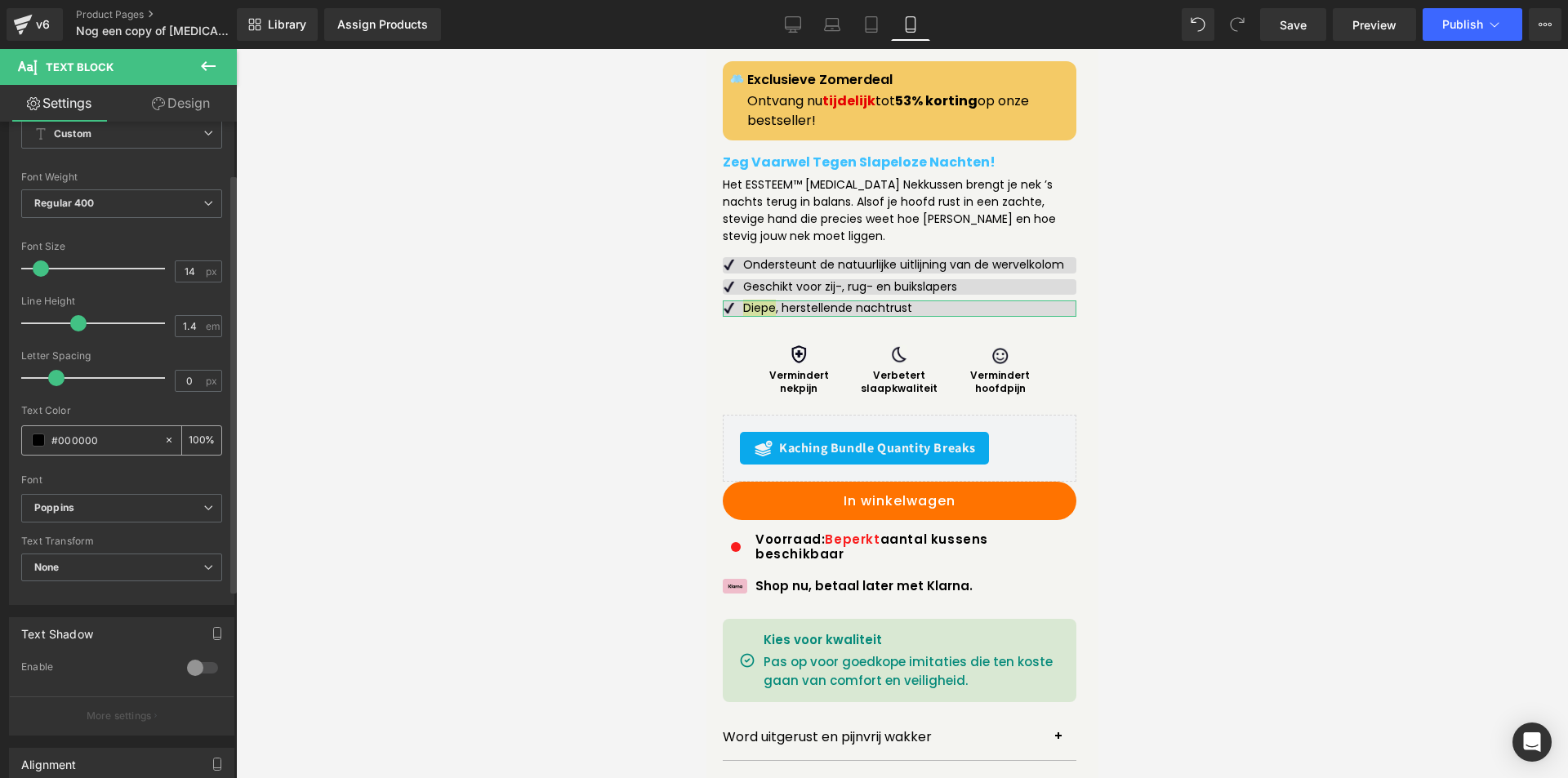
click at [56, 445] on input "#000000" at bounding box center [104, 439] width 104 height 18
click at [39, 444] on span at bounding box center [38, 439] width 13 height 13
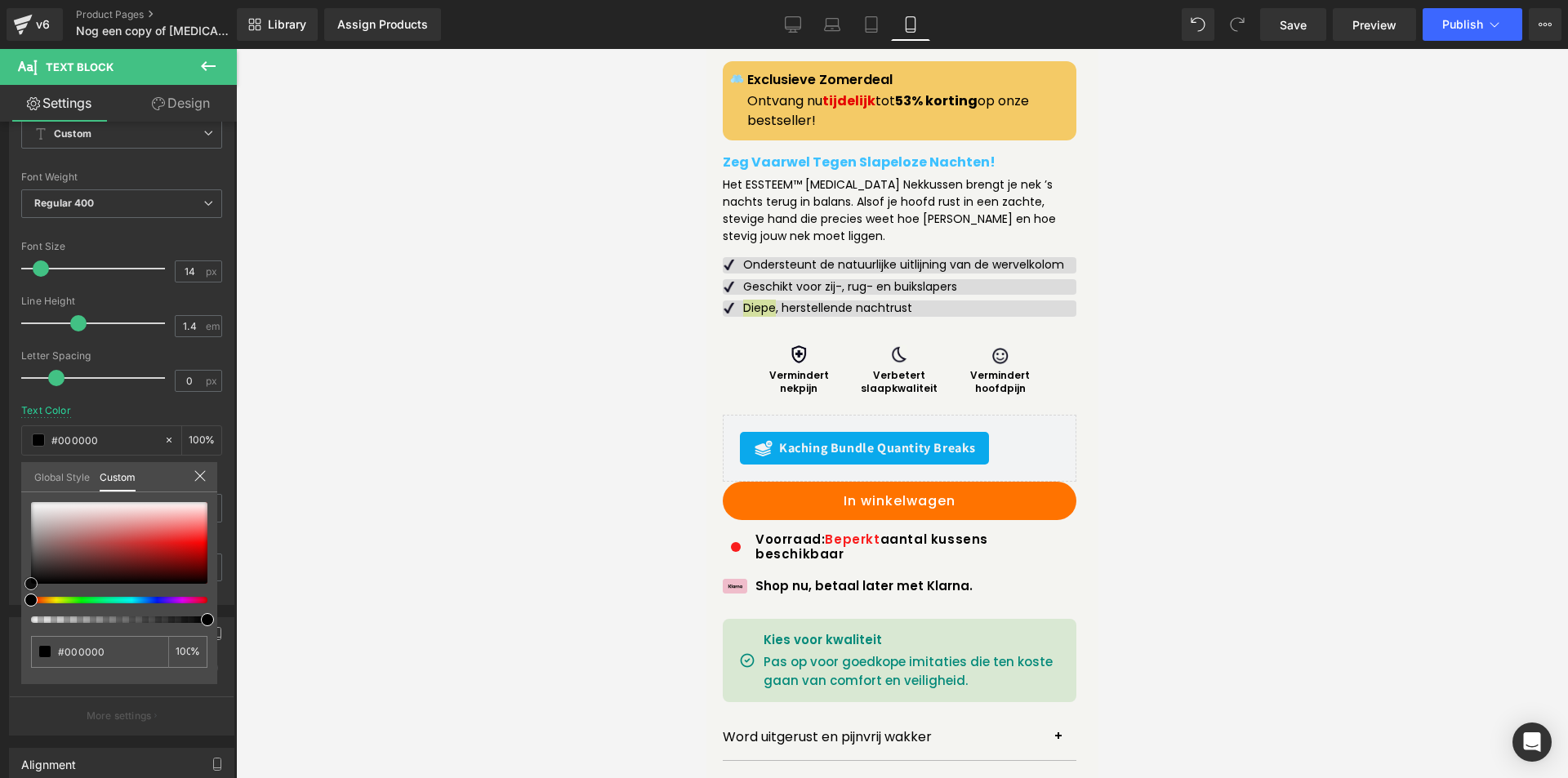
drag, startPoint x: 154, startPoint y: 551, endPoint x: -31, endPoint y: 592, distance: 189.5
click at [0, 592] on html "Row You are previewing how the will restyle your page. You can not edit Element…" at bounding box center [784, 389] width 1568 height 778
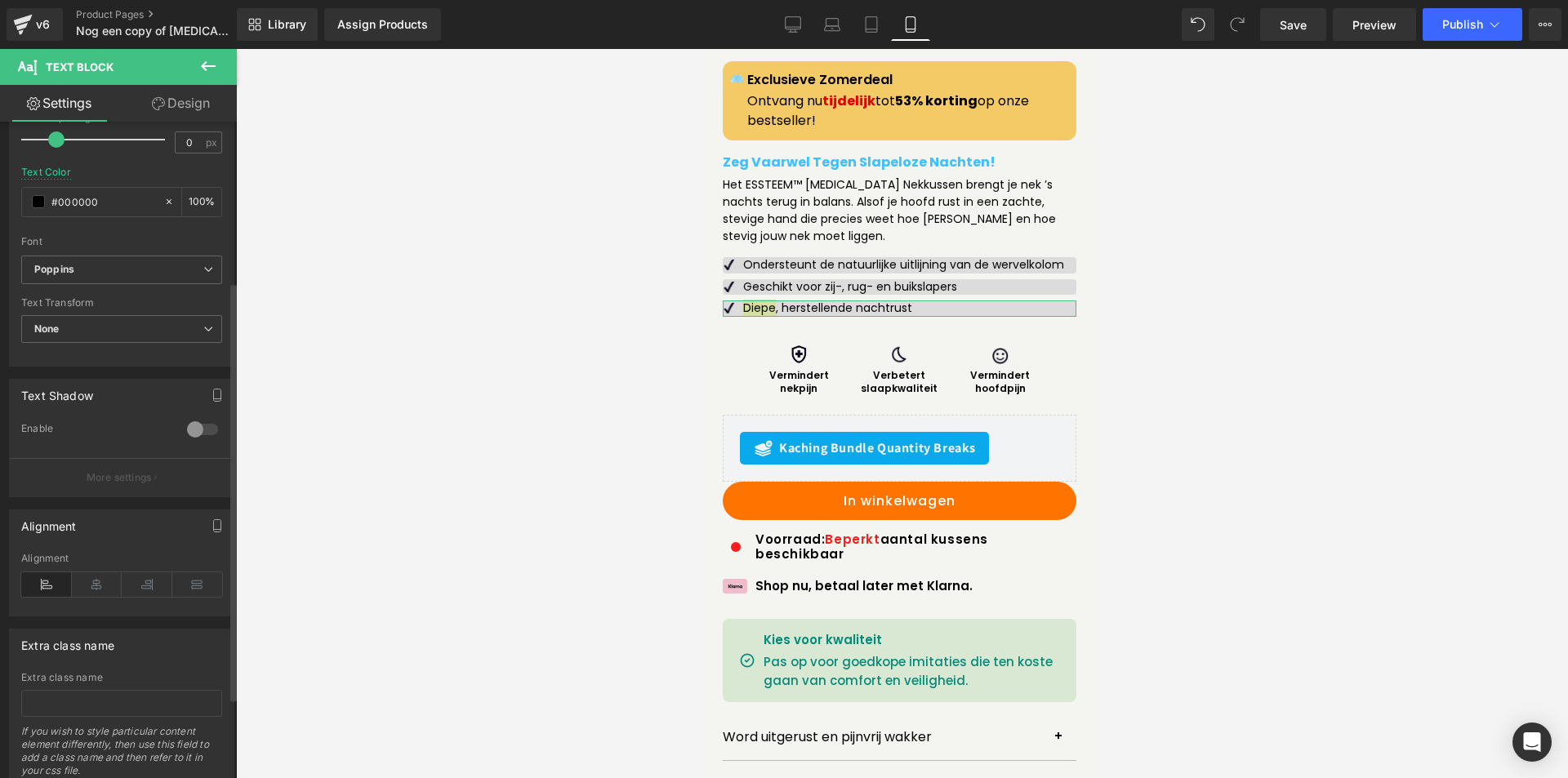
scroll to position [327, 0]
click at [169, 97] on link "Design" at bounding box center [180, 103] width 118 height 37
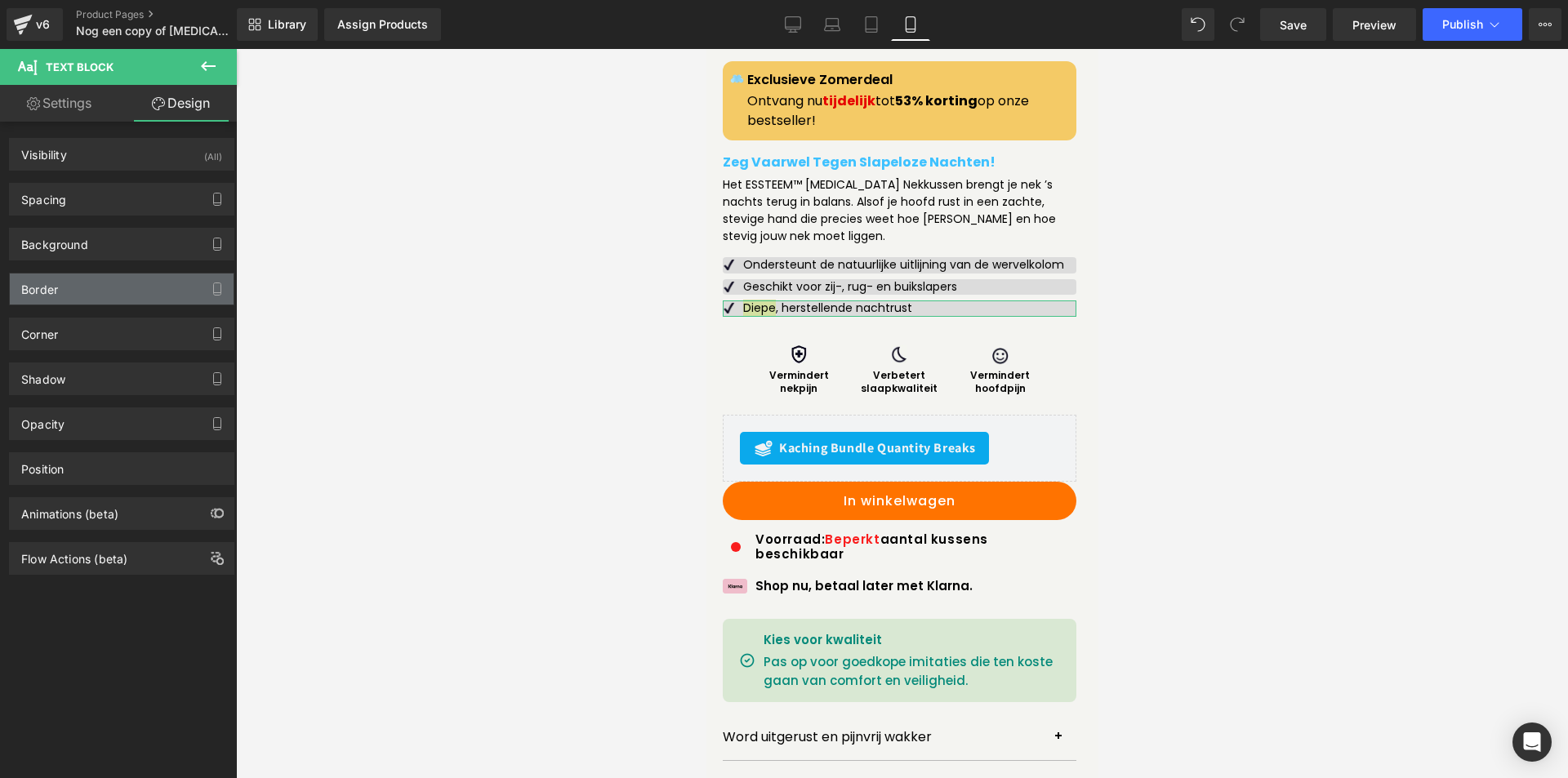
click at [102, 291] on div "Border" at bounding box center [121, 289] width 224 height 31
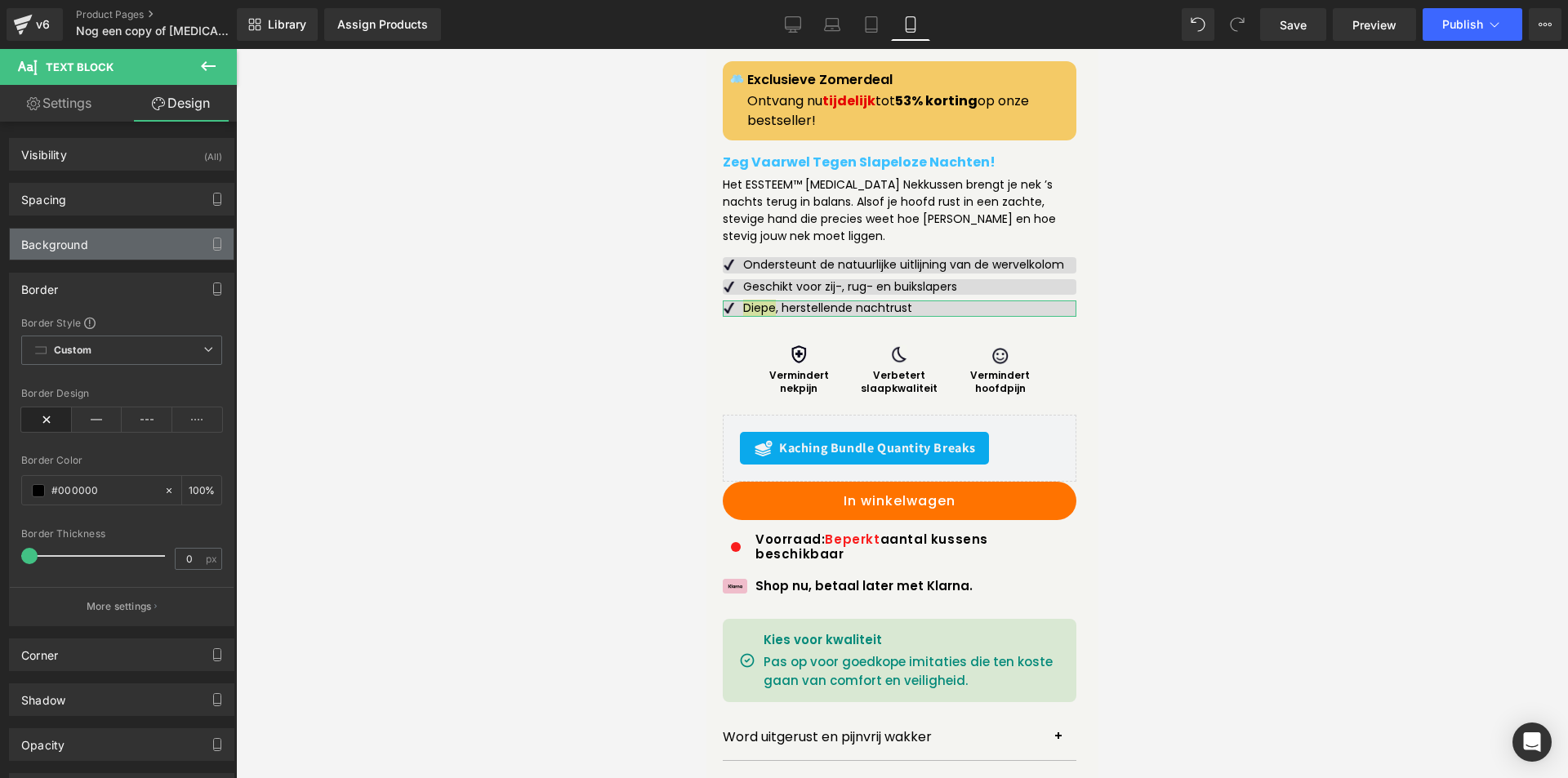
click at [90, 246] on div "Background" at bounding box center [121, 244] width 224 height 31
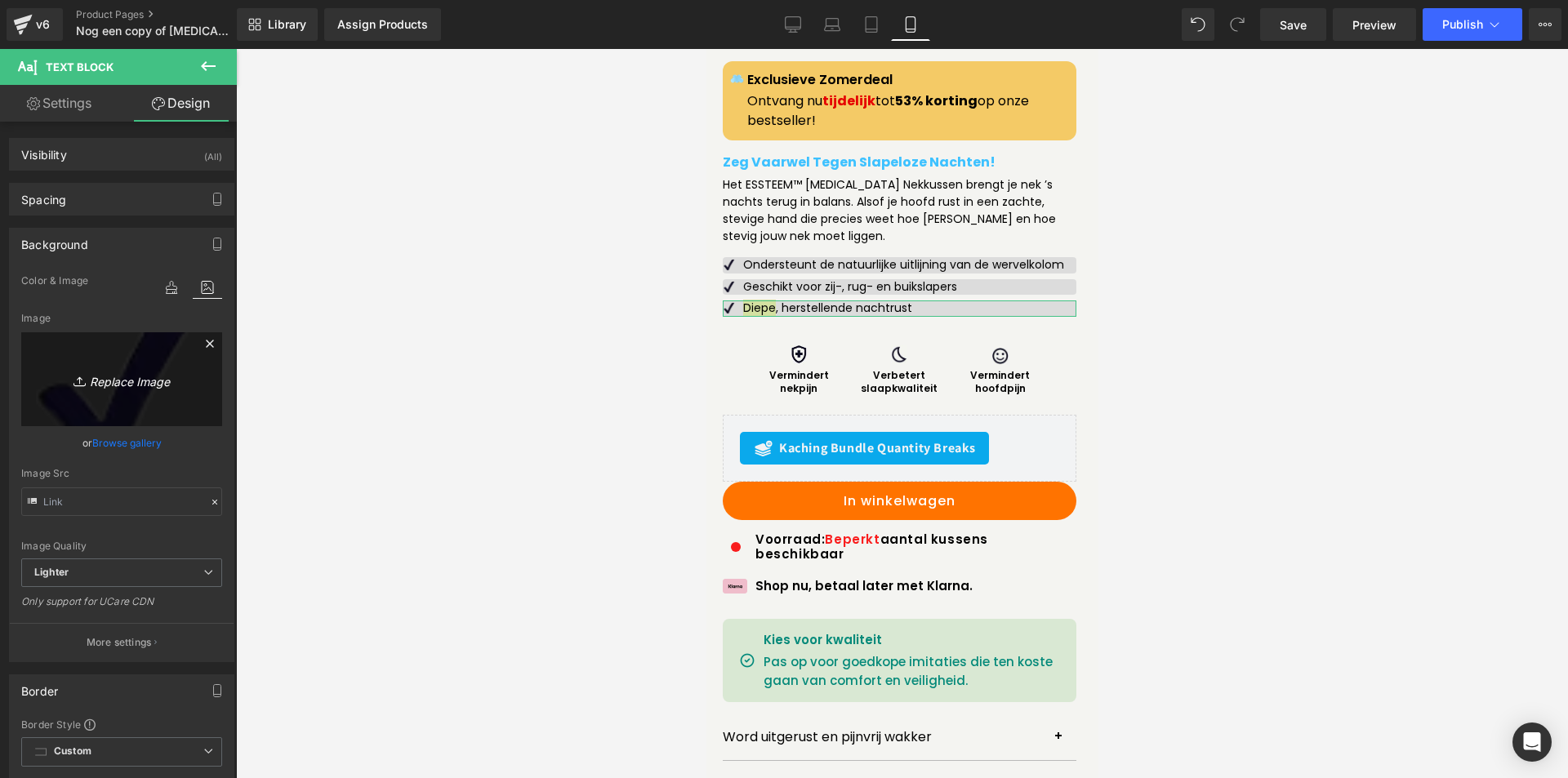
click at [125, 401] on link "Replace Image" at bounding box center [121, 380] width 201 height 94
click at [164, 295] on icon at bounding box center [171, 287] width 29 height 21
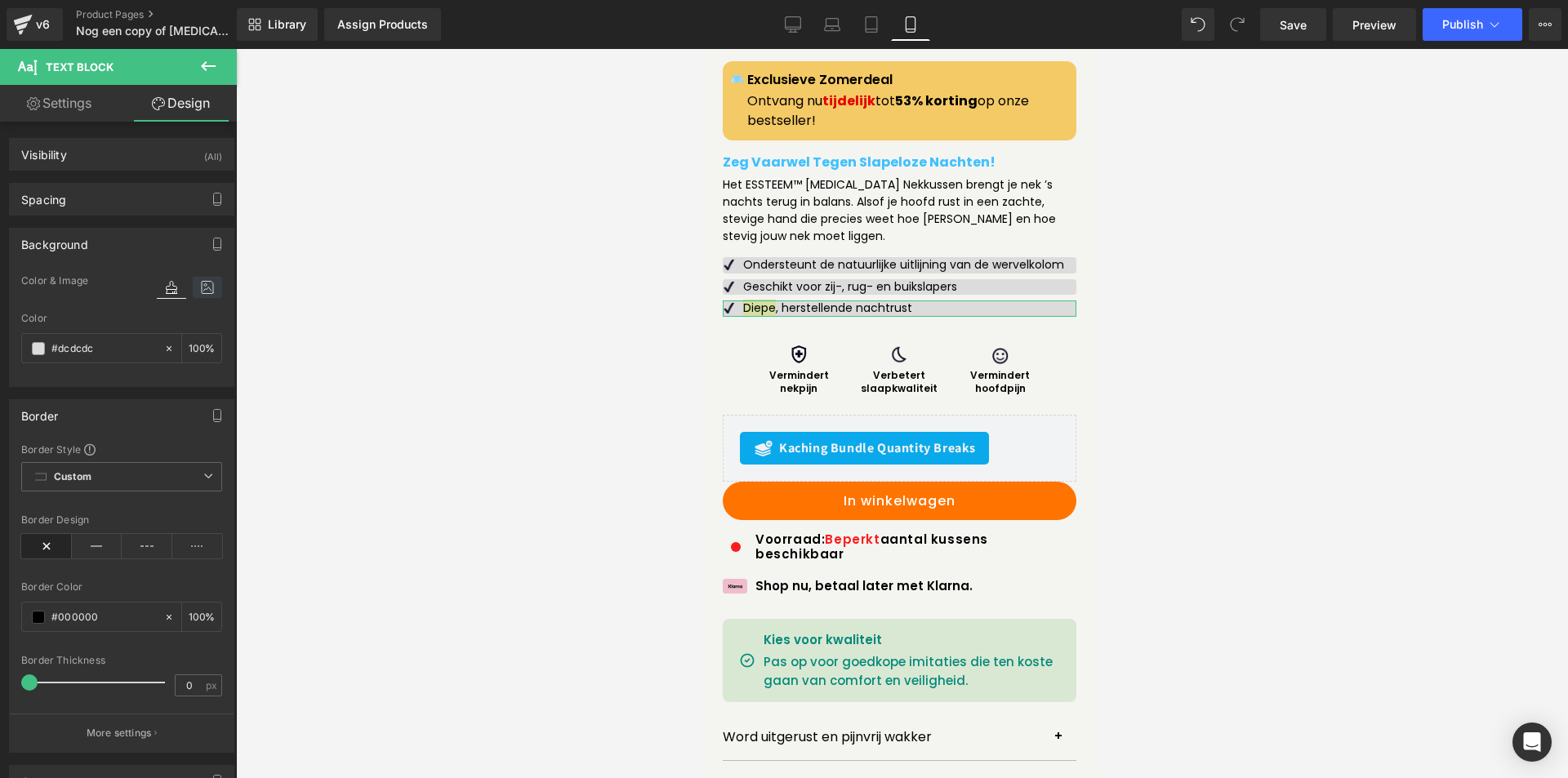
click at [192, 287] on icon at bounding box center [207, 287] width 29 height 21
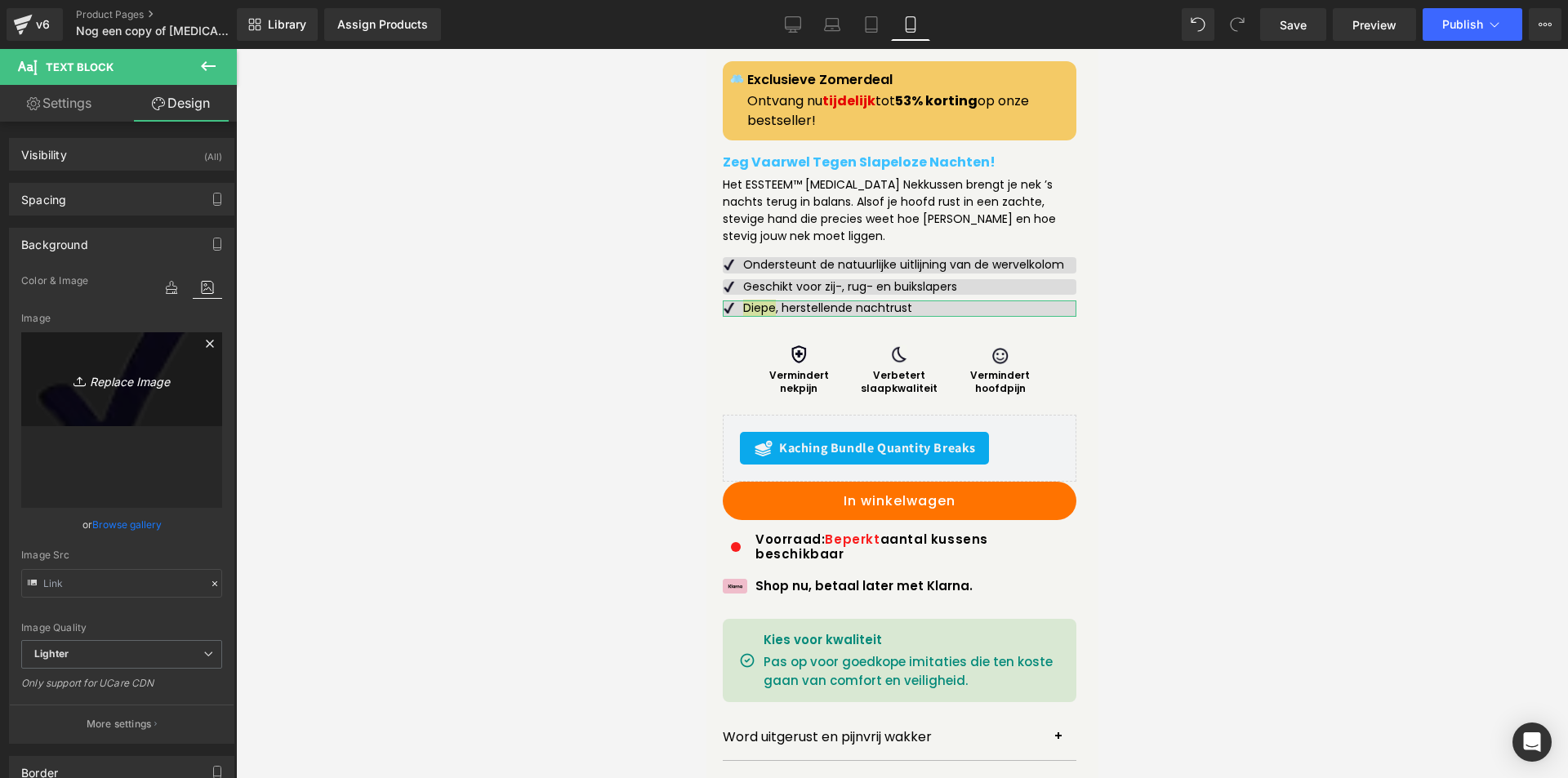
click at [92, 397] on link "Replace Image" at bounding box center [121, 380] width 201 height 94
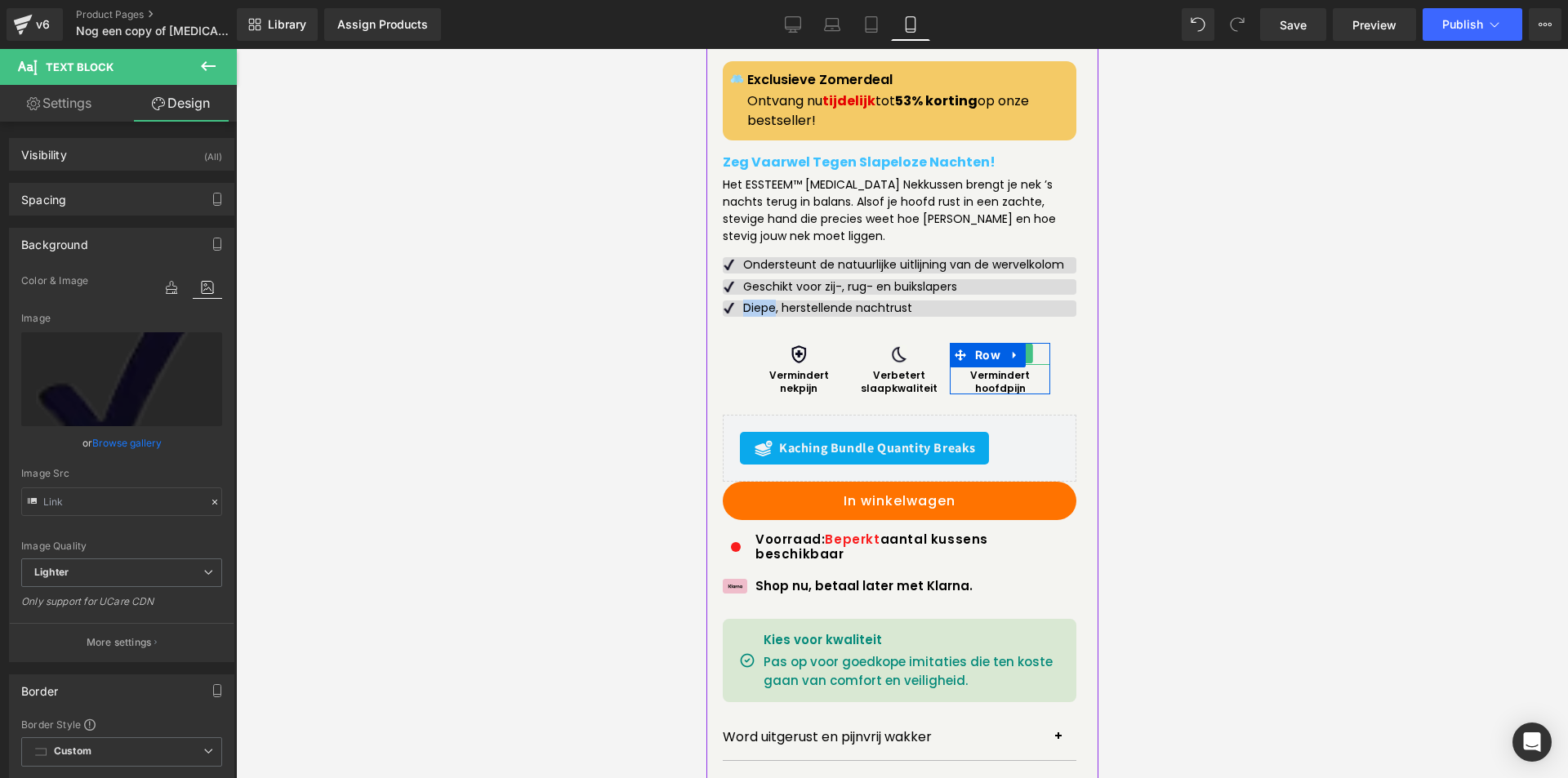
click at [1027, 355] on div at bounding box center [999, 354] width 100 height 22
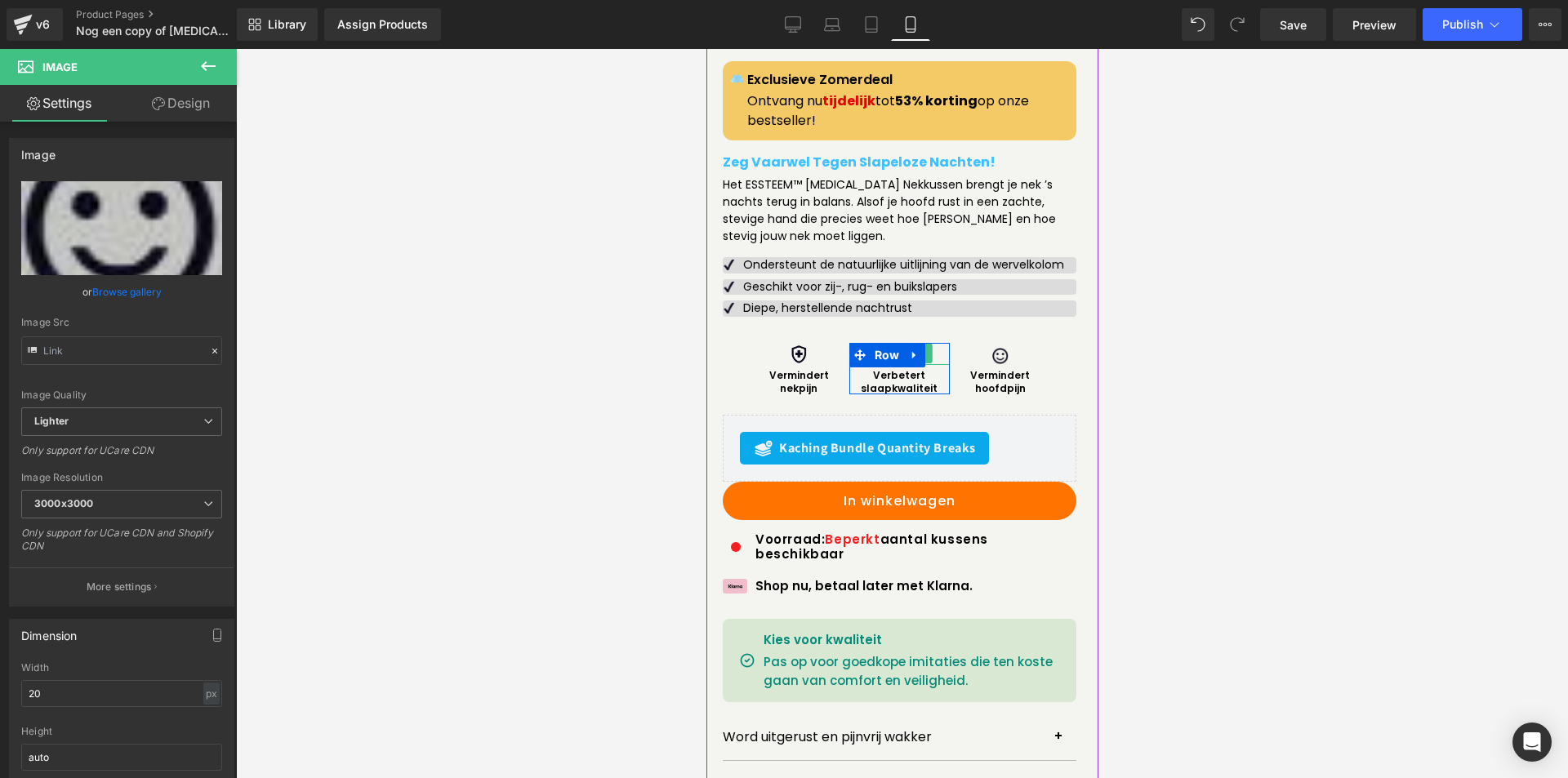
click at [929, 352] on div at bounding box center [898, 354] width 100 height 22
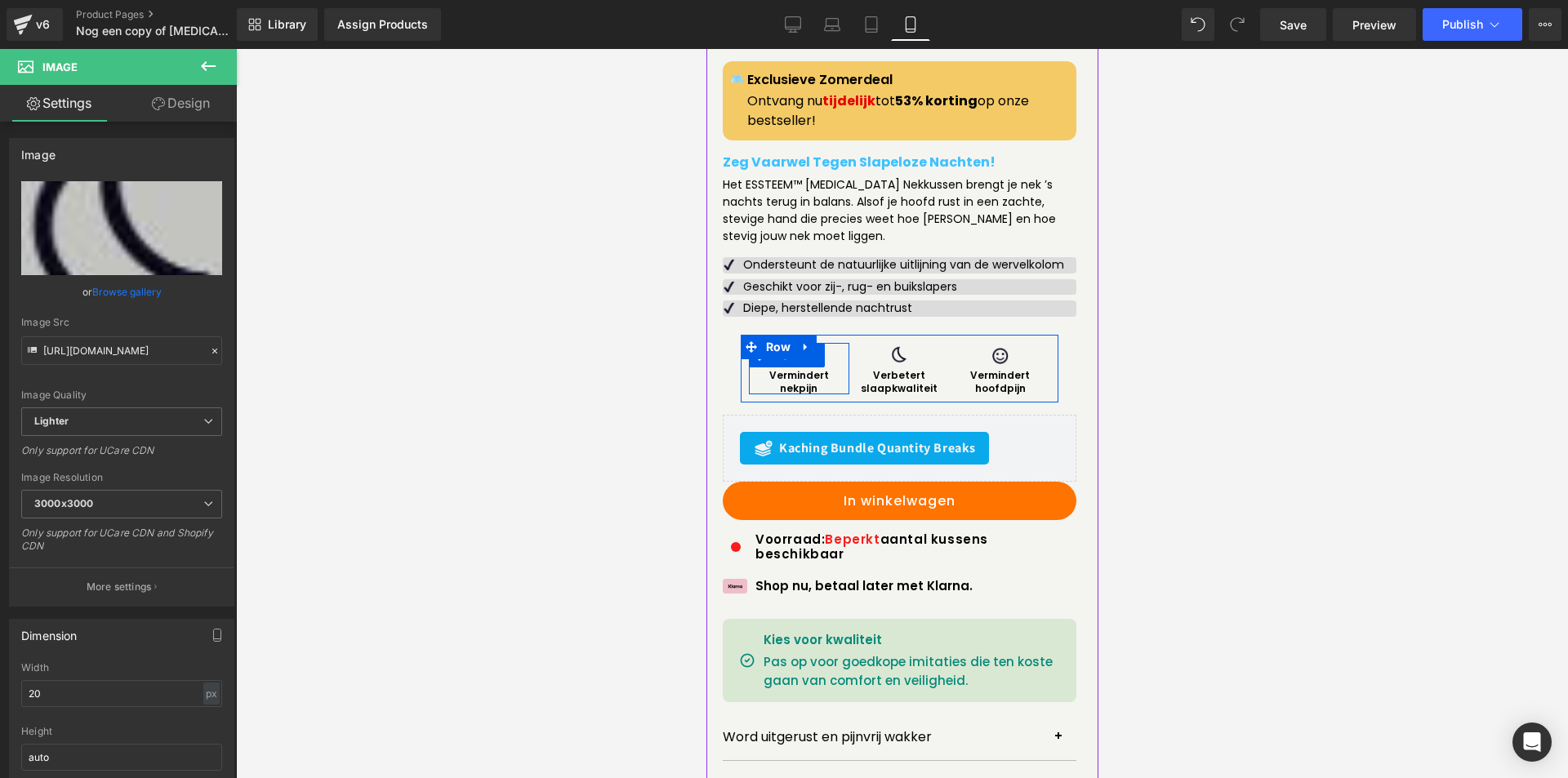
click at [832, 351] on div at bounding box center [798, 354] width 100 height 22
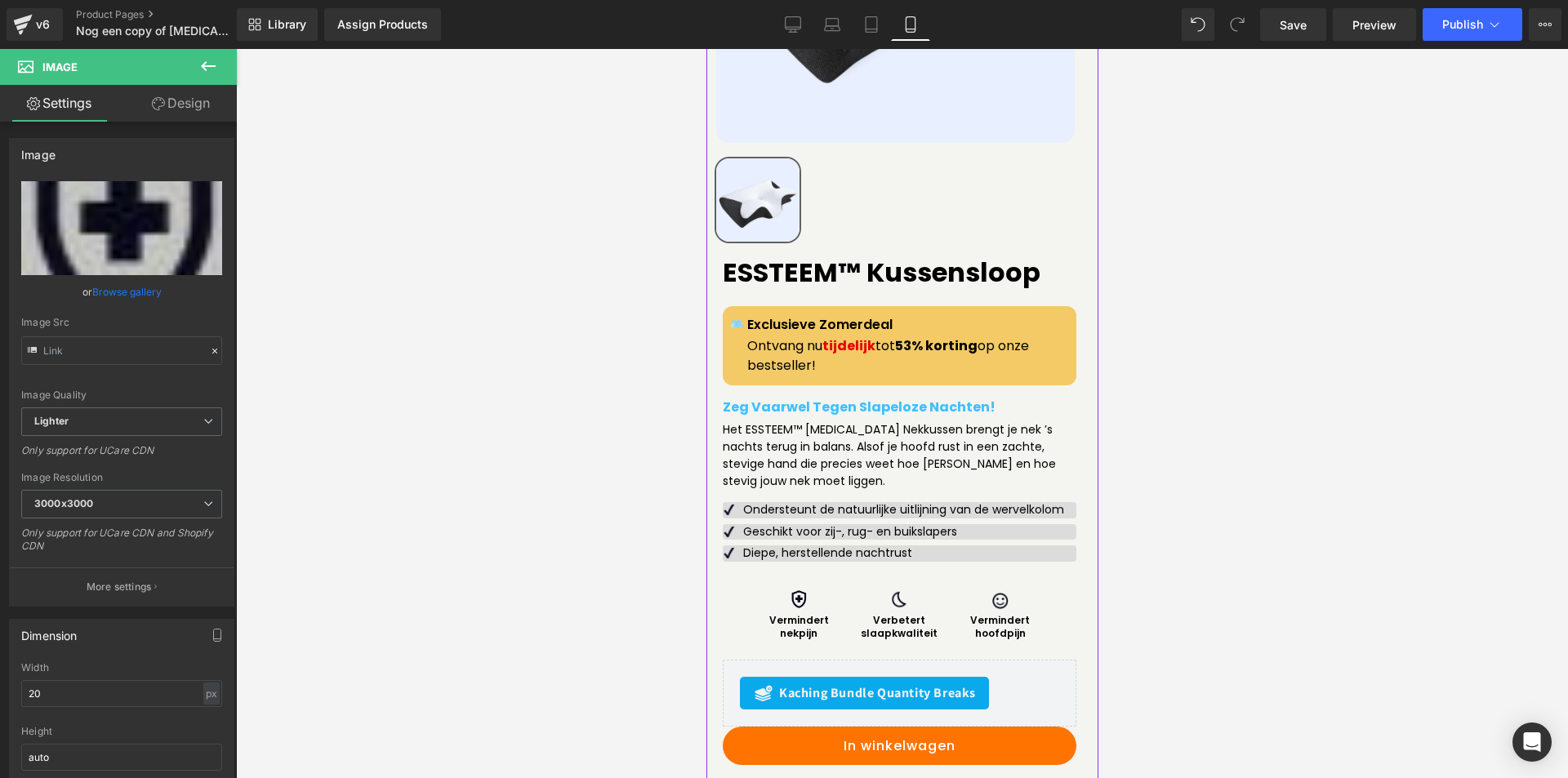
scroll to position [653, 0]
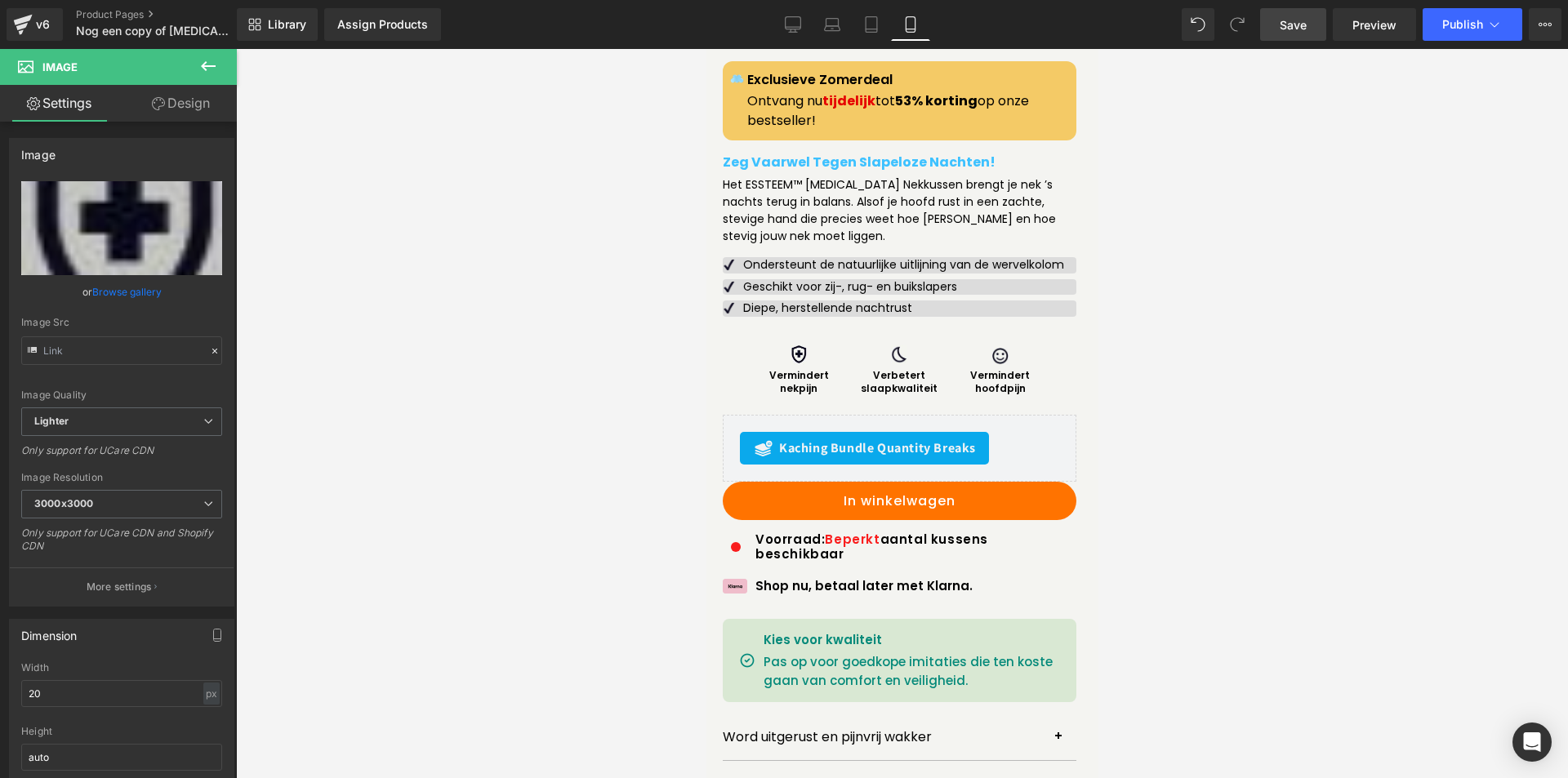
click at [1280, 30] on link "Save" at bounding box center [1293, 25] width 66 height 32
click at [29, 21] on icon at bounding box center [22, 25] width 20 height 41
